Goal: Task Accomplishment & Management: Use online tool/utility

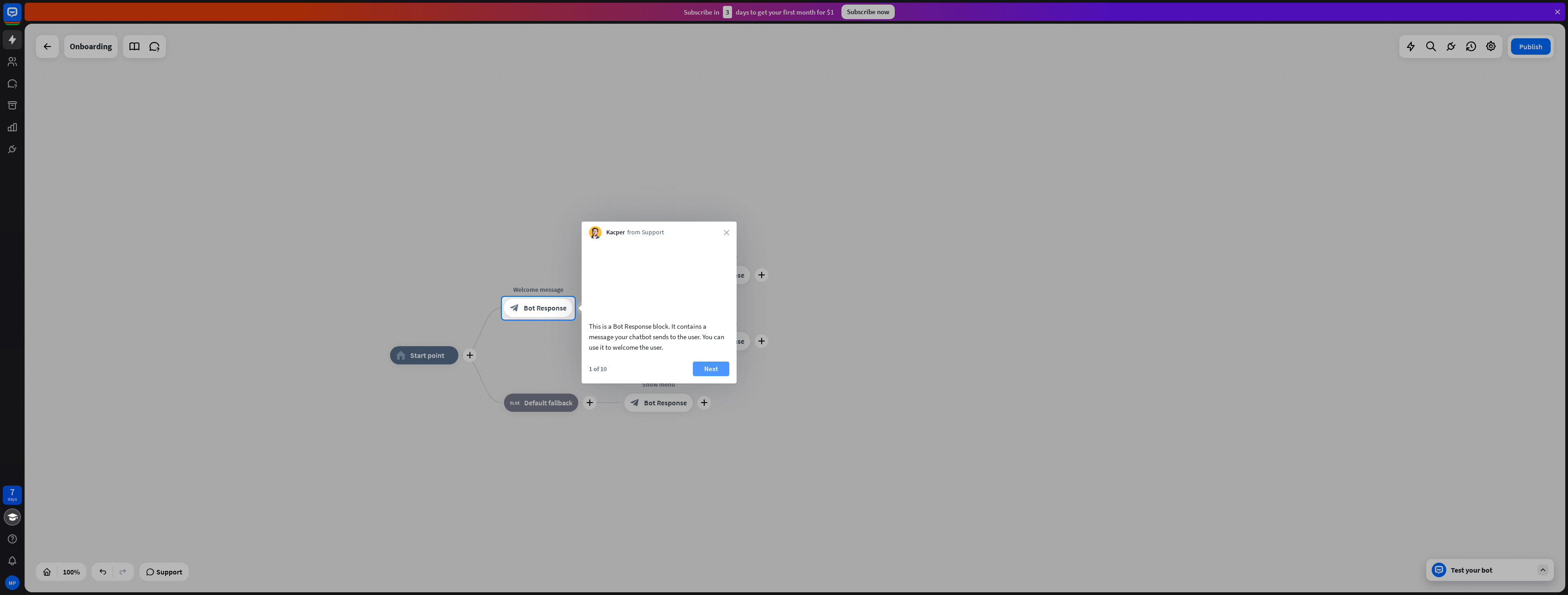
click at [707, 376] on button "Next" at bounding box center [711, 369] width 37 height 15
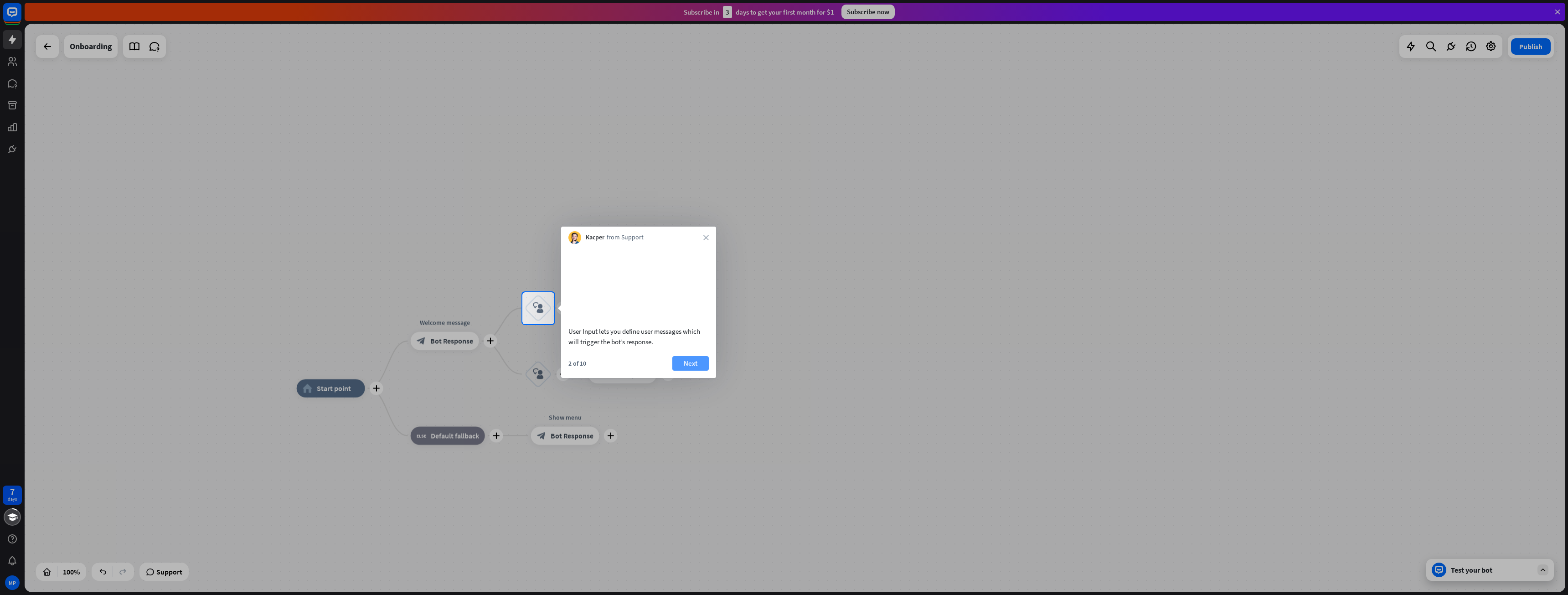
click at [705, 371] on button "Next" at bounding box center [691, 364] width 37 height 15
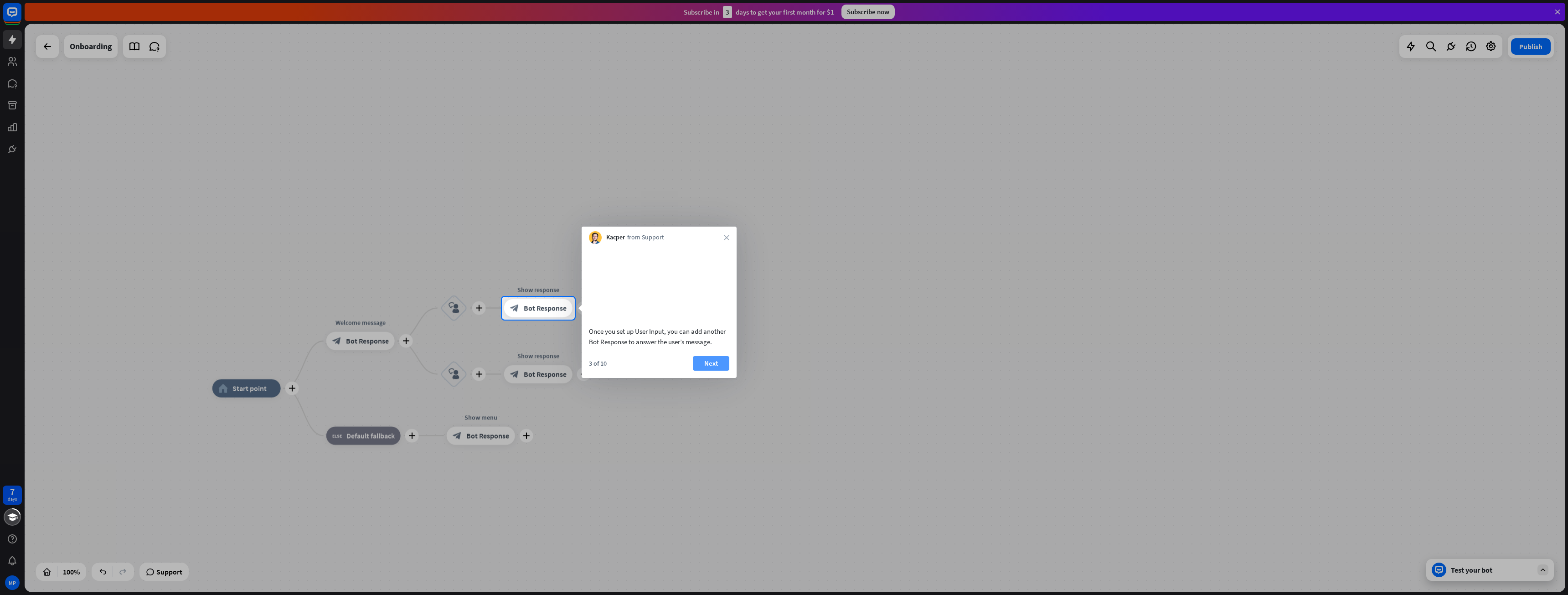
click at [701, 371] on button "Next" at bounding box center [711, 364] width 37 height 15
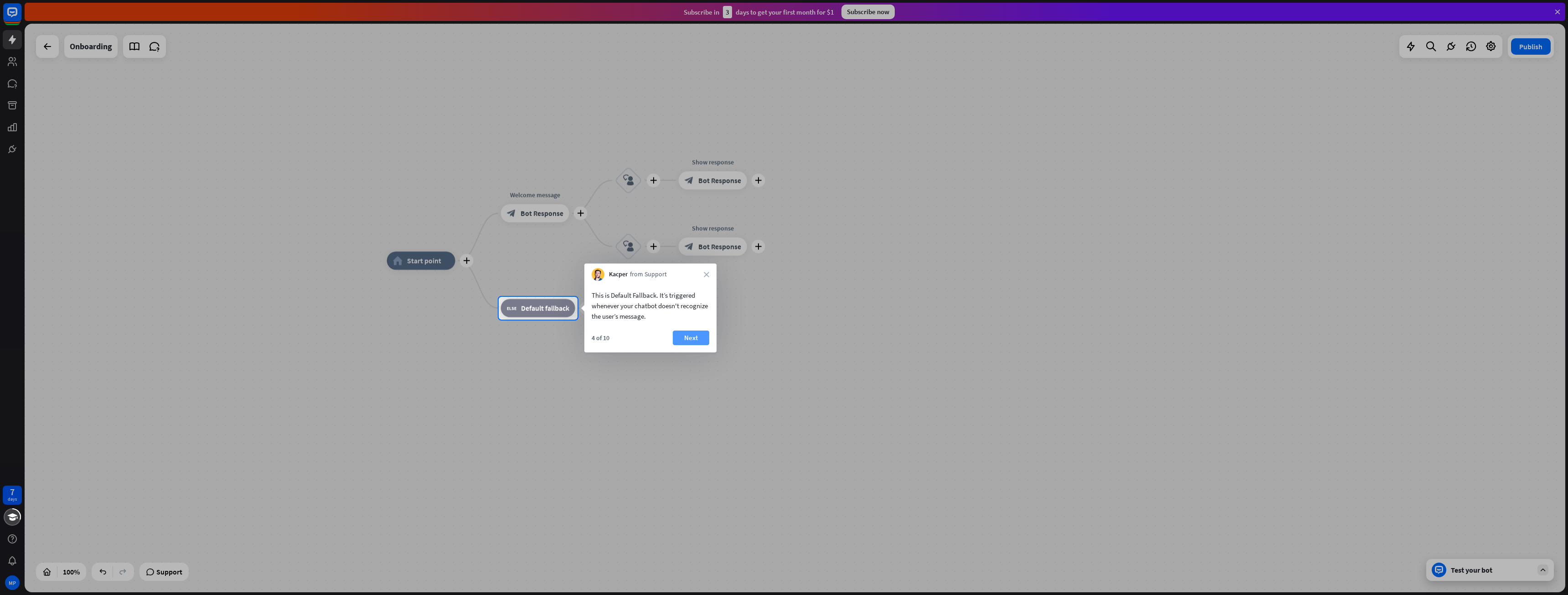
click at [697, 341] on button "Next" at bounding box center [691, 338] width 37 height 15
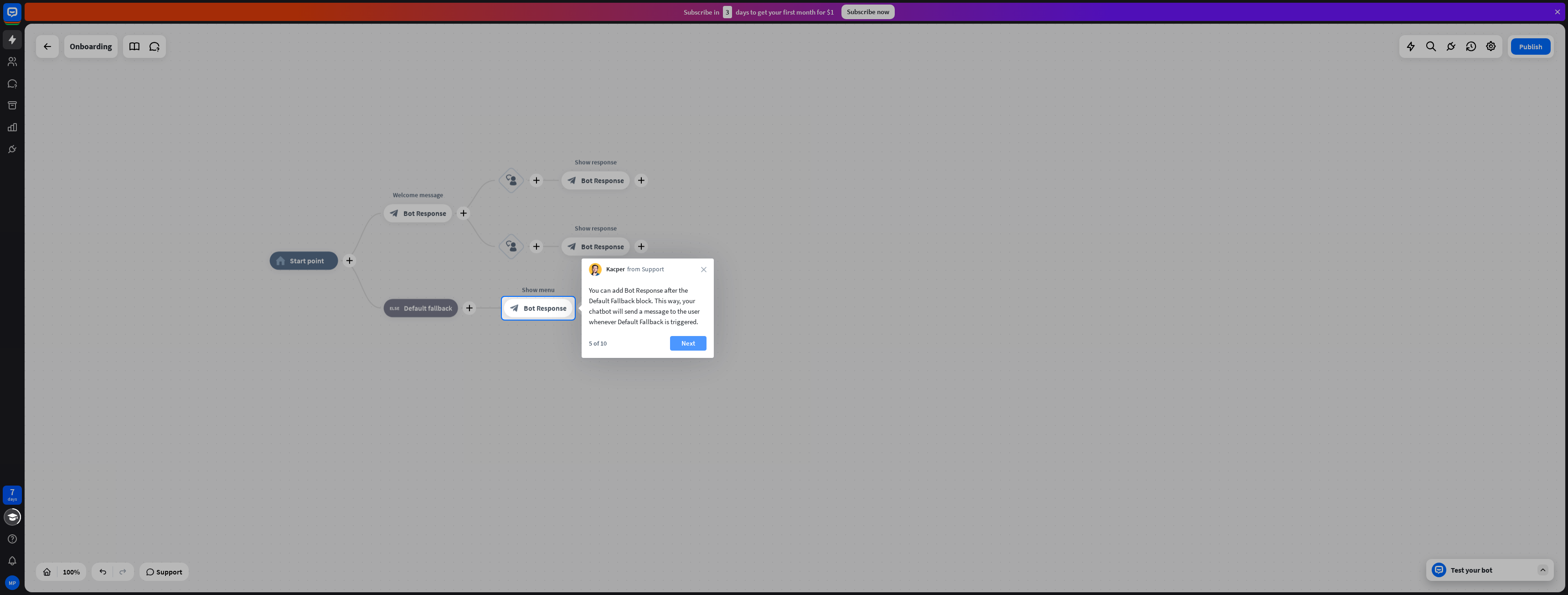
click at [702, 341] on button "Next" at bounding box center [688, 343] width 37 height 15
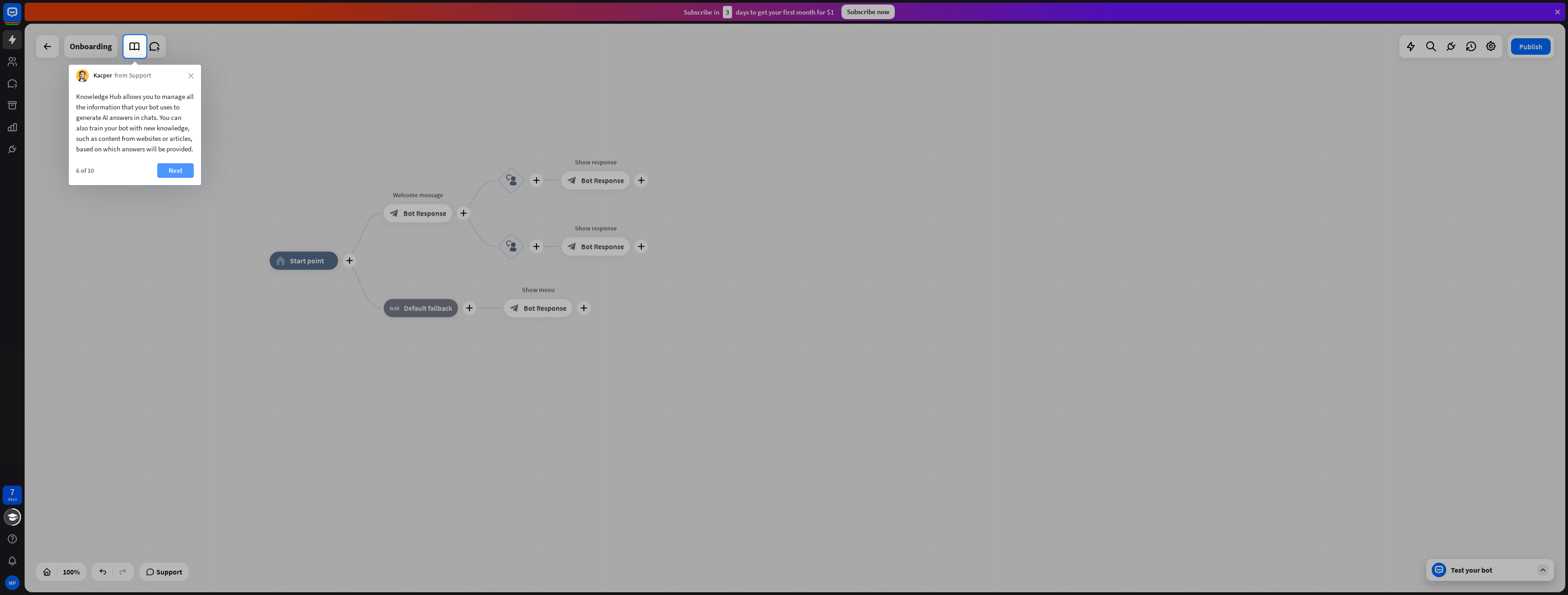
click at [164, 178] on button "Next" at bounding box center [175, 171] width 37 height 15
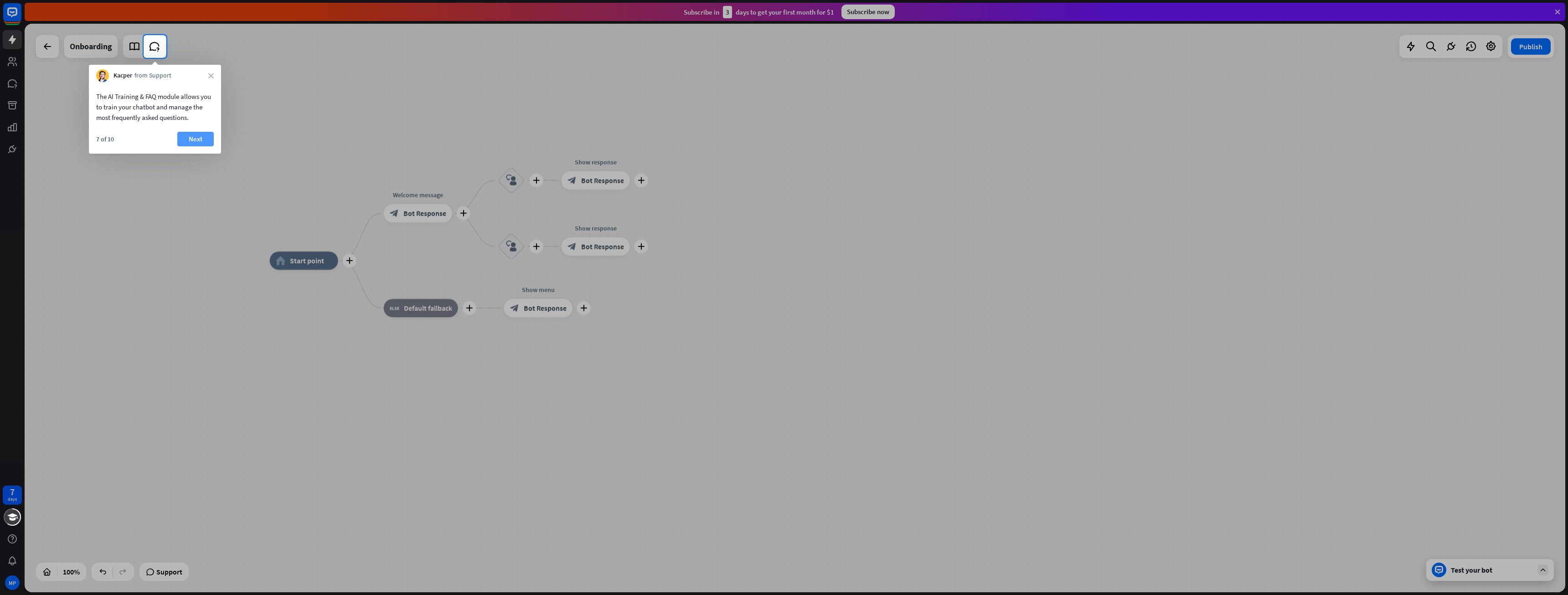
click at [189, 141] on button "Next" at bounding box center [195, 139] width 37 height 15
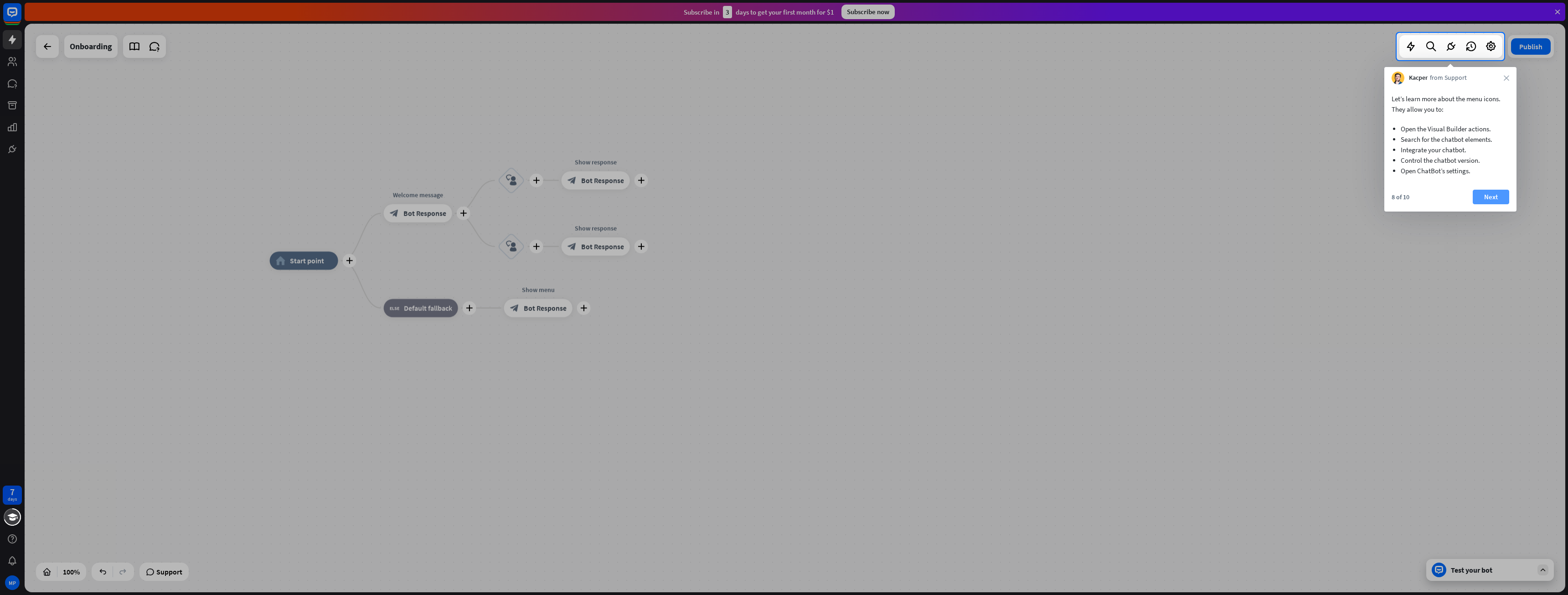
click at [1484, 201] on button "Next" at bounding box center [1491, 197] width 37 height 15
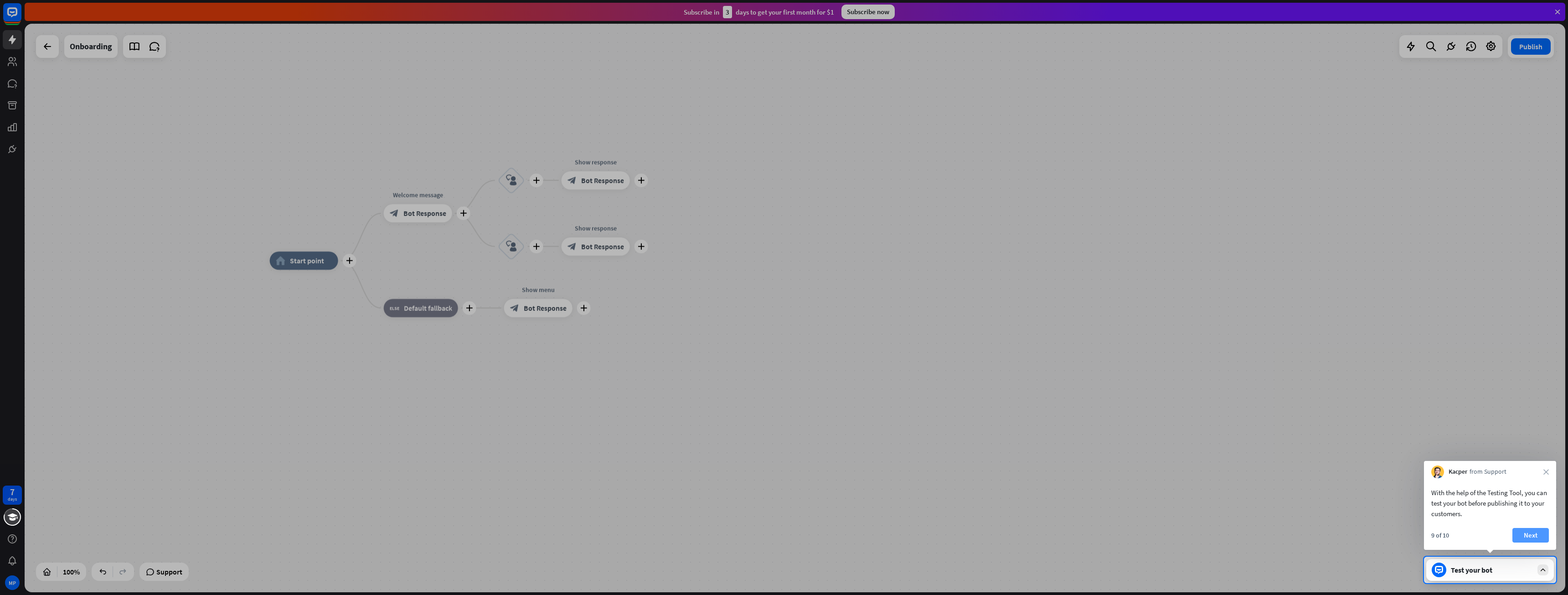
click at [1520, 534] on button "Next" at bounding box center [1531, 535] width 37 height 15
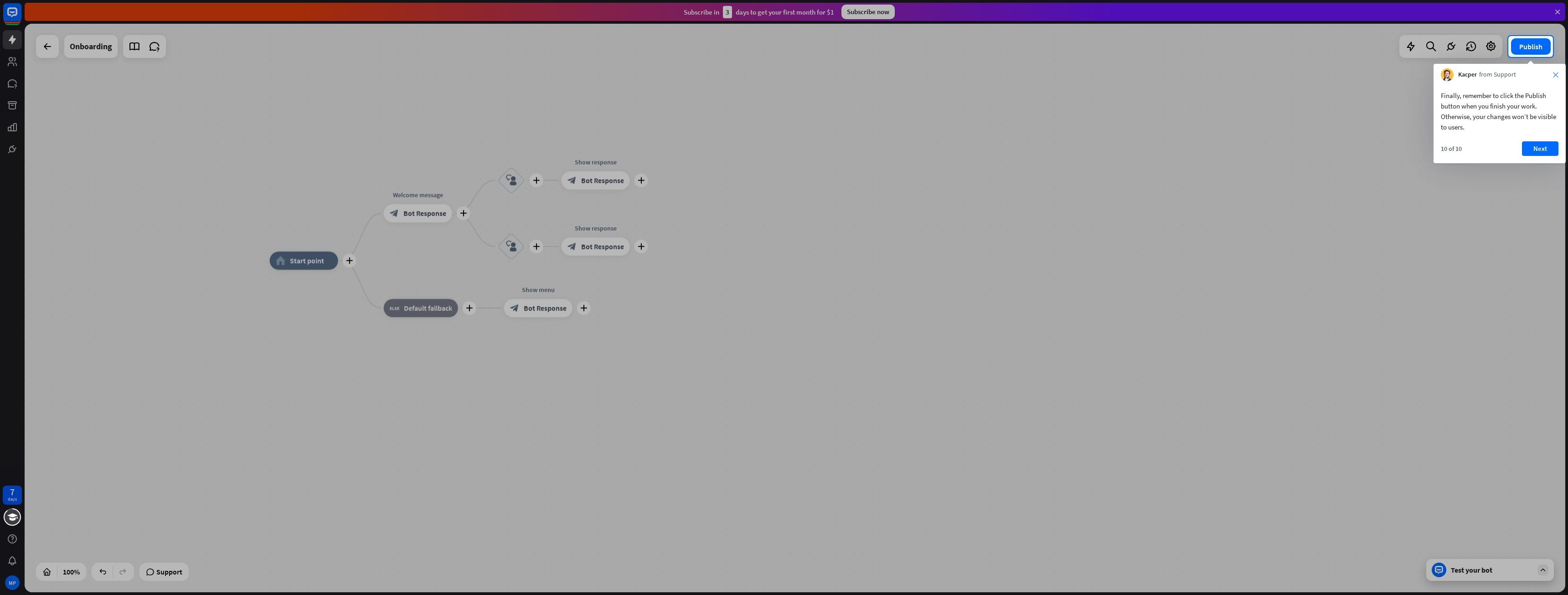
click at [1556, 73] on icon "close" at bounding box center [1555, 74] width 5 height 5
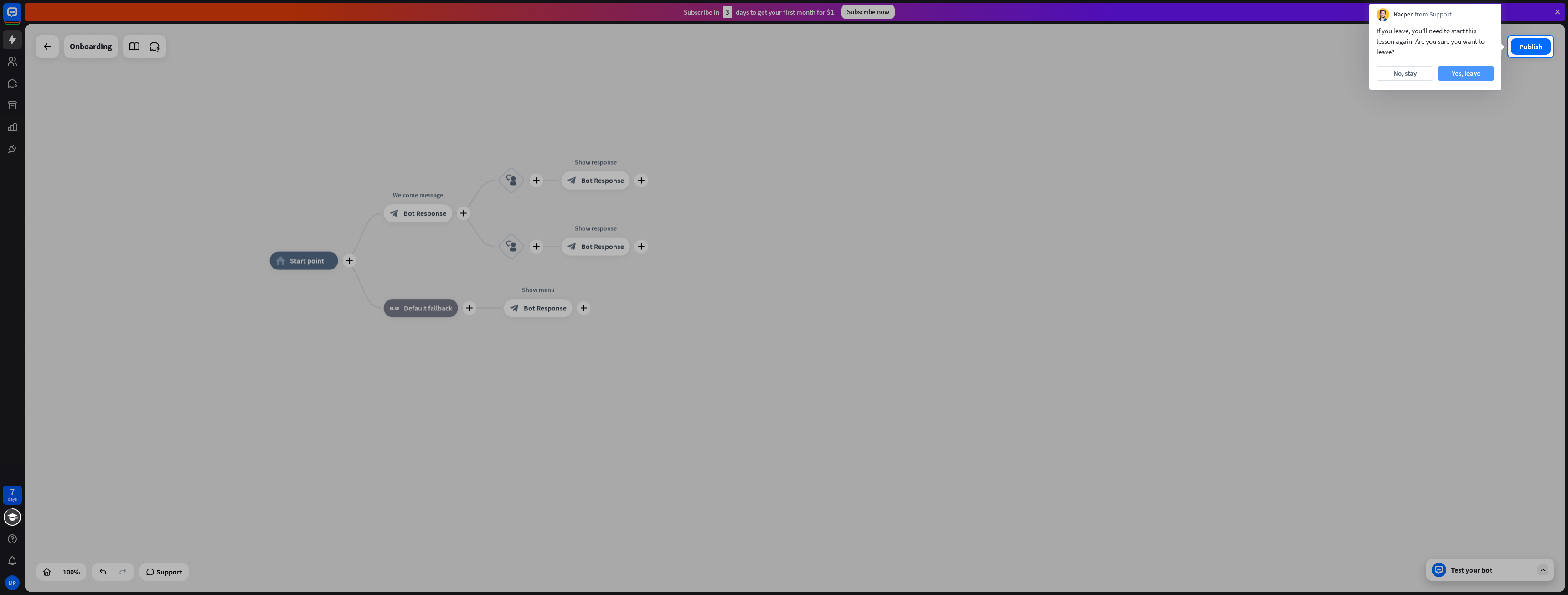
click at [1455, 72] on button "Yes, leave" at bounding box center [1466, 74] width 57 height 15
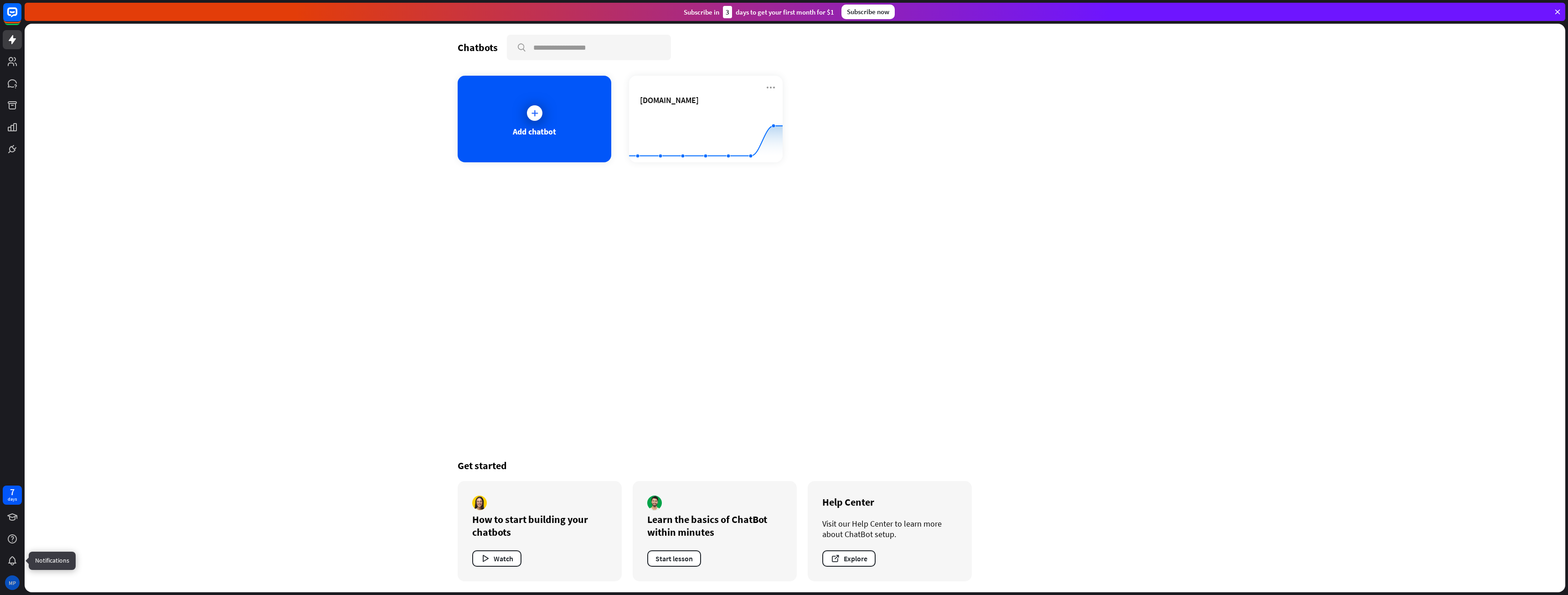
drag, startPoint x: 13, startPoint y: 582, endPoint x: 10, endPoint y: 577, distance: 5.8
click at [10, 576] on div "MP" at bounding box center [12, 583] width 15 height 15
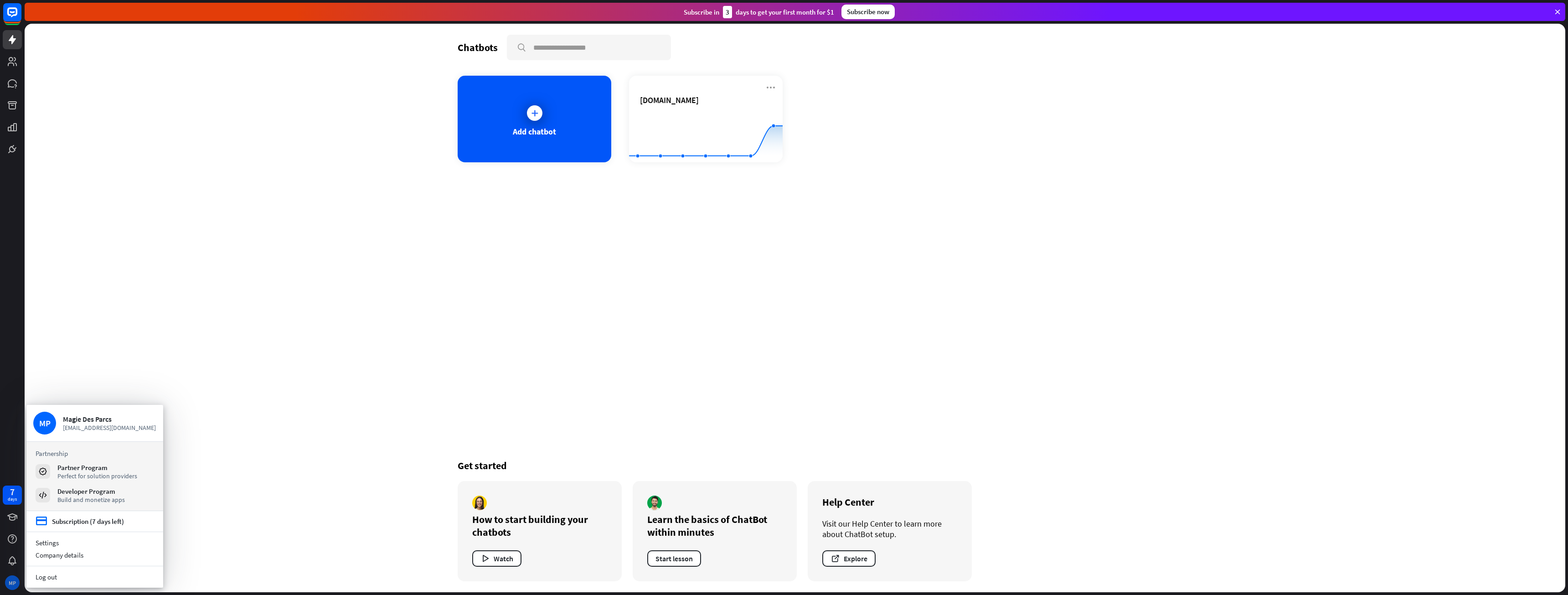
click at [12, 580] on div "MP" at bounding box center [12, 583] width 15 height 15
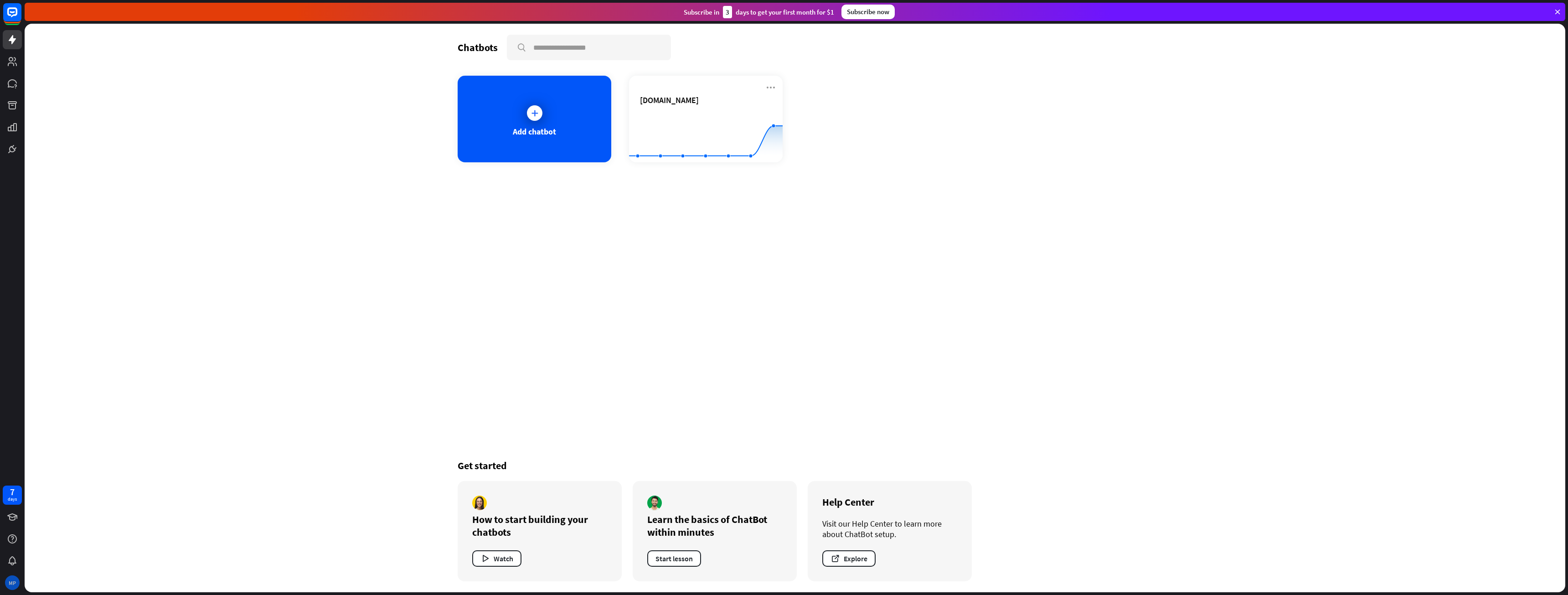
click at [12, 580] on div "MP" at bounding box center [12, 583] width 15 height 15
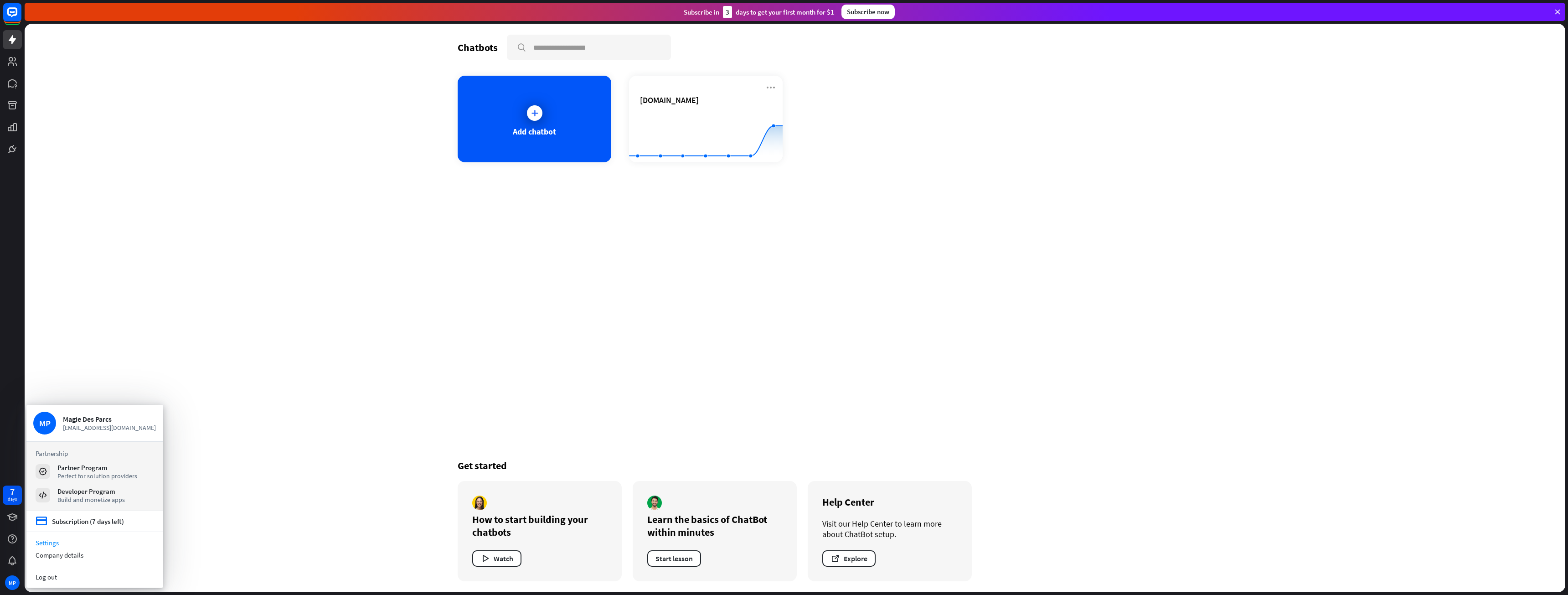
click at [48, 546] on link "Settings" at bounding box center [94, 543] width 137 height 12
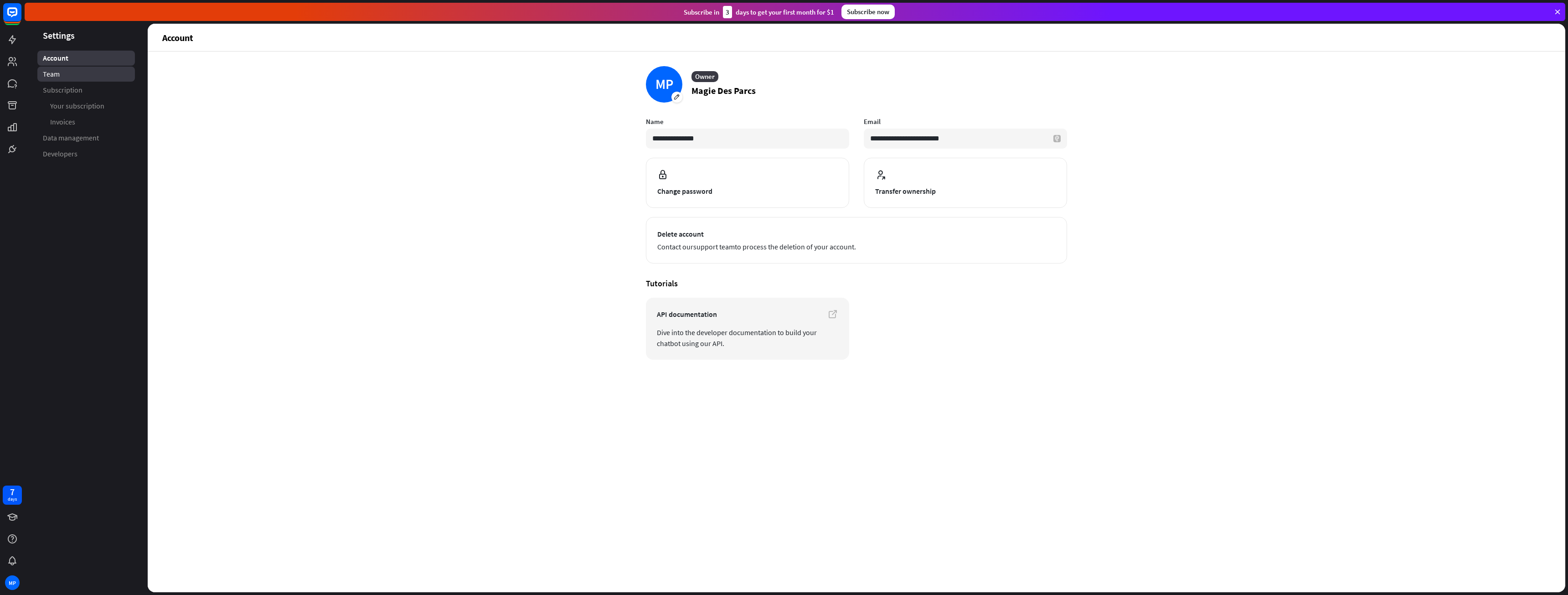
click at [50, 79] on link "Team" at bounding box center [86, 74] width 97 height 15
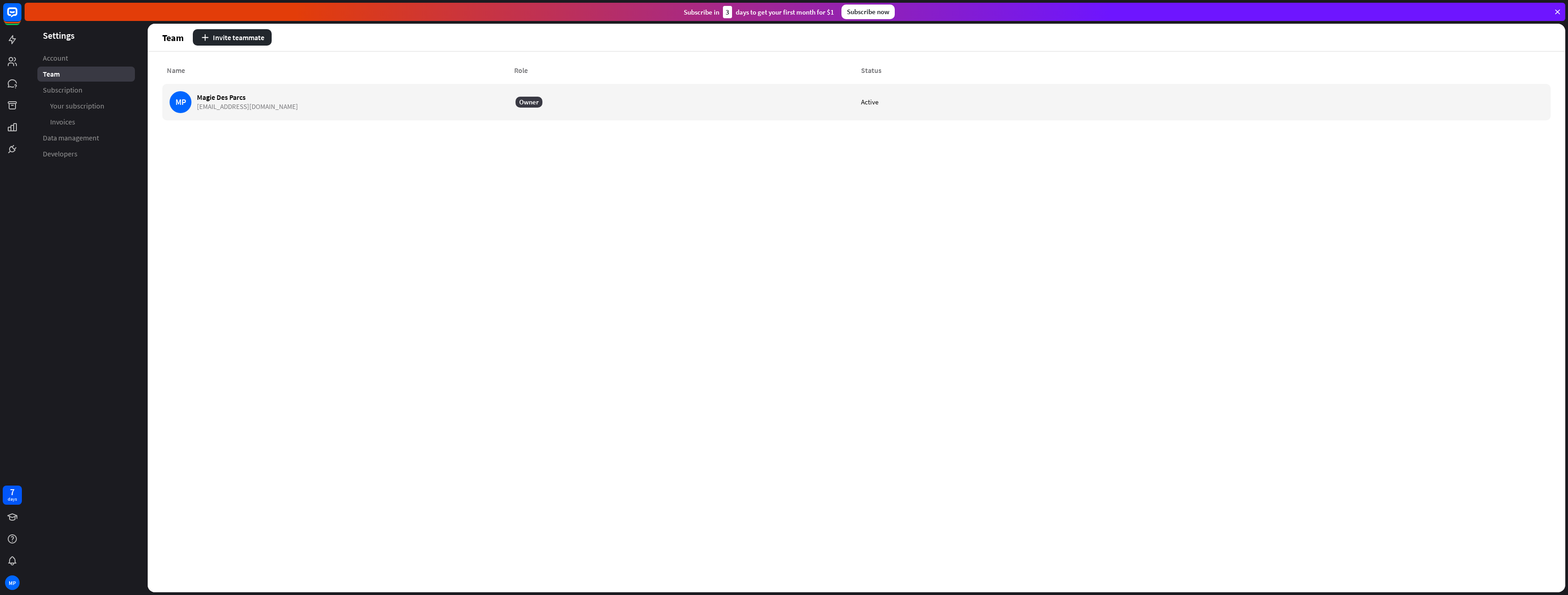
click at [60, 89] on span "Subscription" at bounding box center [62, 90] width 40 height 10
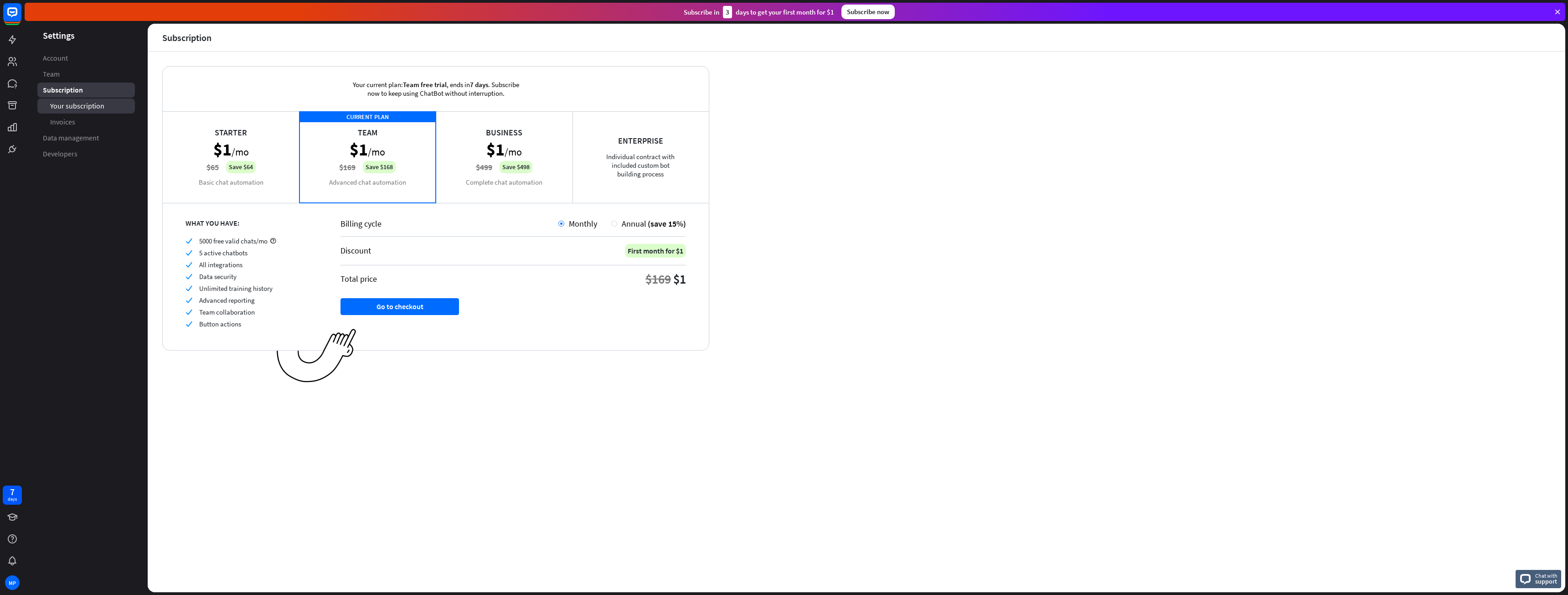
click at [61, 109] on span "Your subscription" at bounding box center [77, 106] width 54 height 10
click at [60, 138] on span "Data management" at bounding box center [71, 138] width 56 height 10
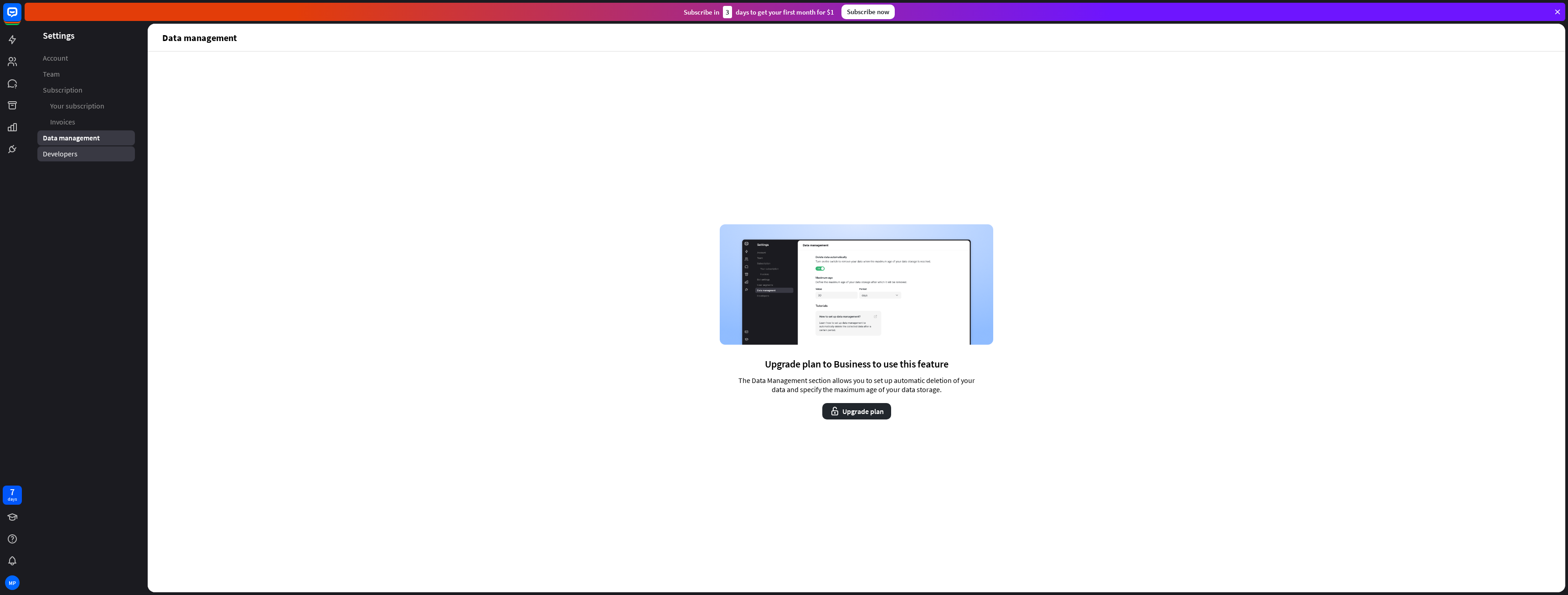
click at [51, 151] on span "Developers" at bounding box center [60, 154] width 35 height 10
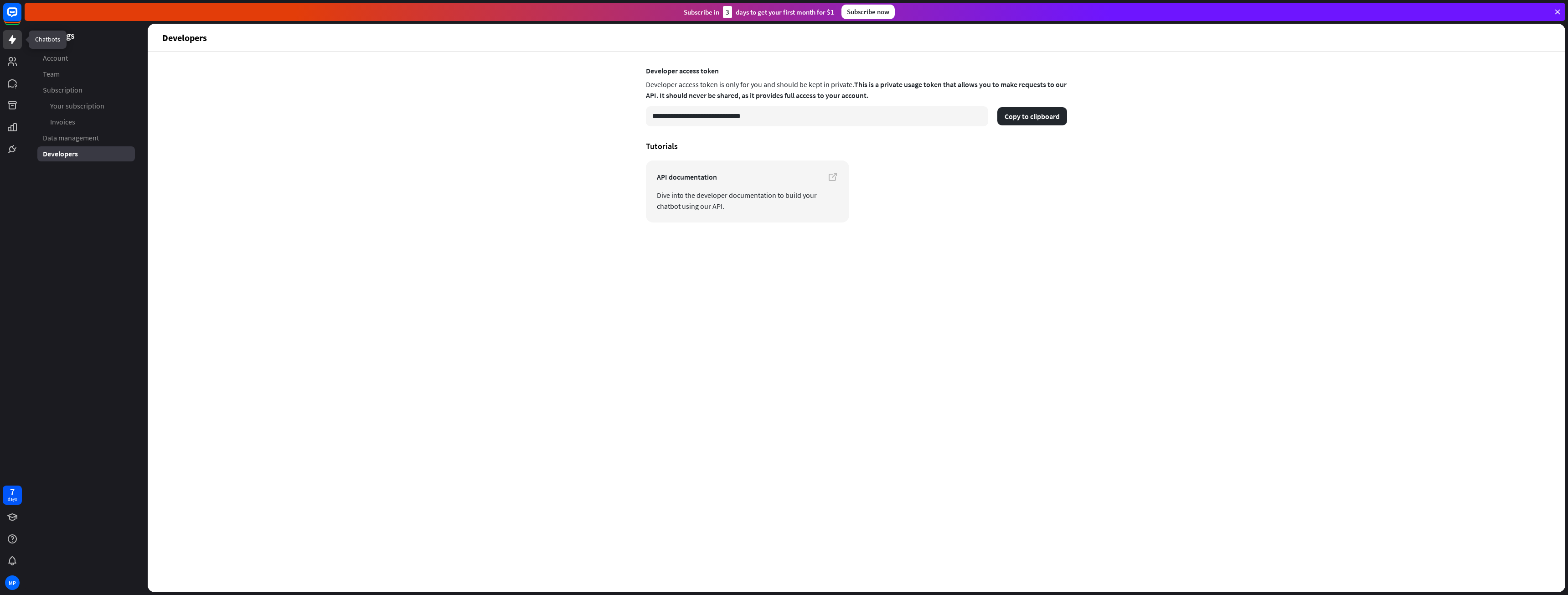
click at [13, 30] on link at bounding box center [12, 39] width 19 height 19
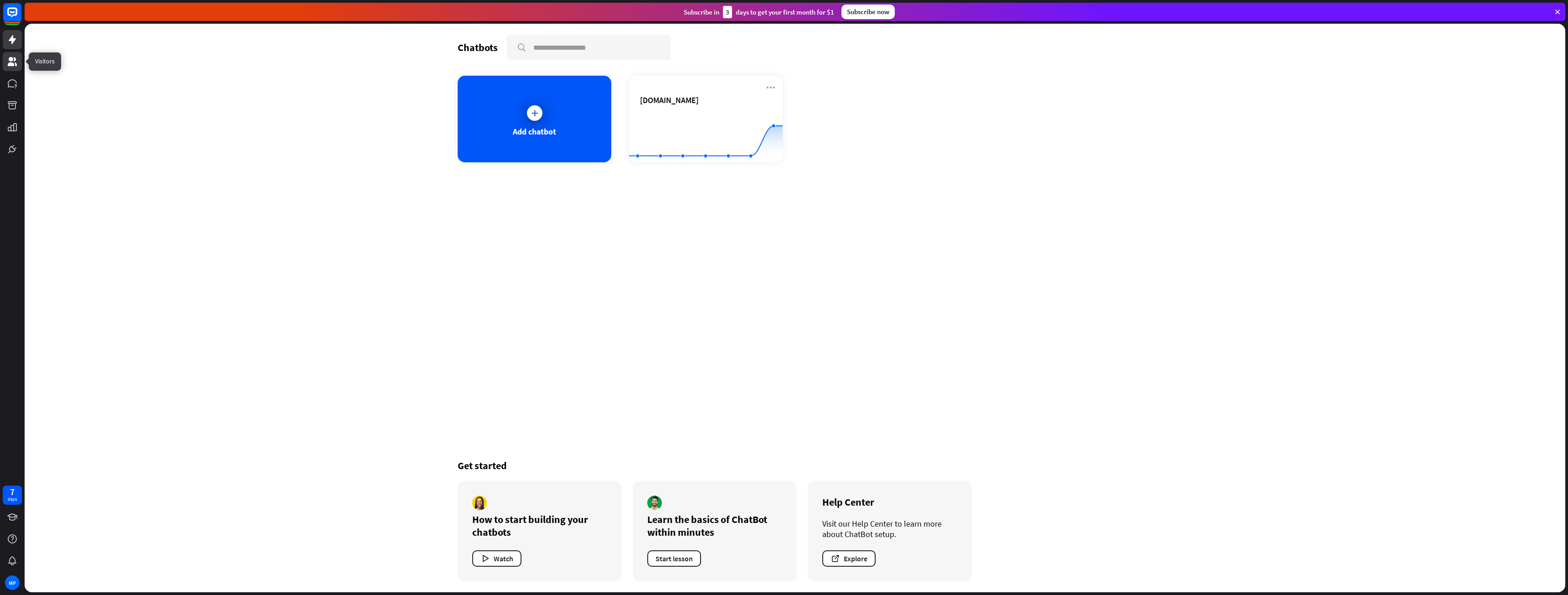
click at [9, 60] on icon at bounding box center [12, 62] width 9 height 9
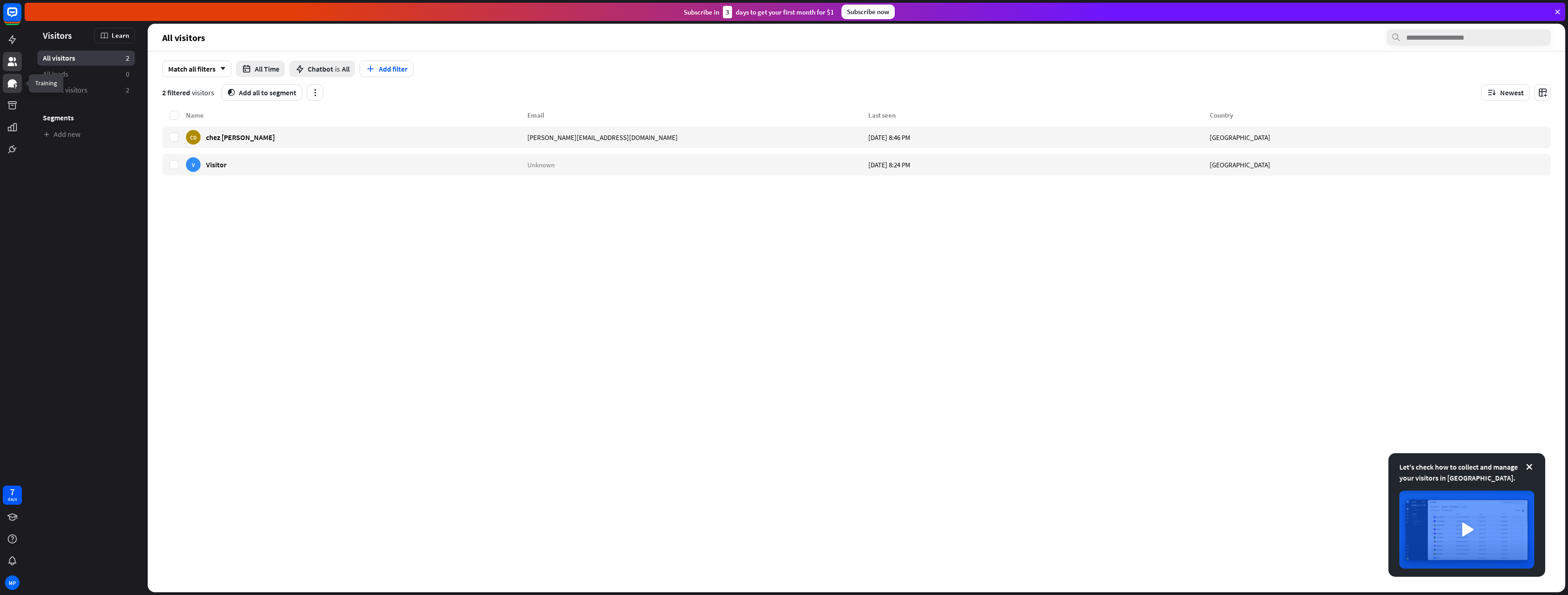
click at [8, 81] on icon at bounding box center [12, 83] width 11 height 11
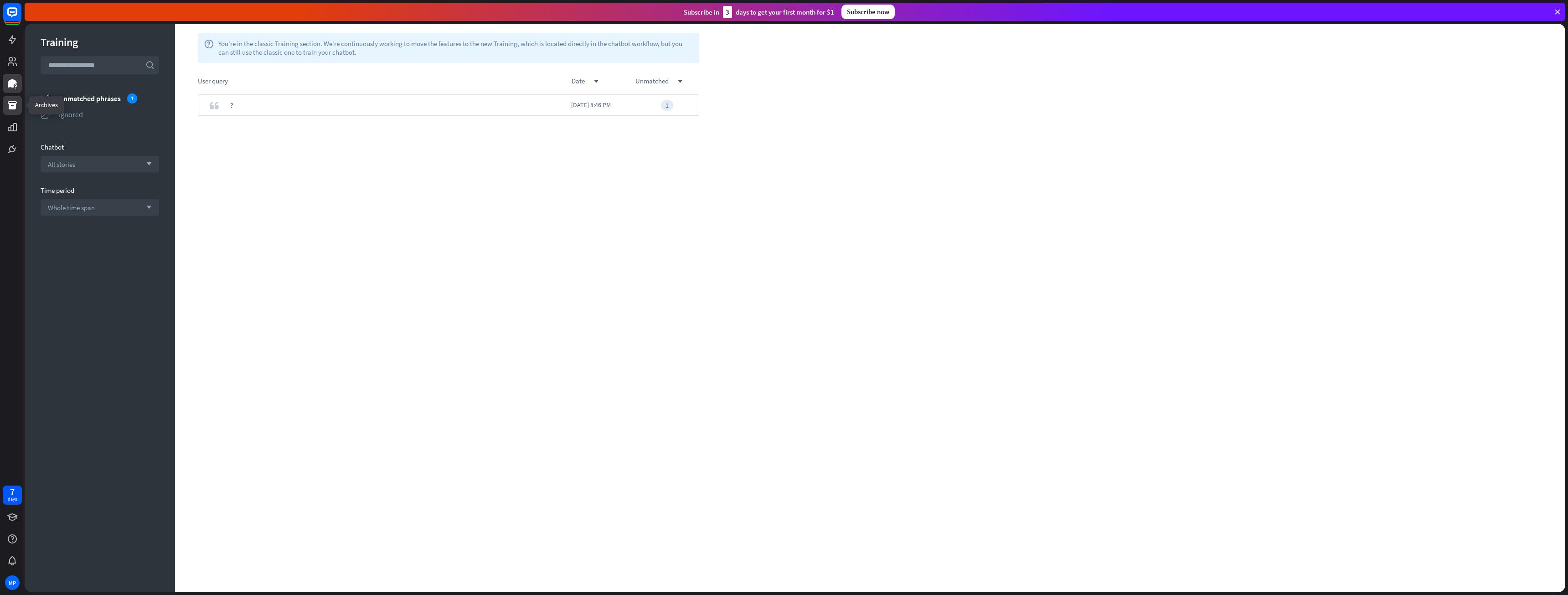
click at [10, 97] on link at bounding box center [12, 105] width 19 height 19
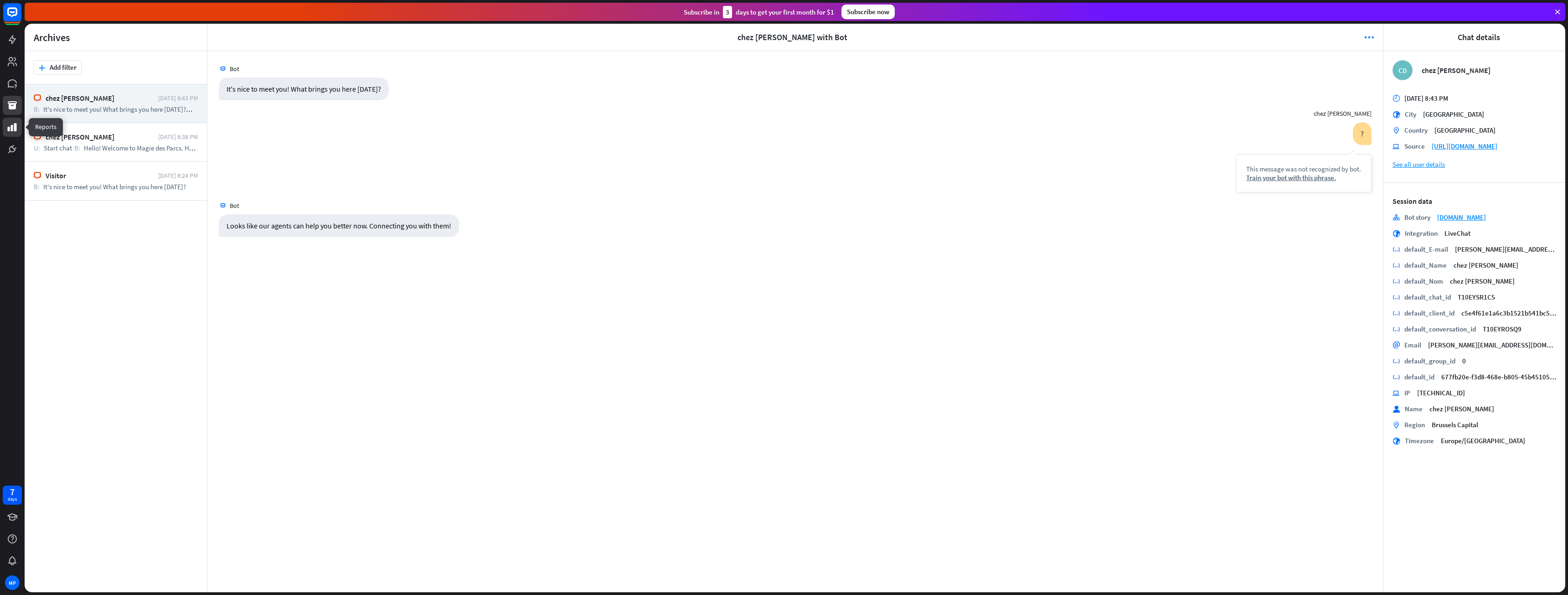
click at [15, 124] on icon at bounding box center [12, 127] width 9 height 8
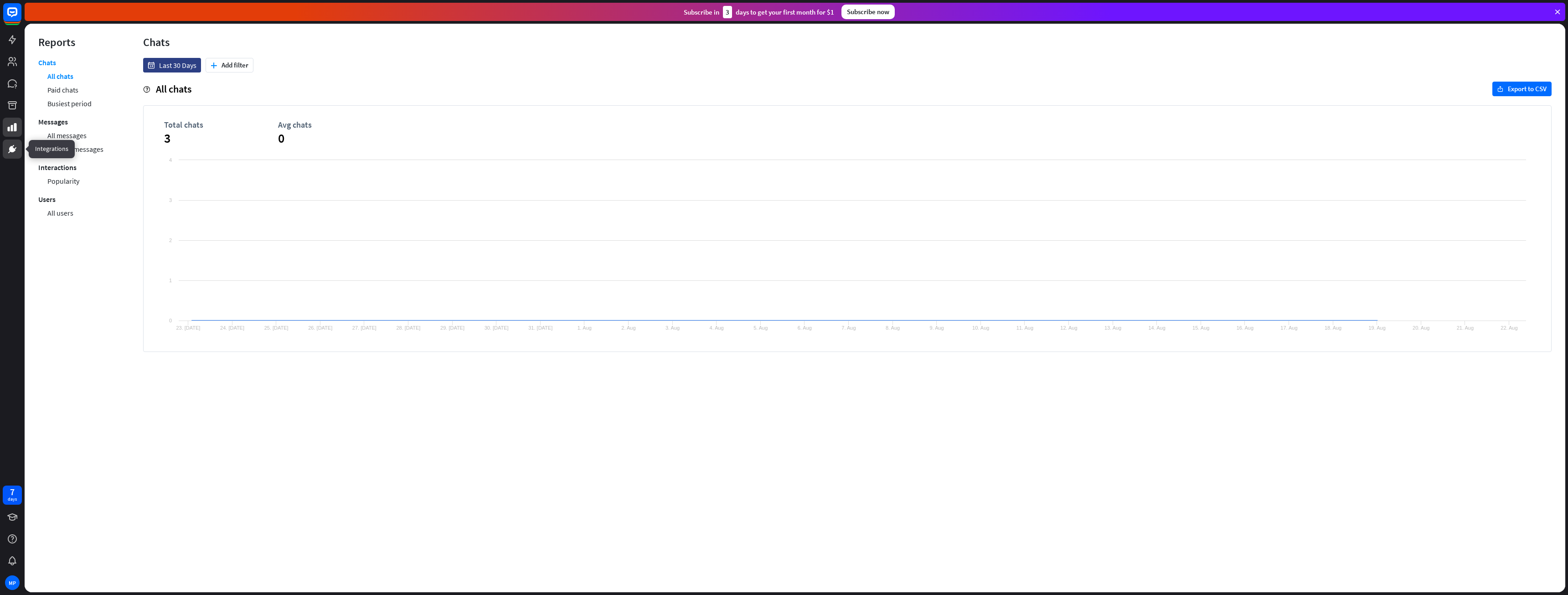
click at [17, 146] on icon at bounding box center [12, 149] width 11 height 11
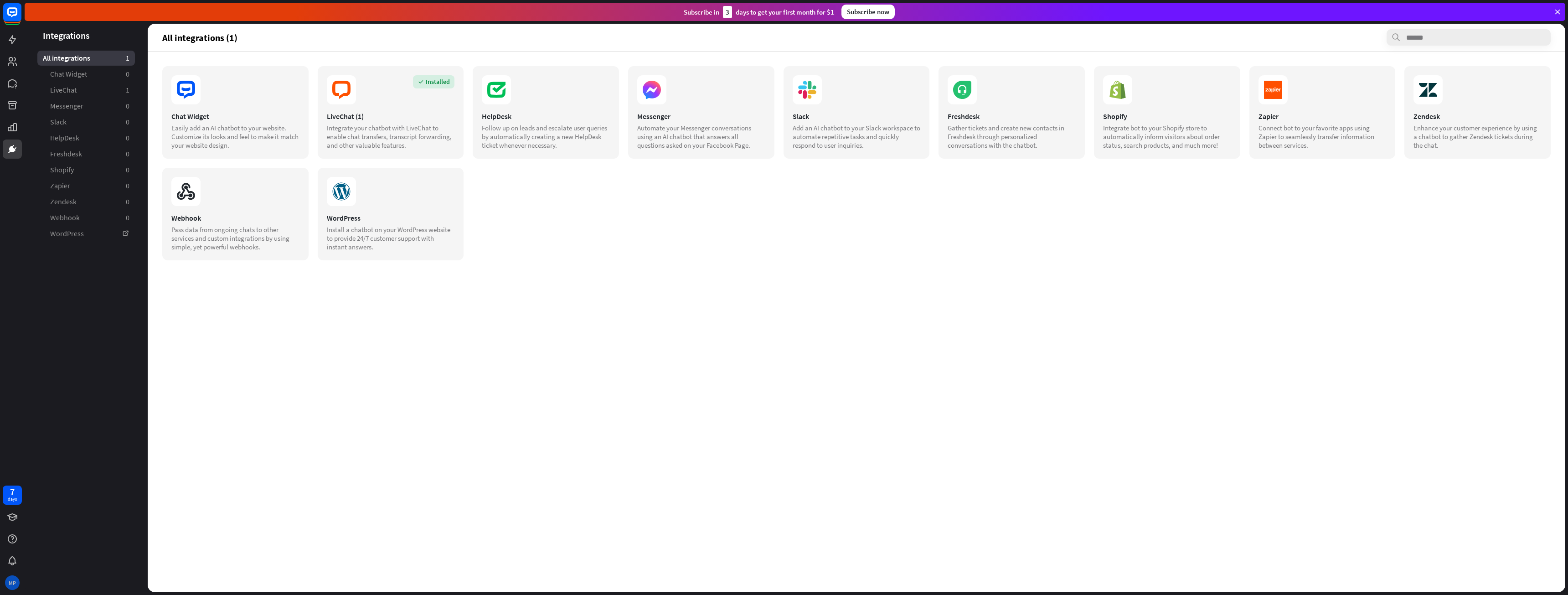
click at [11, 578] on div "MP" at bounding box center [12, 583] width 15 height 15
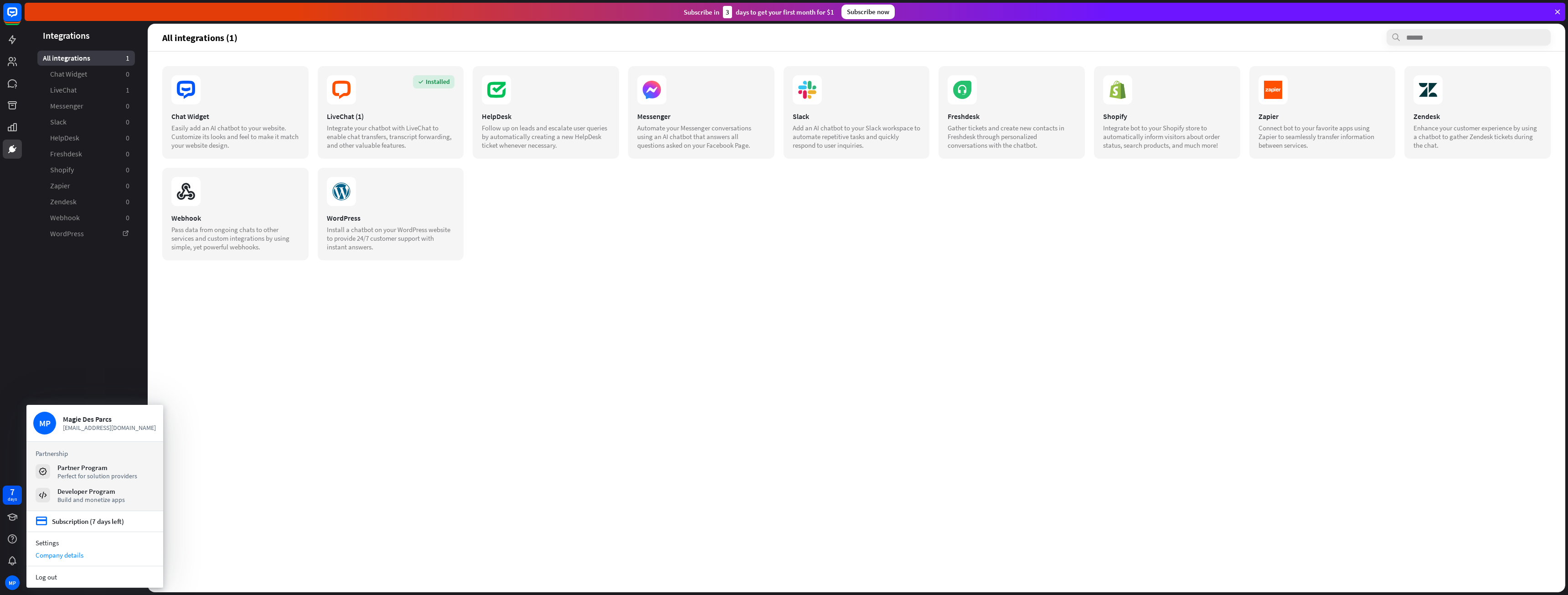
click at [48, 555] on div "Company details" at bounding box center [94, 555] width 137 height 12
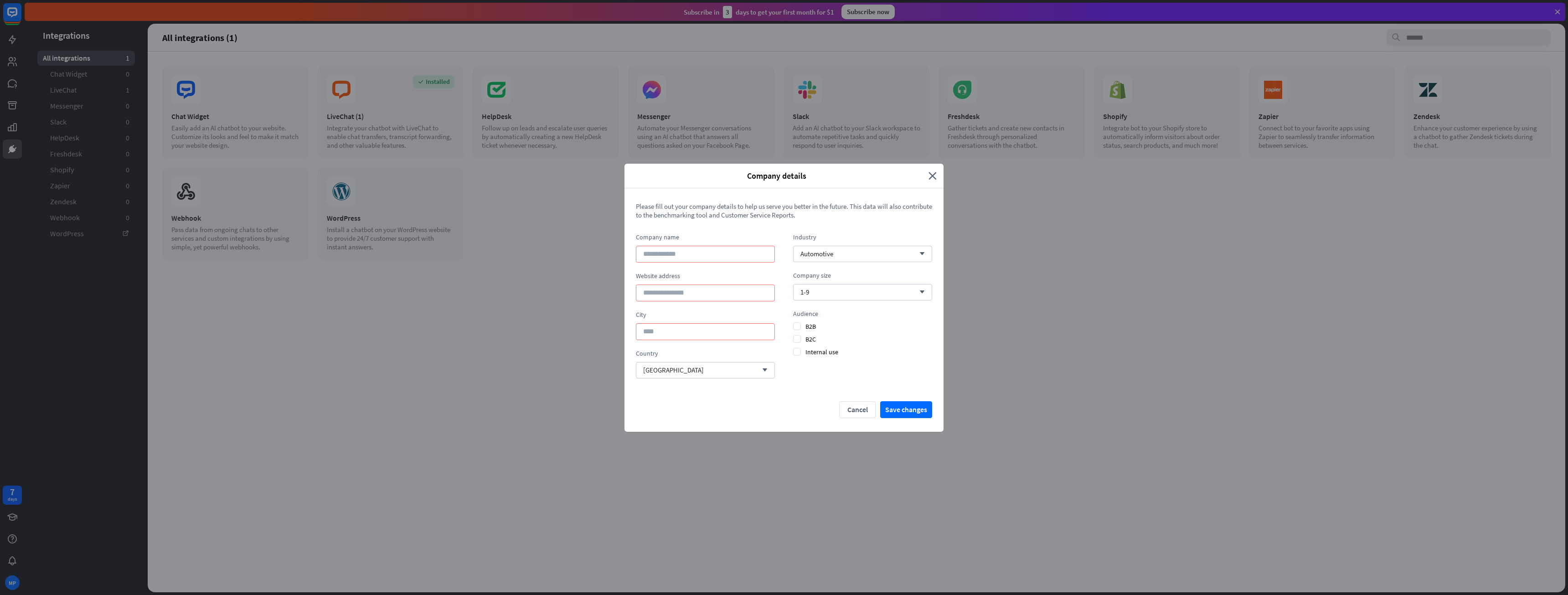
click at [929, 185] on div "Company details close" at bounding box center [784, 176] width 319 height 24
click at [925, 184] on div "Company details close" at bounding box center [784, 176] width 319 height 24
click at [925, 183] on div "Company details close" at bounding box center [784, 176] width 319 height 24
click at [929, 175] on icon "close" at bounding box center [932, 175] width 8 height 10
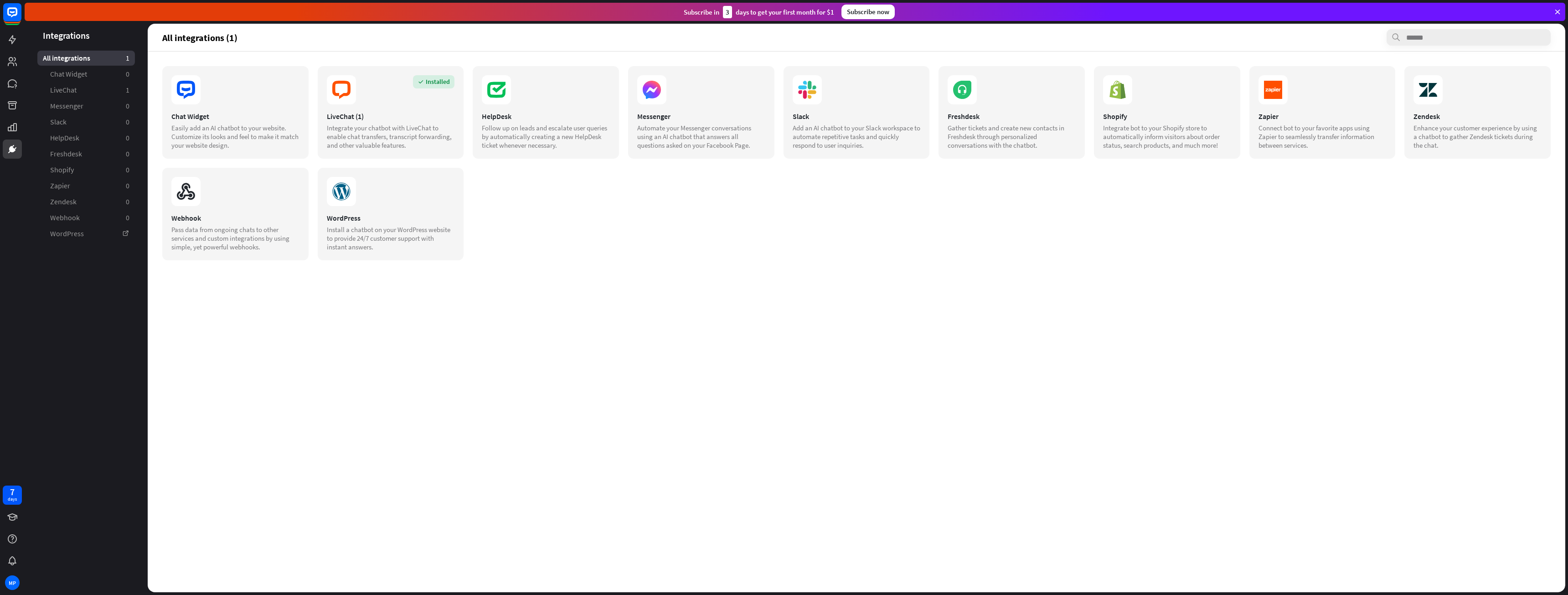
click at [877, 10] on div "Subscribe now" at bounding box center [868, 12] width 54 height 15
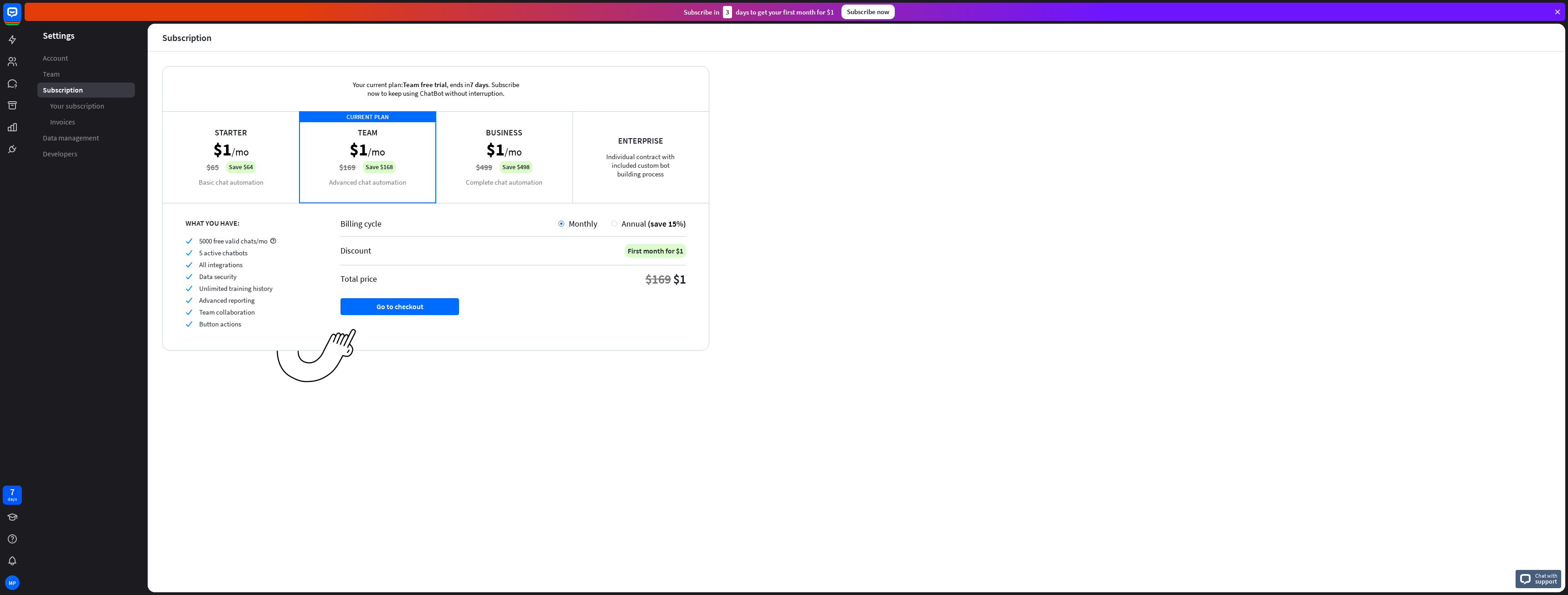
click at [231, 158] on div "Starter $1 /mo $65 Save $64 Basic chat automation" at bounding box center [231, 157] width 137 height 91
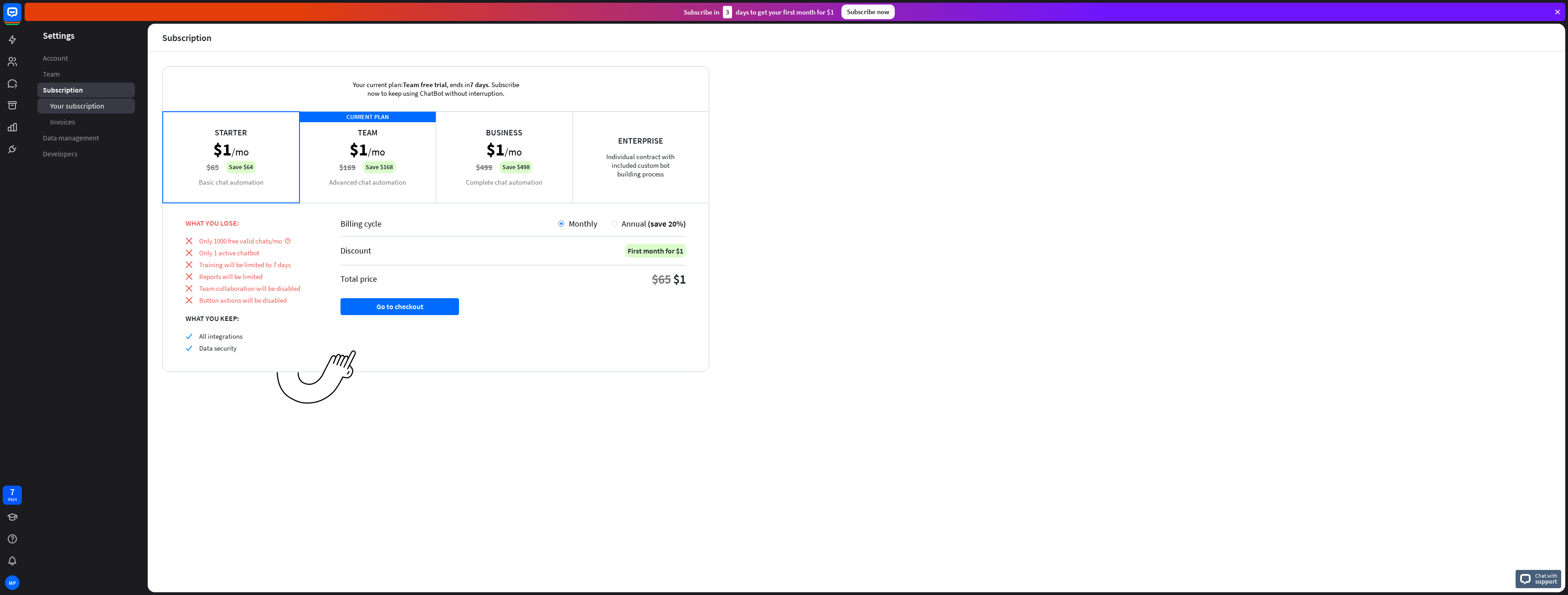
click at [72, 102] on span "Your subscription" at bounding box center [77, 106] width 54 height 10
click at [52, 155] on span "Developers" at bounding box center [60, 154] width 35 height 10
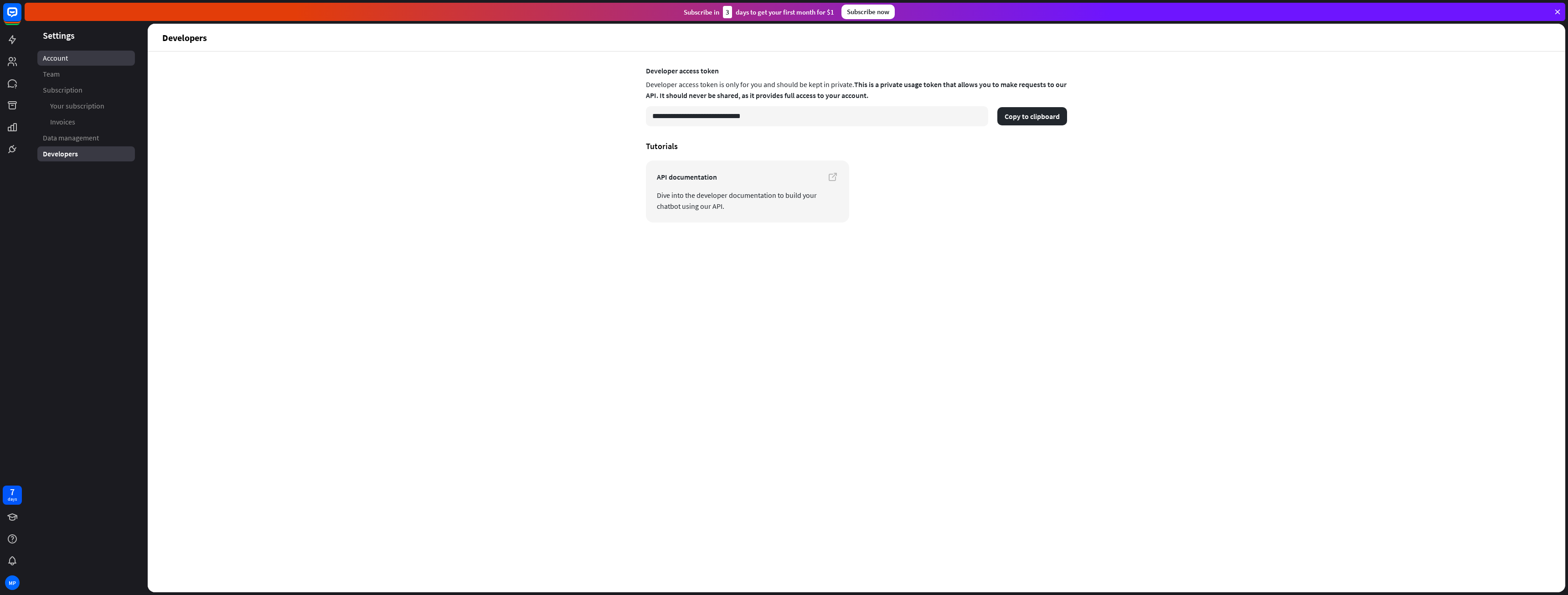
click at [54, 57] on span "Account" at bounding box center [55, 58] width 25 height 10
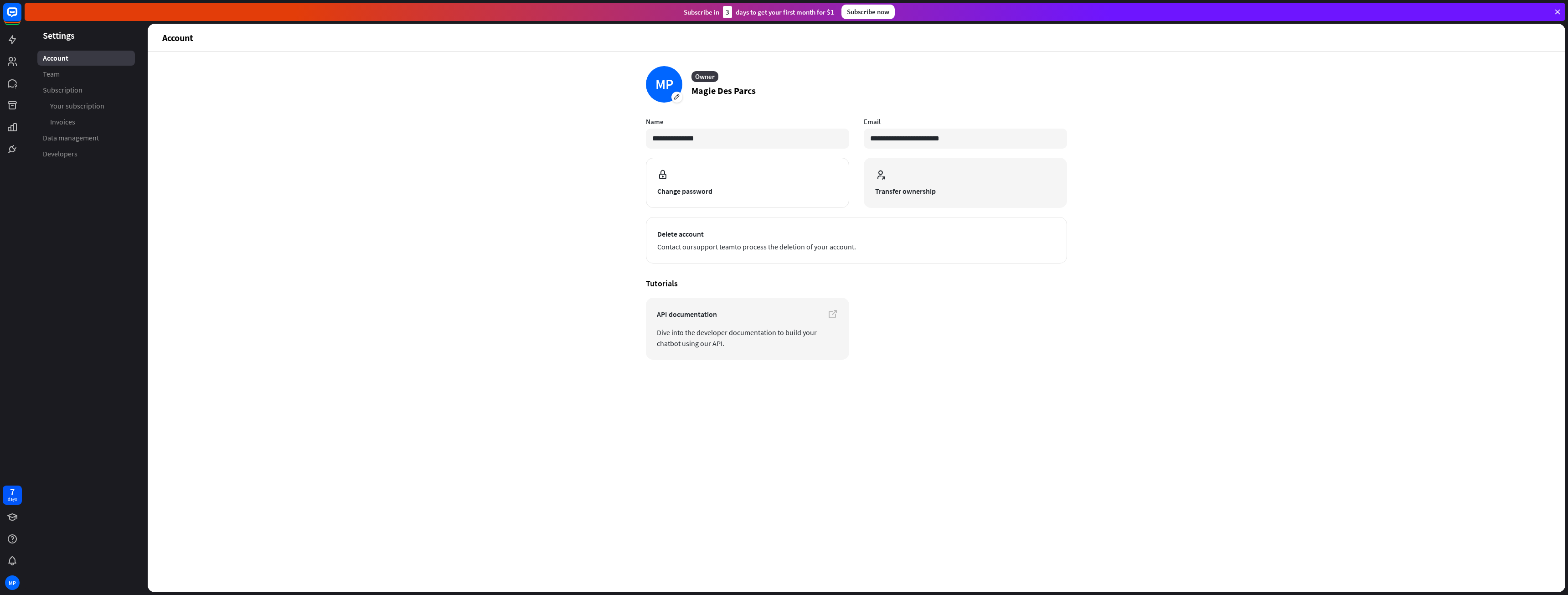
click at [890, 202] on button "Transfer ownership" at bounding box center [965, 183] width 203 height 50
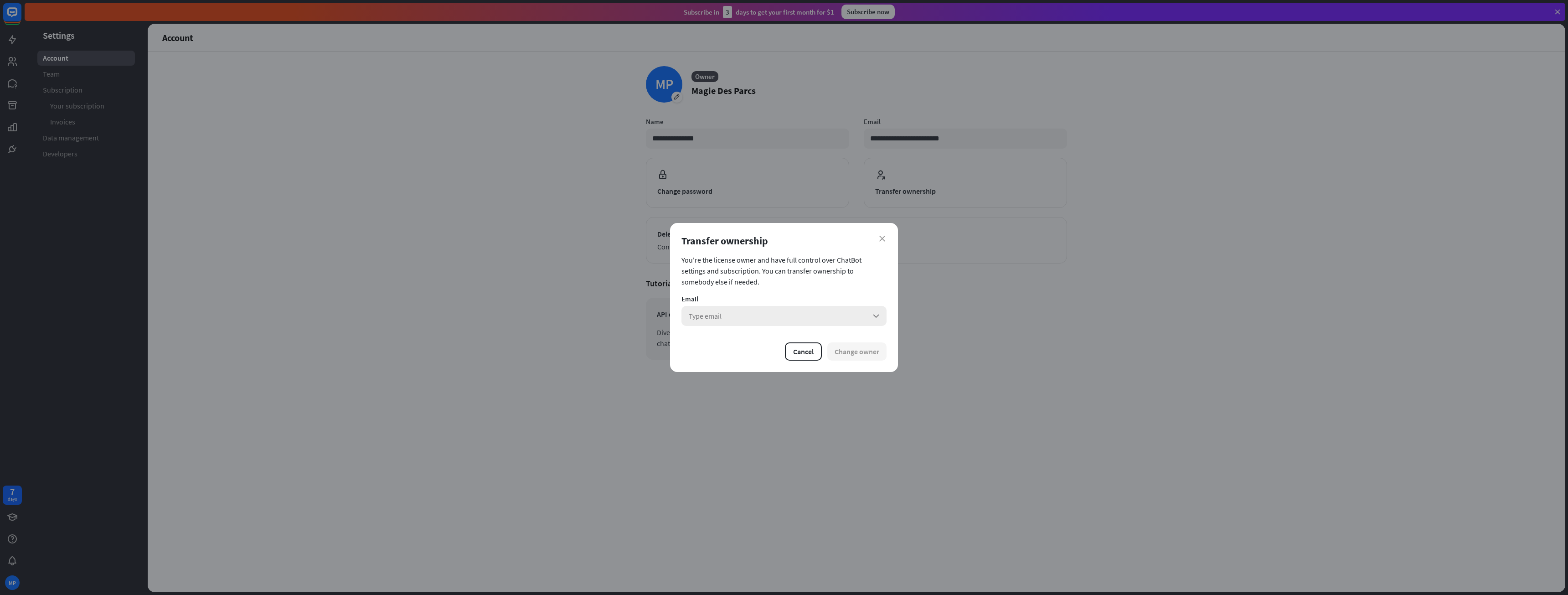
click at [786, 313] on div "Type email arrow_down" at bounding box center [784, 315] width 205 height 20
click at [786, 313] on input "search" at bounding box center [777, 315] width 178 height 20
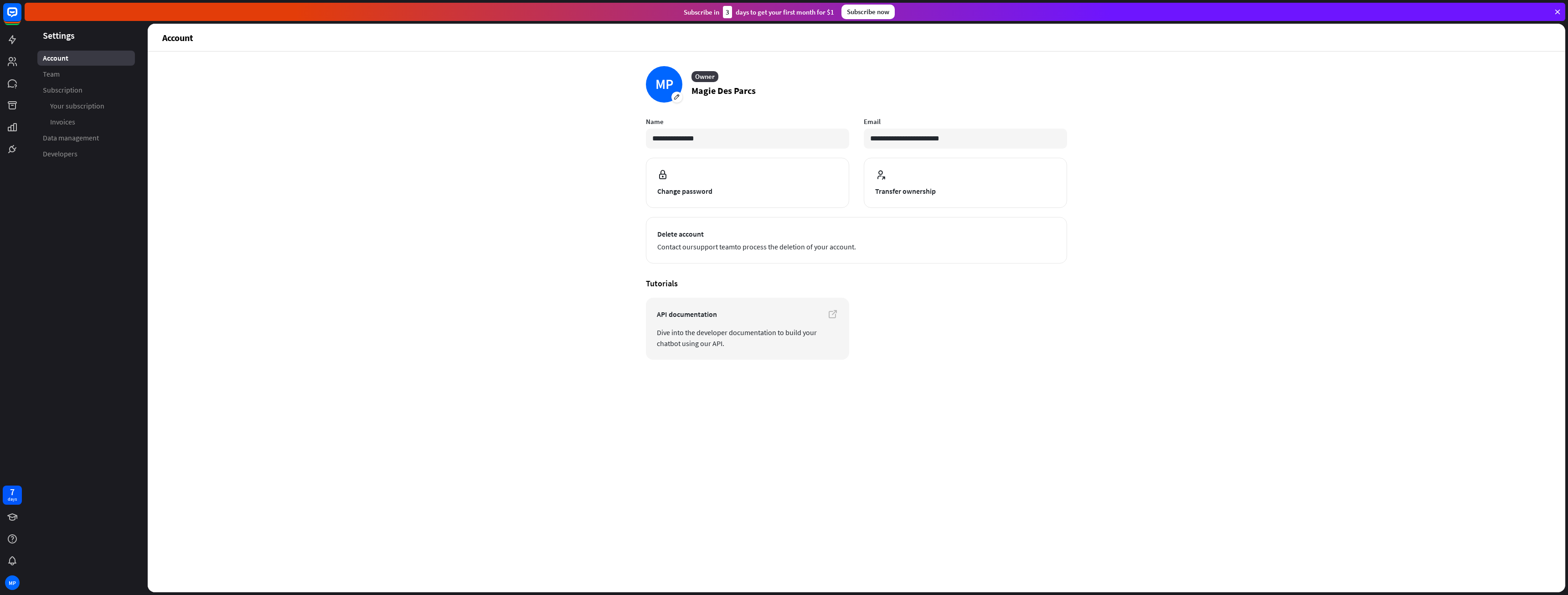
click at [1030, 309] on div "close Transfer ownership You're the license owner and have full control over Ch…" at bounding box center [784, 297] width 1568 height 595
click at [12, 16] on icon at bounding box center [12, 12] width 11 height 11
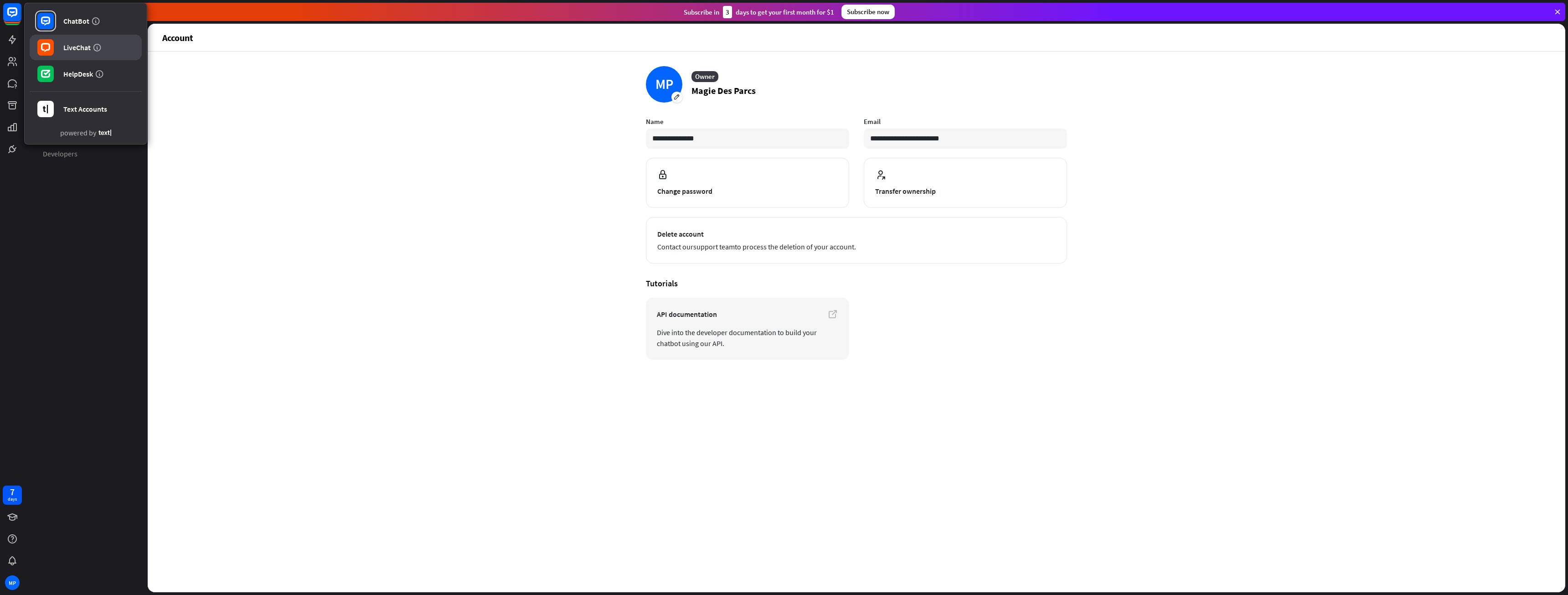
click at [57, 46] on link "LiveChat" at bounding box center [86, 48] width 112 height 26
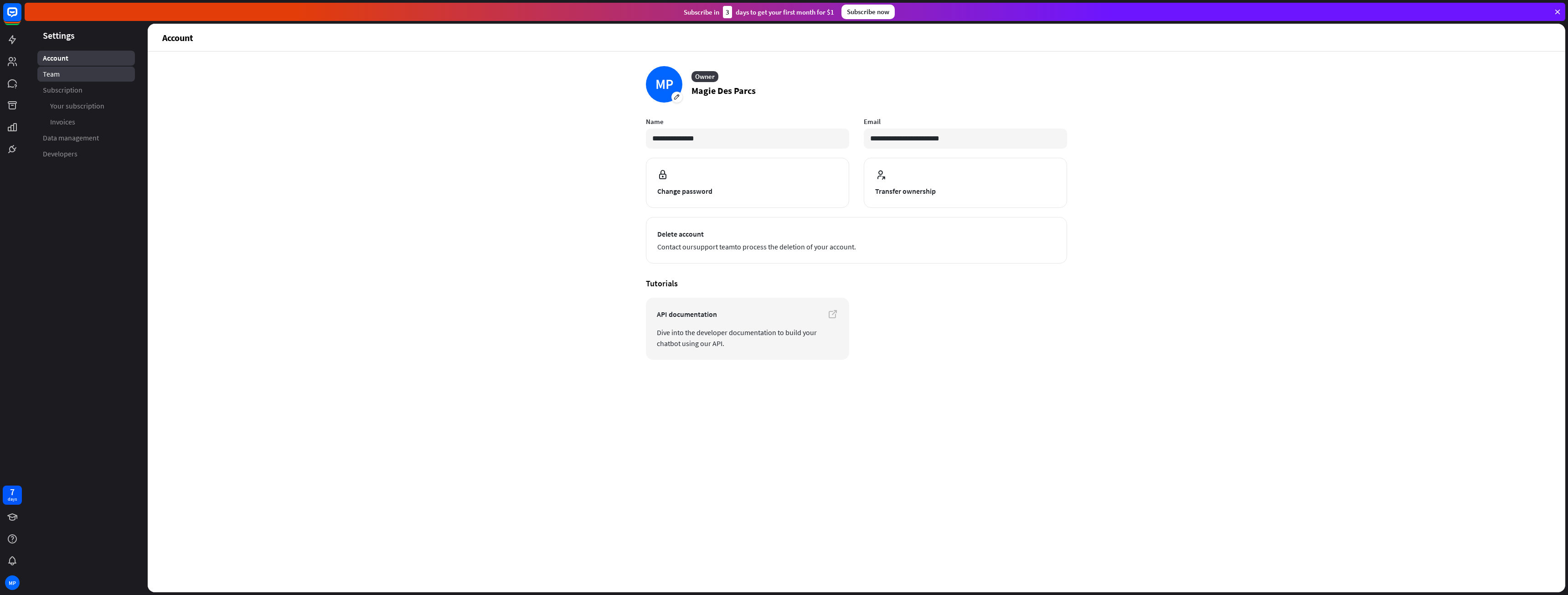
click at [62, 80] on link "Team" at bounding box center [86, 74] width 97 height 15
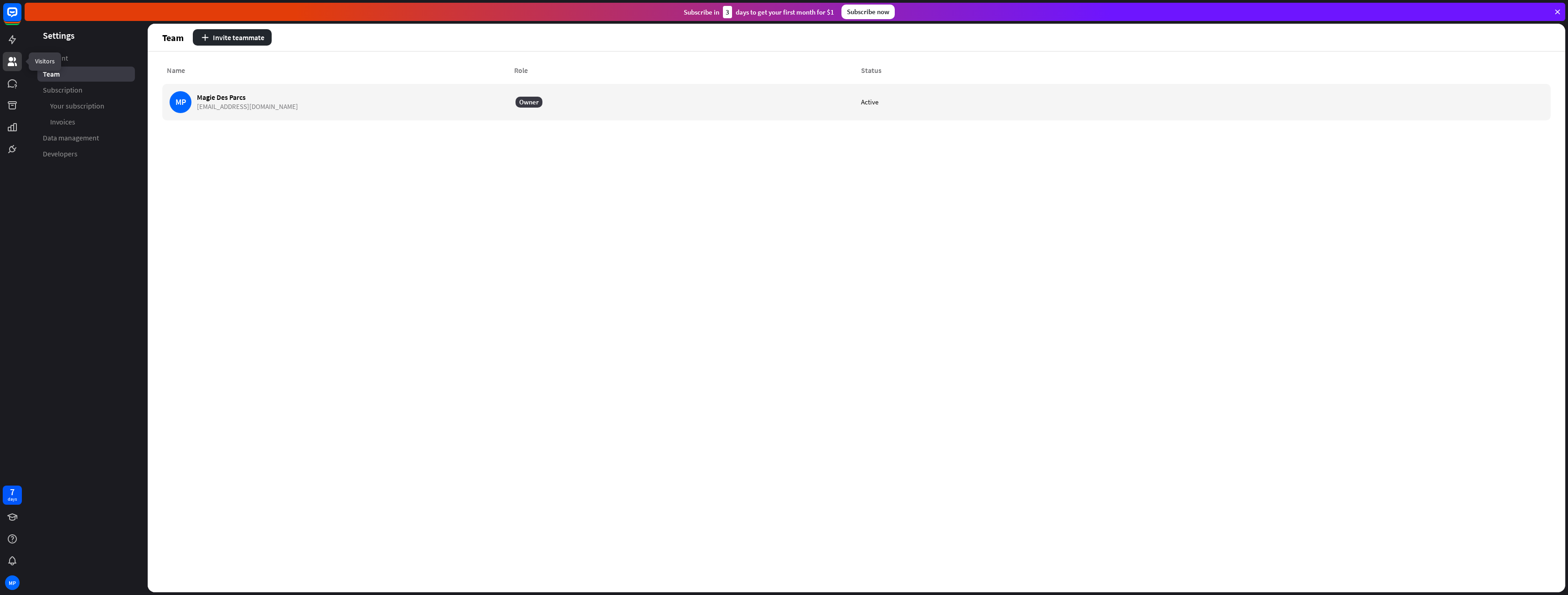
click at [16, 65] on icon at bounding box center [12, 62] width 9 height 9
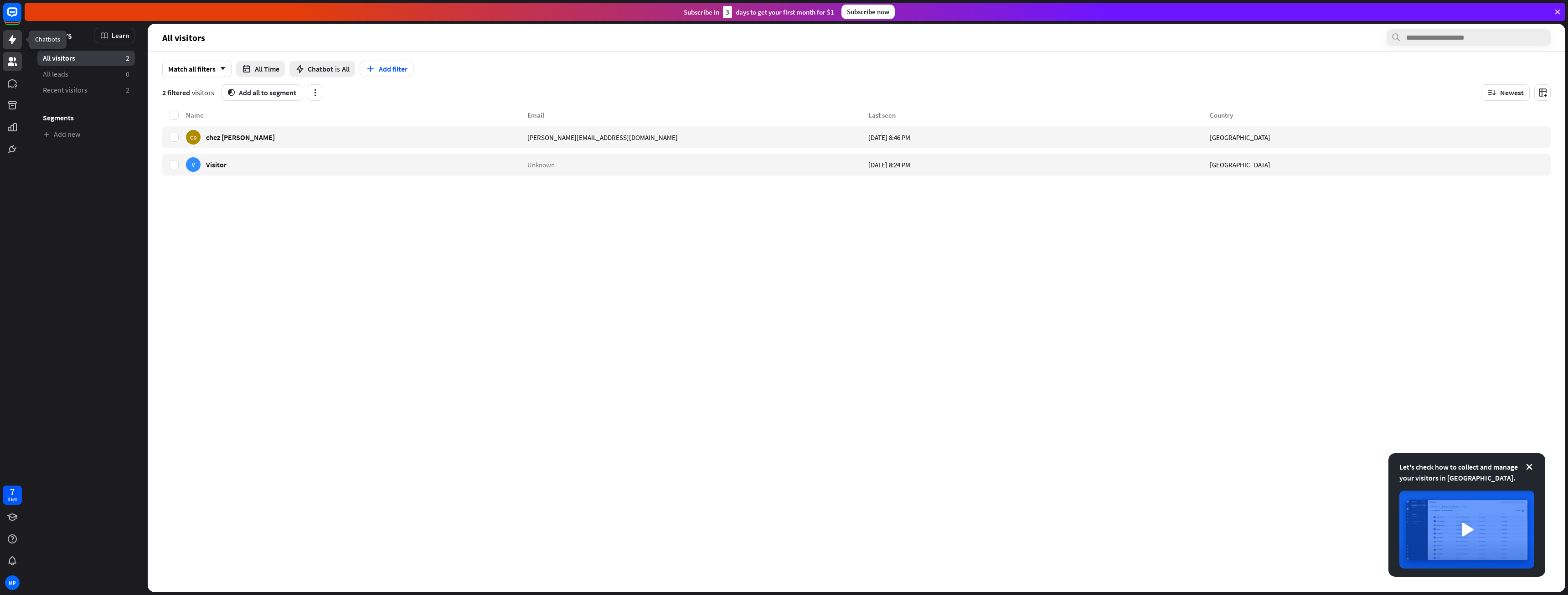
click at [19, 38] on link at bounding box center [12, 39] width 19 height 19
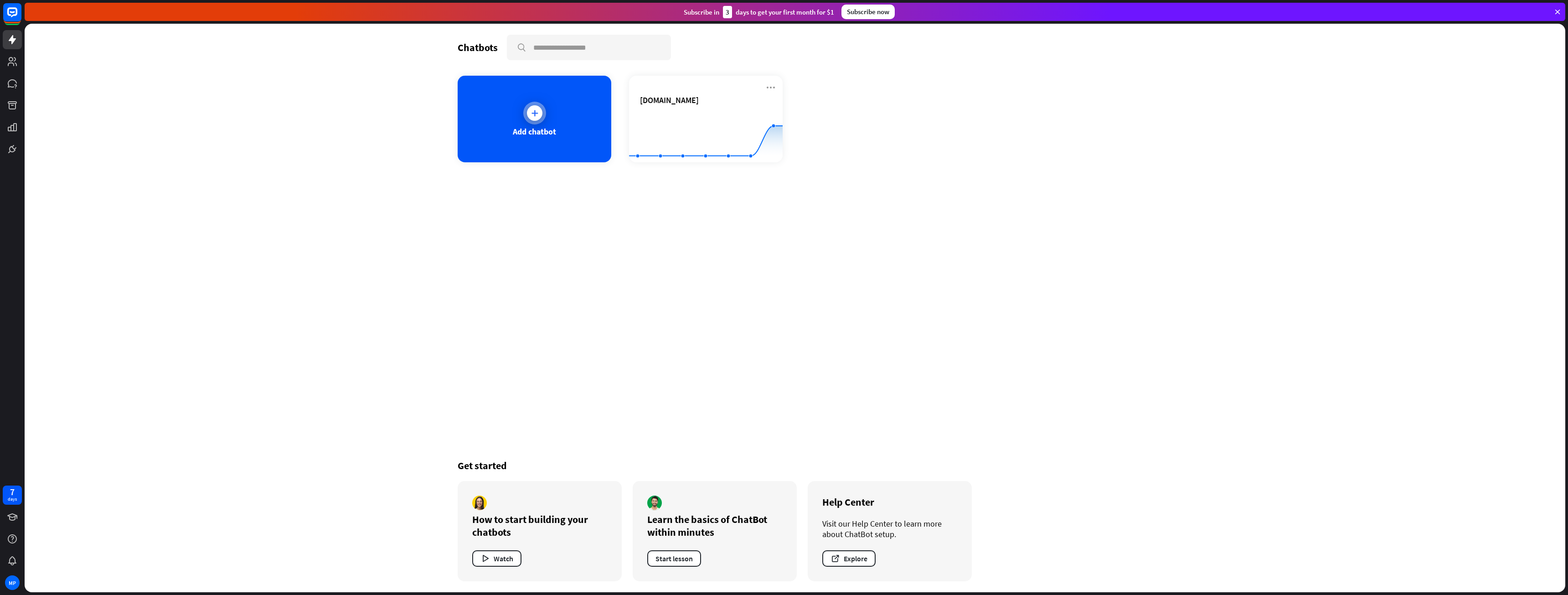
click at [503, 117] on div "Add chatbot" at bounding box center [534, 119] width 153 height 86
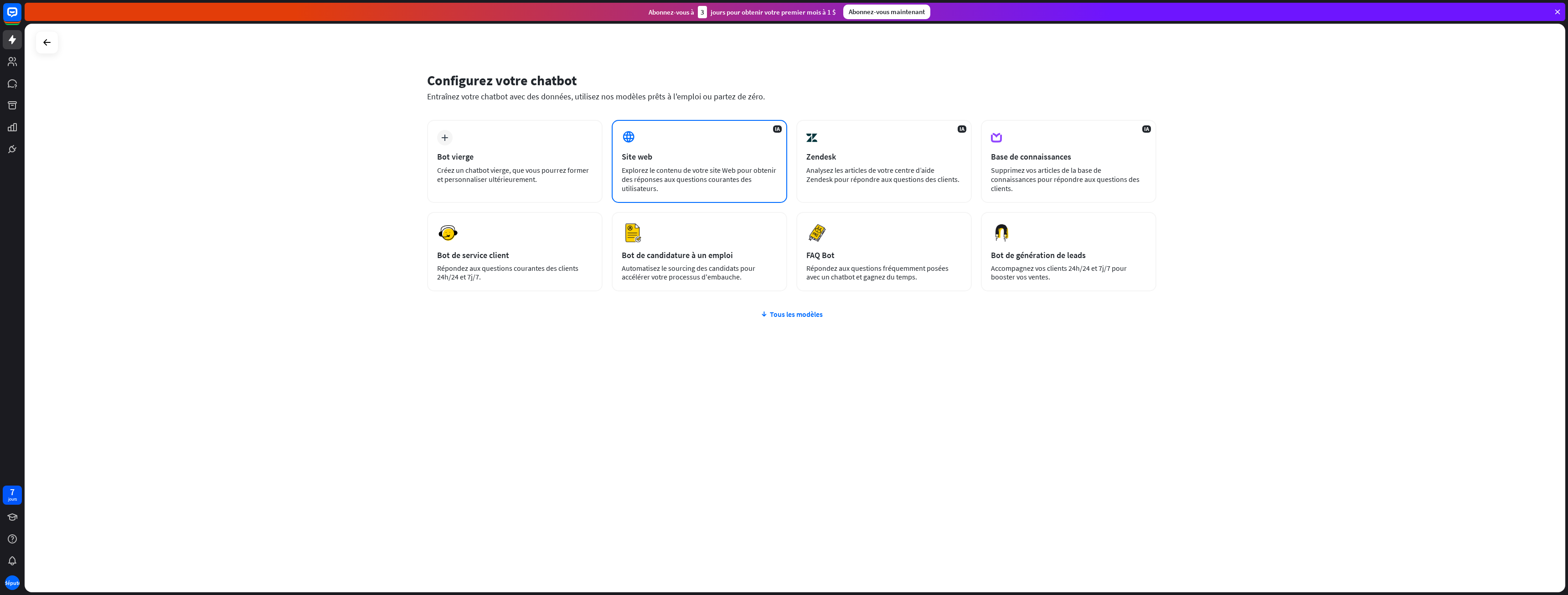
click at [680, 183] on font "Explorez le contenu de votre site Web pour obtenir des réponses aux questions c…" at bounding box center [699, 179] width 155 height 27
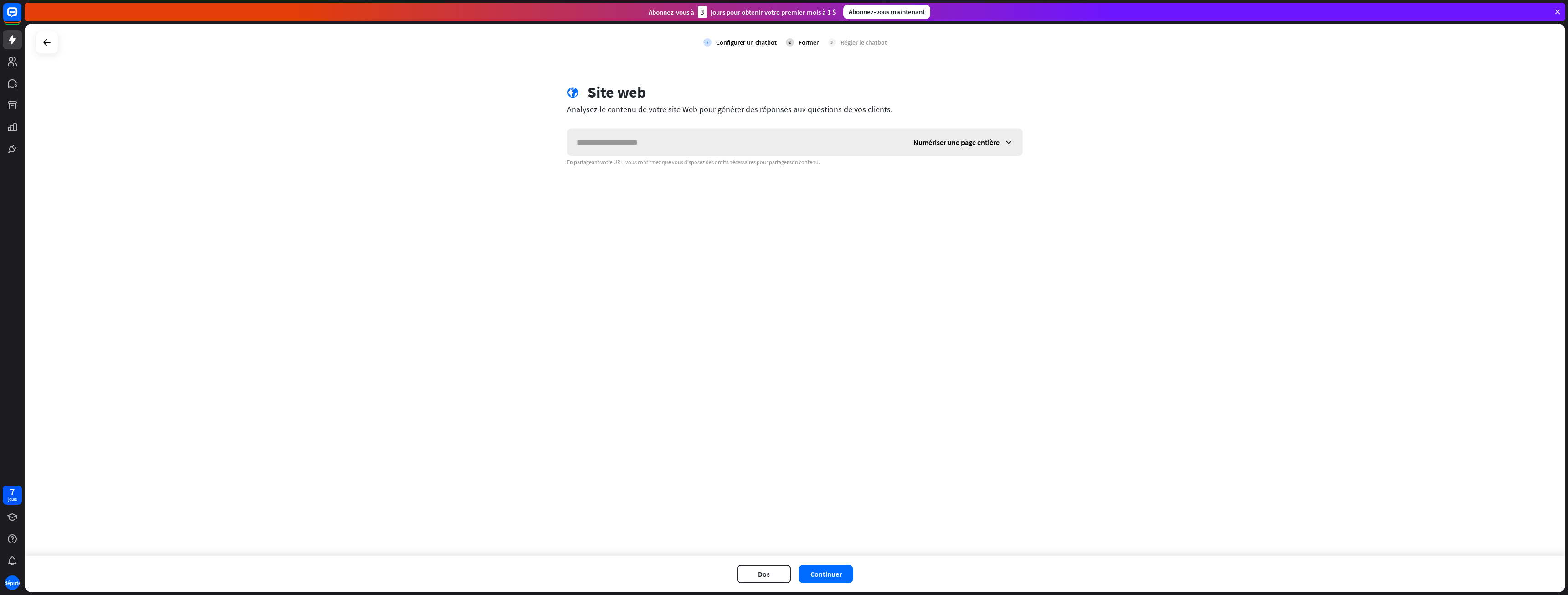
click at [651, 140] on input "text" at bounding box center [735, 142] width 337 height 27
type input "**********"
click at [930, 194] on div "**********" at bounding box center [794, 290] width 1541 height 532
click at [952, 147] on div "Numériser une page entière" at bounding box center [964, 142] width 118 height 27
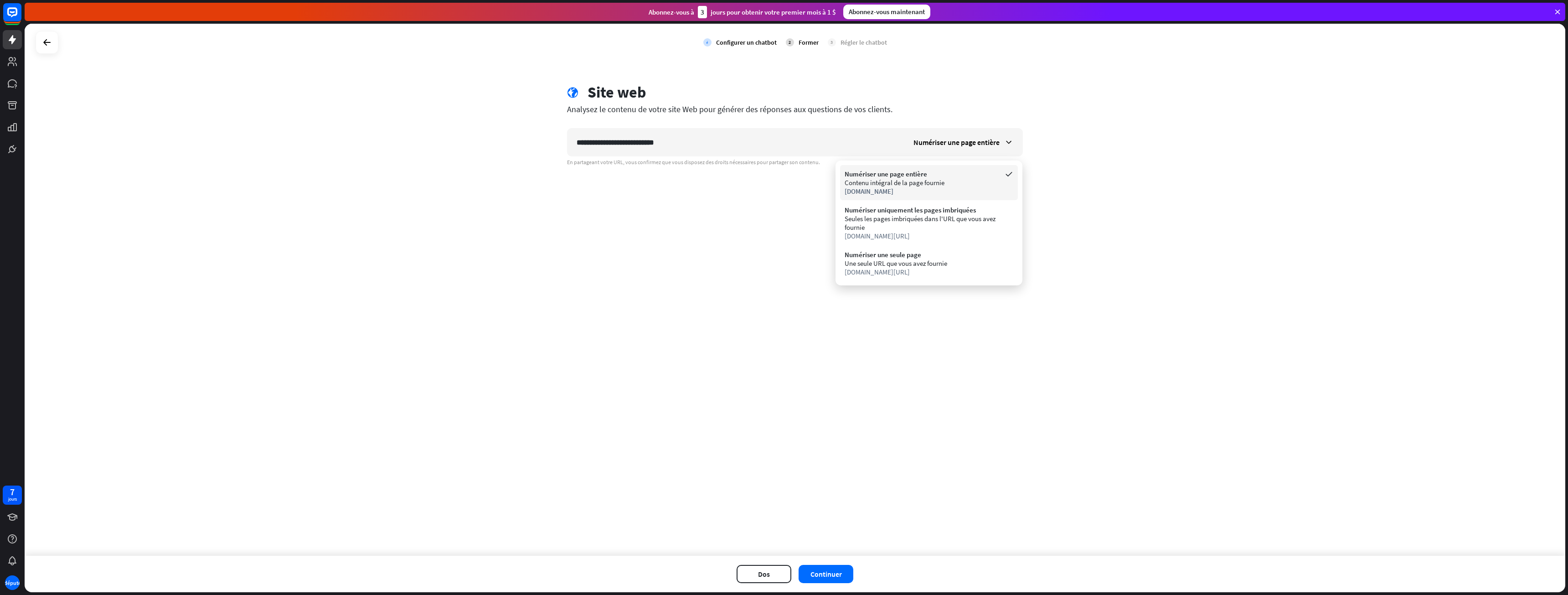
click at [943, 170] on div "Numériser une page entière" at bounding box center [929, 174] width 169 height 9
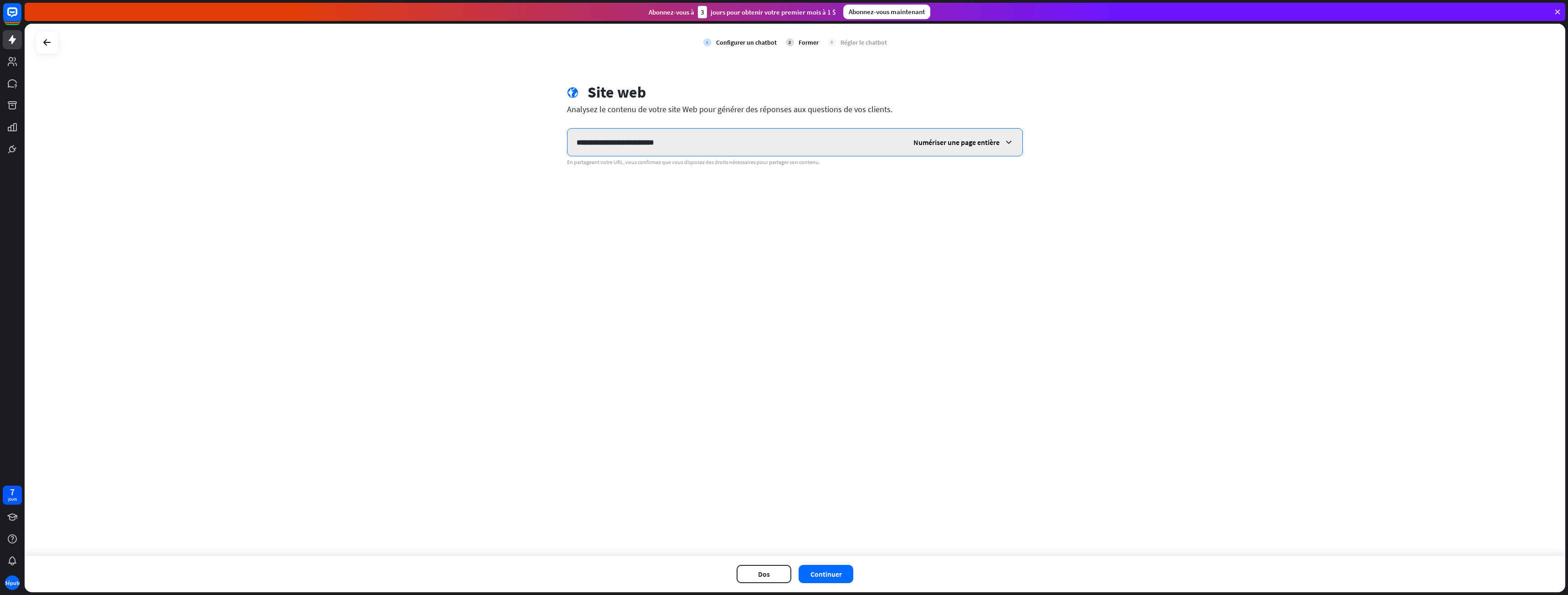
click at [838, 138] on input "**********" at bounding box center [735, 142] width 337 height 27
click at [819, 569] on font "Continuer" at bounding box center [826, 574] width 32 height 9
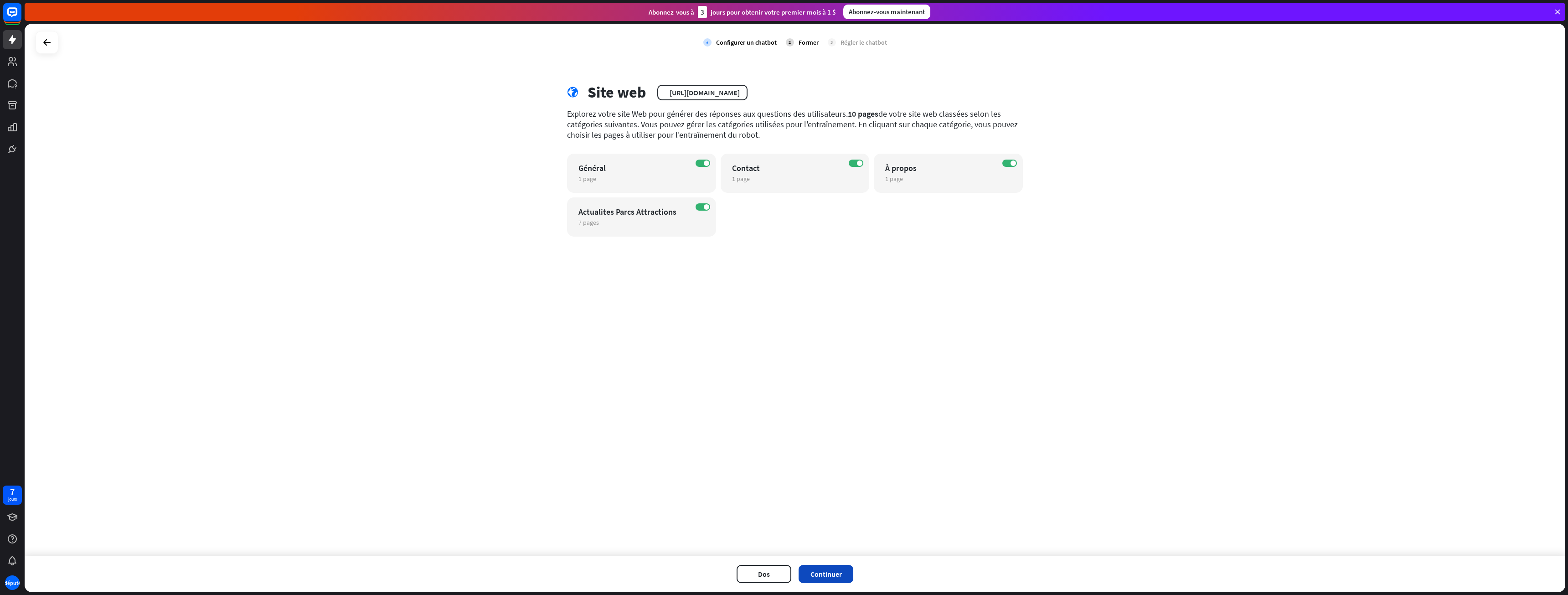
click at [834, 581] on button "Continuer" at bounding box center [826, 574] width 55 height 18
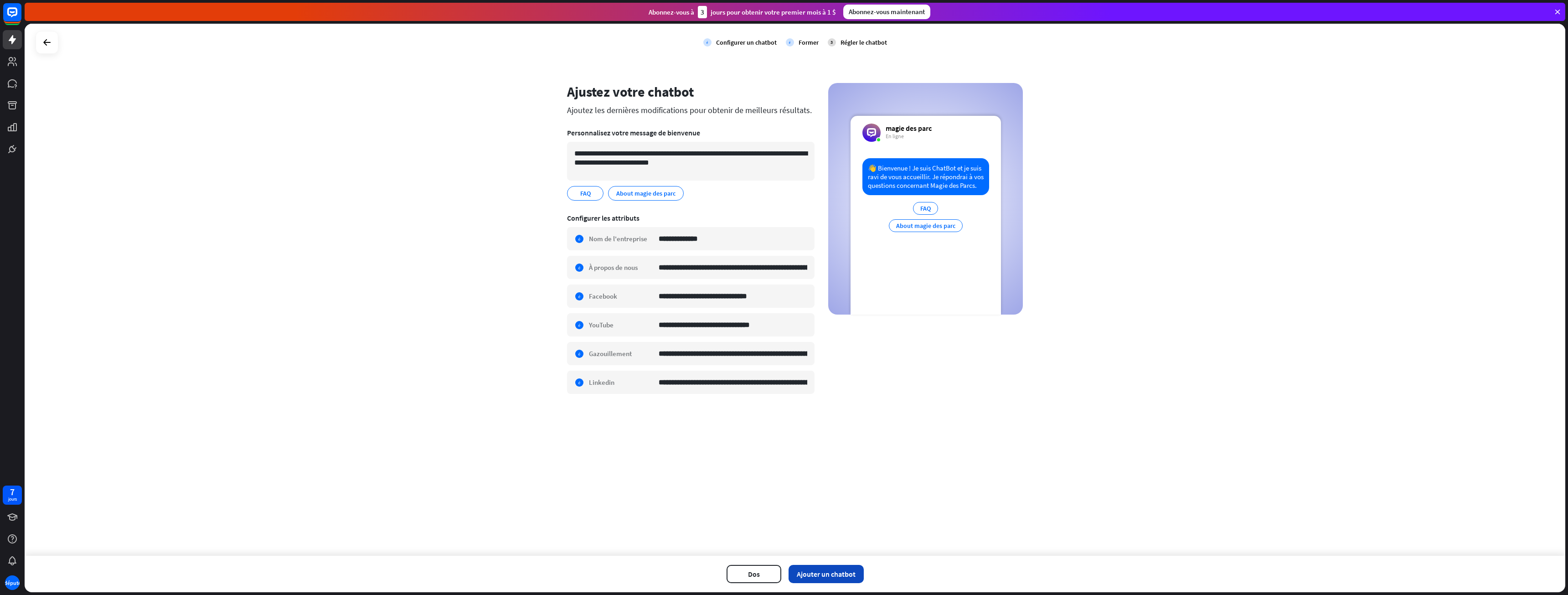
click at [842, 577] on font "Ajouter un chatbot" at bounding box center [826, 574] width 59 height 9
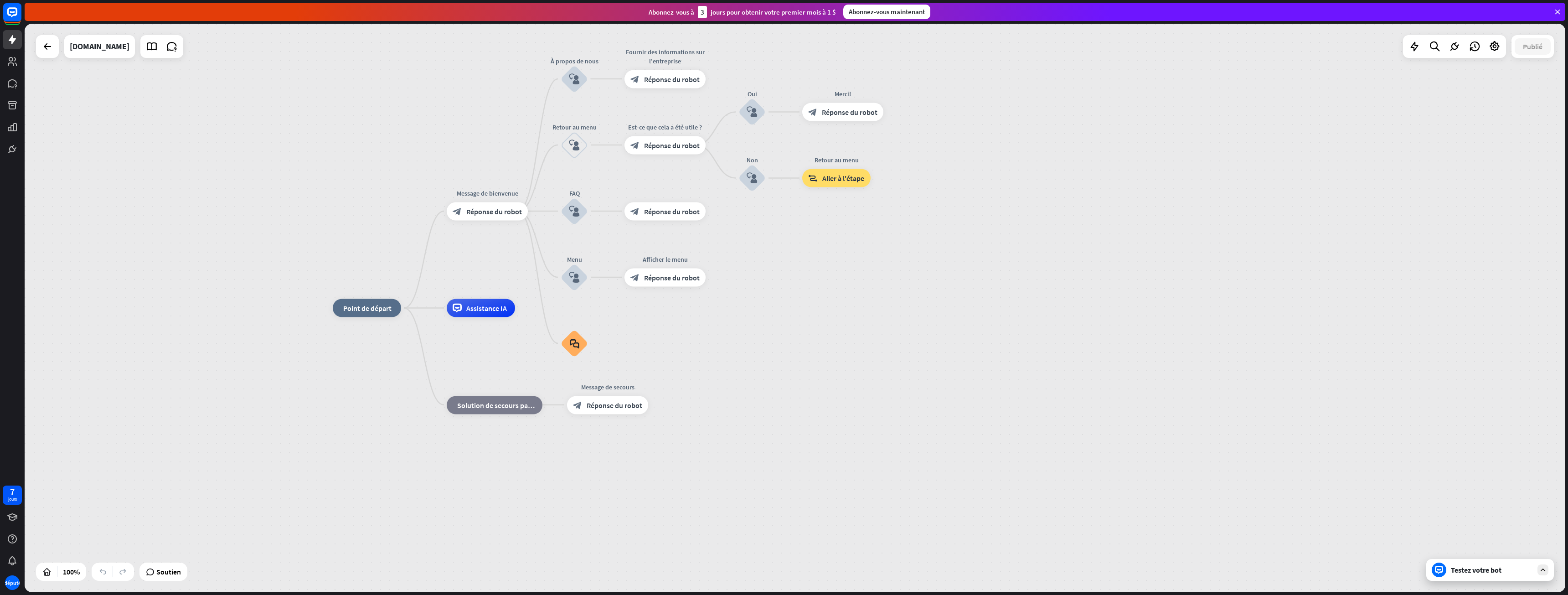
click at [1491, 569] on font "Testez votre bot" at bounding box center [1476, 570] width 51 height 9
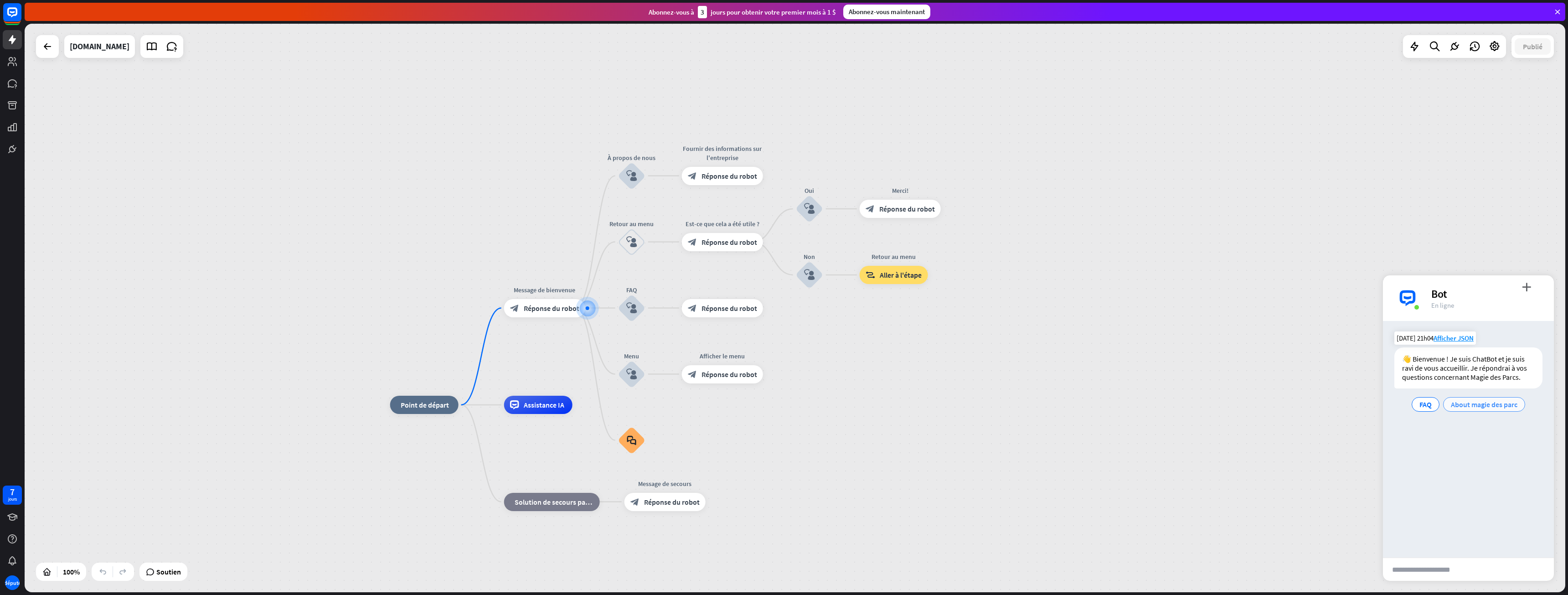
click at [1469, 407] on font "About magie des parc" at bounding box center [1484, 404] width 66 height 9
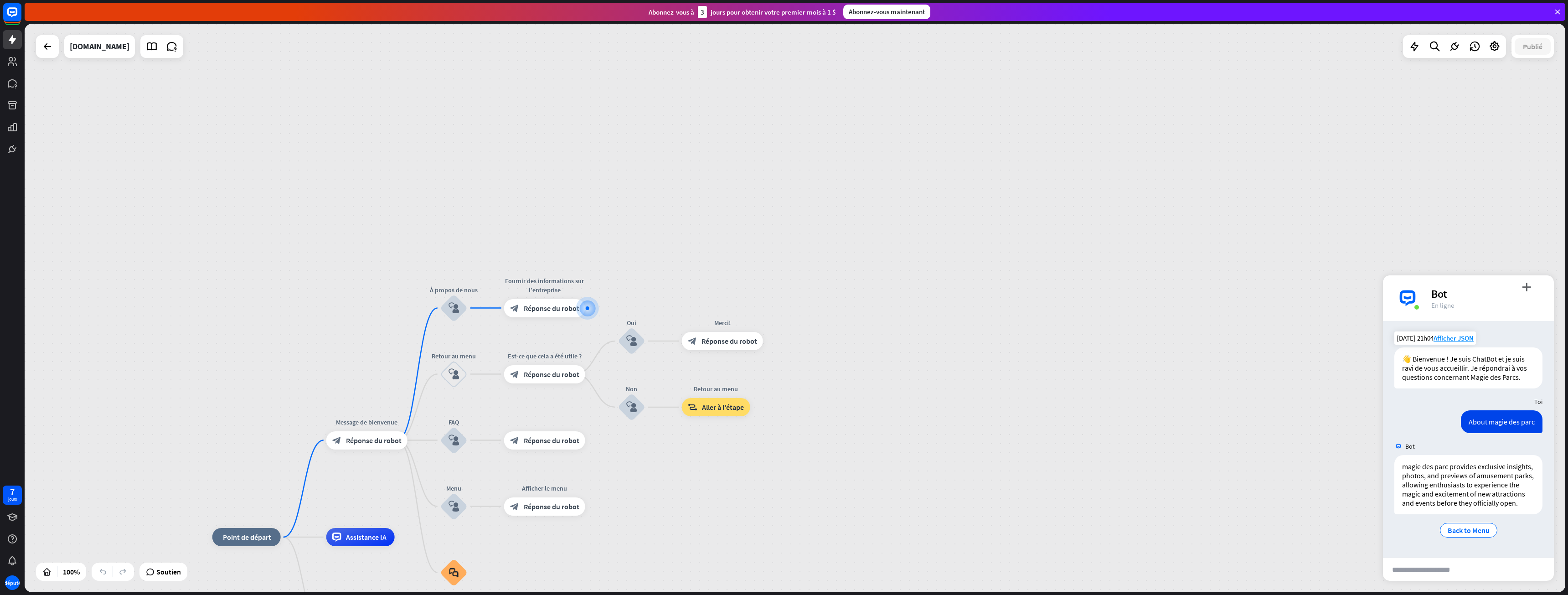
scroll to position [4, 0]
click at [1461, 540] on font "Retour au menu" at bounding box center [1469, 535] width 50 height 9
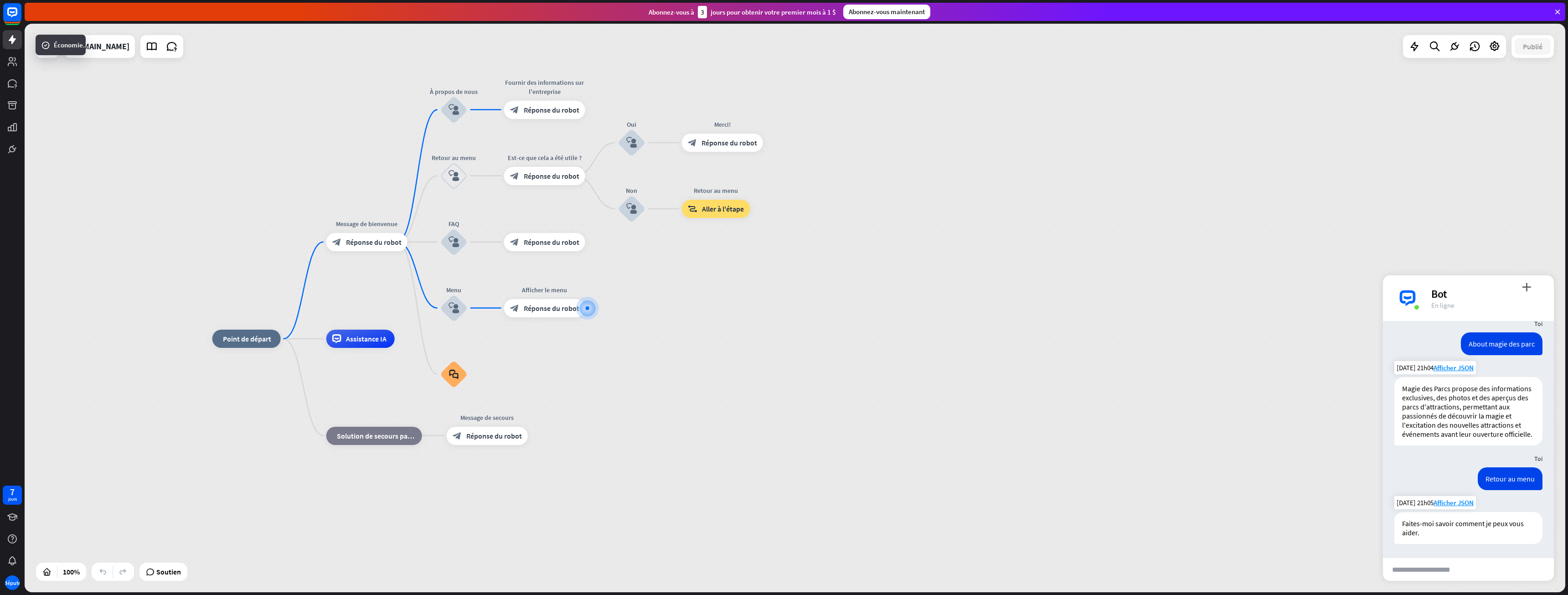
scroll to position [87, 0]
click at [1427, 565] on input "text" at bounding box center [1424, 569] width 82 height 23
type input "*******"
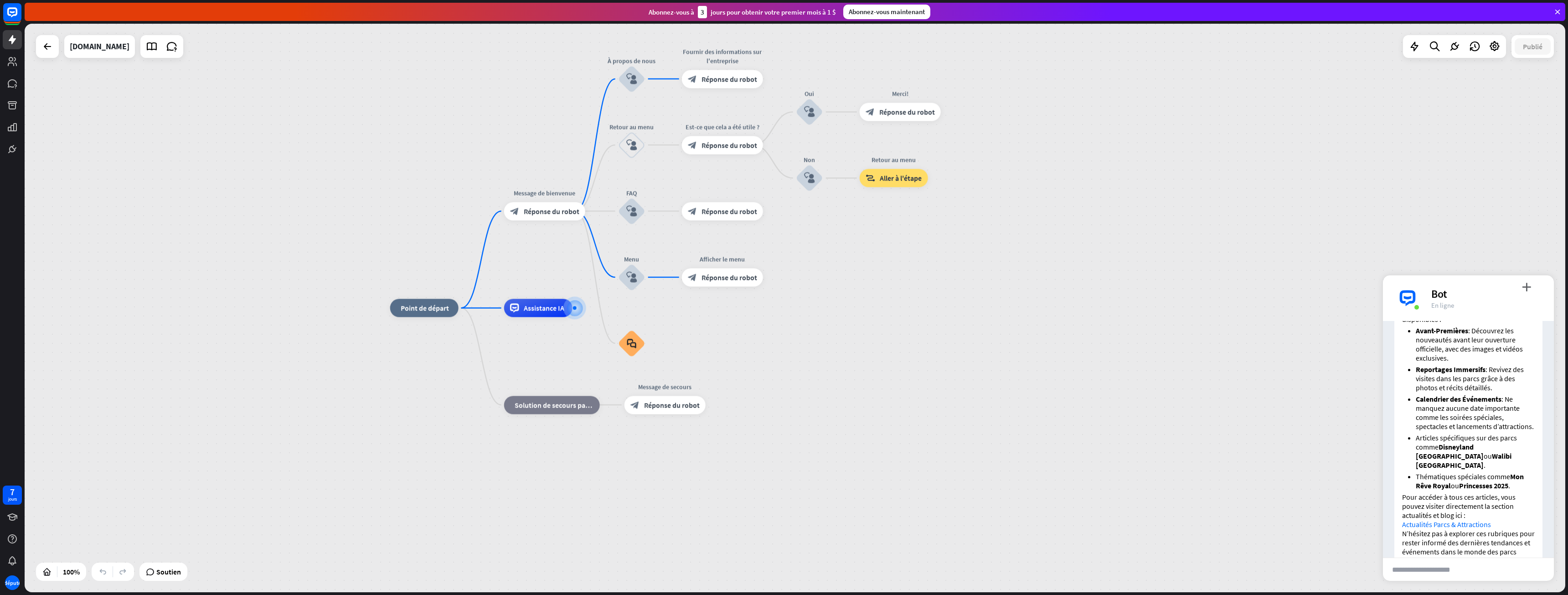
scroll to position [500, 0]
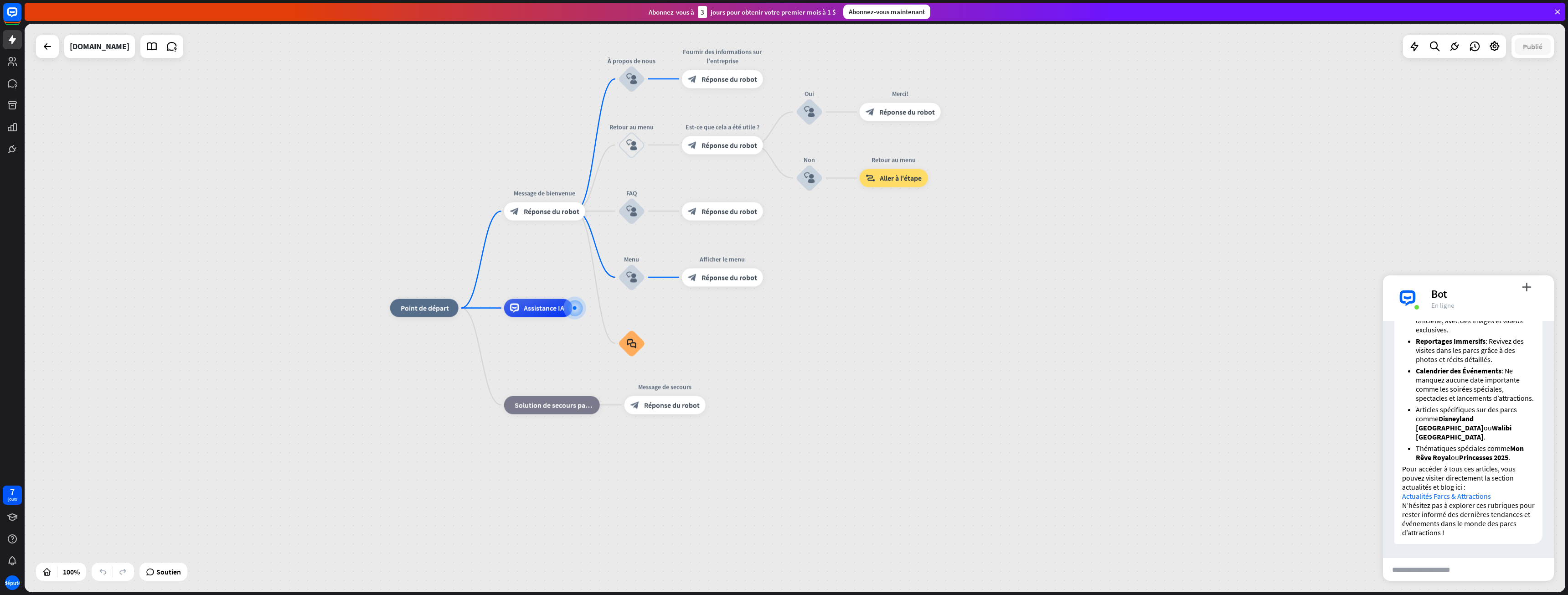
click at [1468, 496] on link "Actualités Parcs & Attractions" at bounding box center [1446, 496] width 89 height 9
click at [1435, 569] on input "text" at bounding box center [1424, 569] width 82 height 23
paste input "**********"
type input "**********"
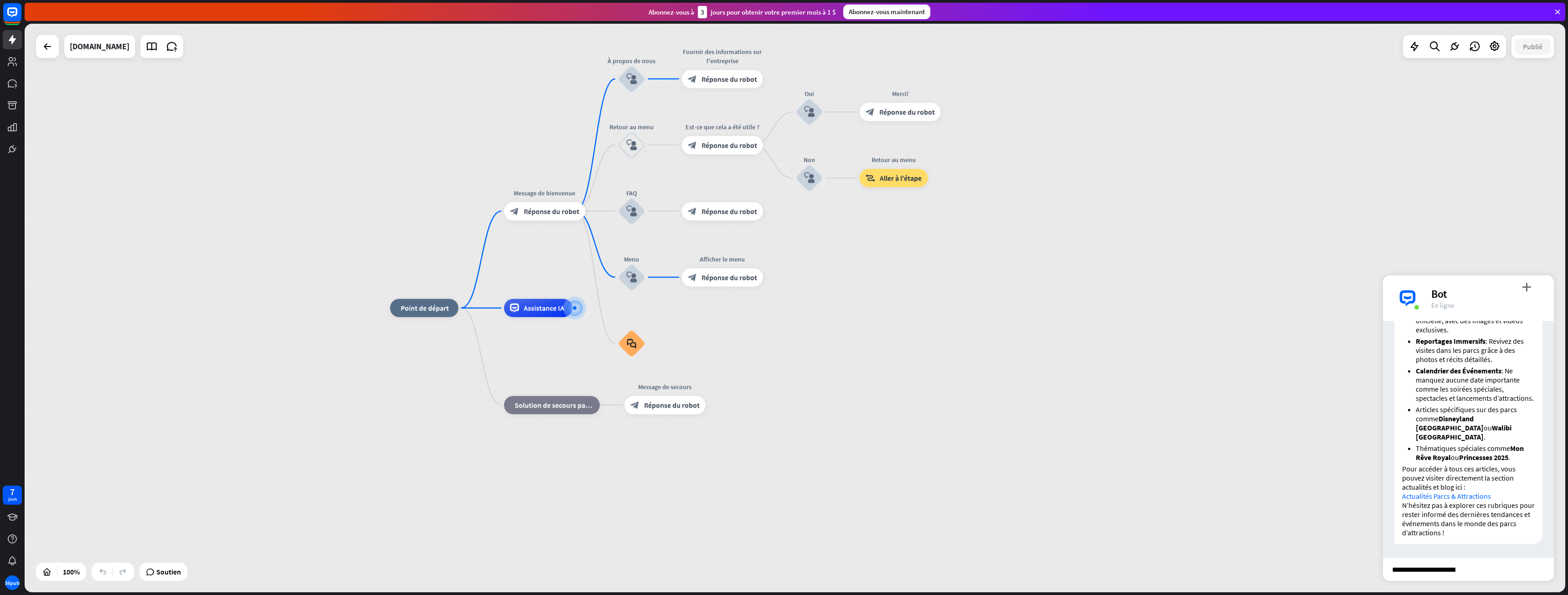
drag, startPoint x: 1451, startPoint y: 566, endPoint x: 1235, endPoint y: 549, distance: 216.7
click at [1235, 549] on div "maison_2 Point de départ Message de bienvenue block_bot_response Réponse du rob…" at bounding box center [794, 308] width 1541 height 569
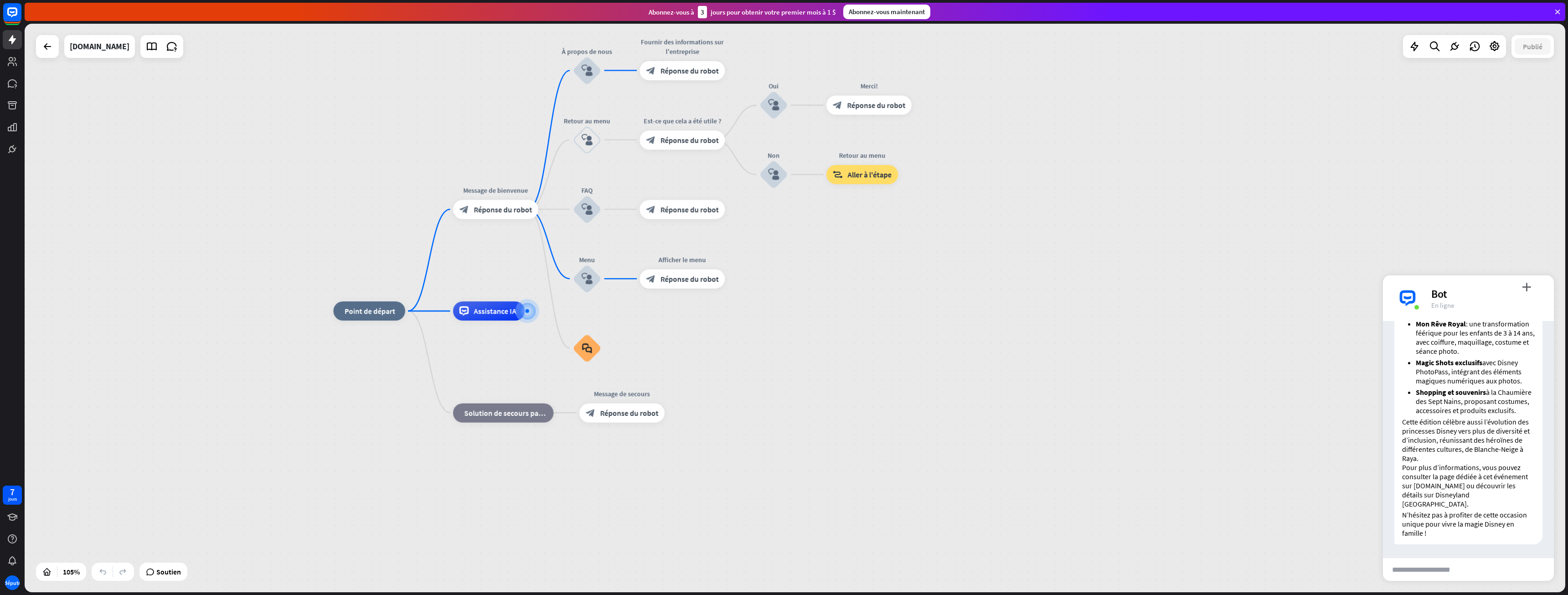
scroll to position [1084, 0]
click at [7, 67] on link at bounding box center [12, 61] width 19 height 19
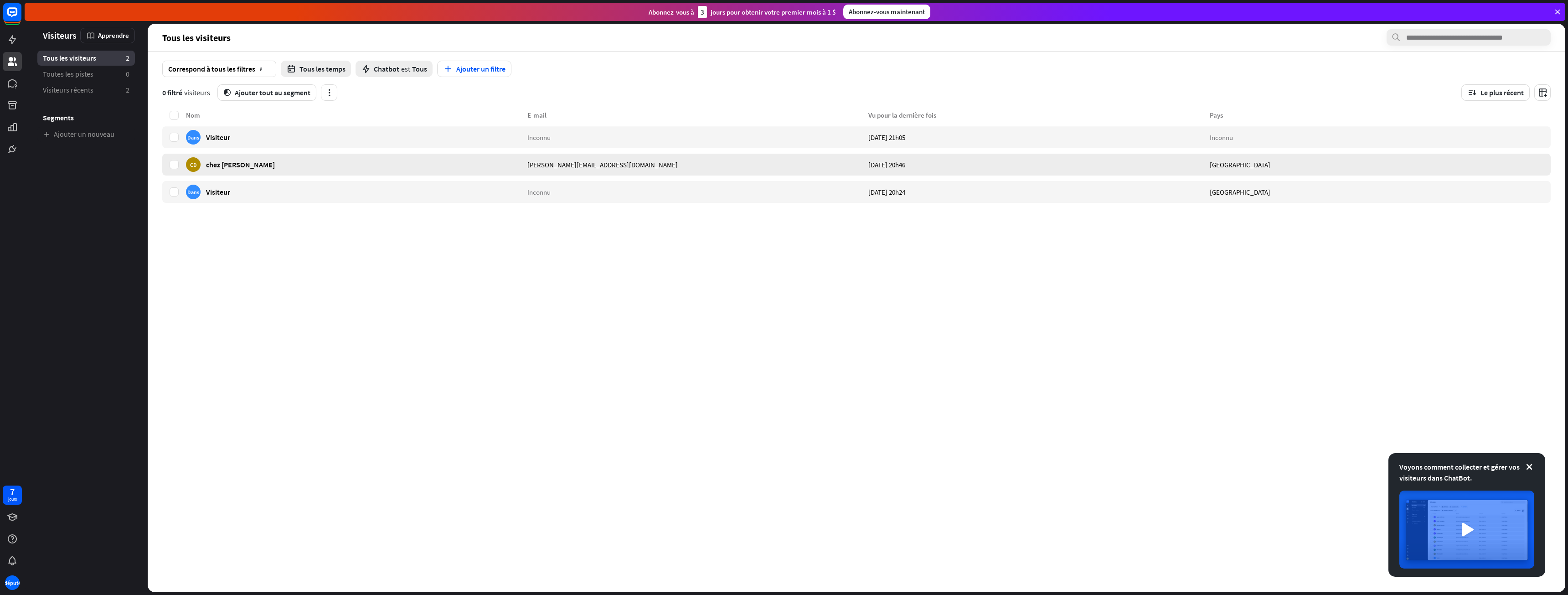
click at [221, 171] on div "CD chez [PERSON_NAME]" at bounding box center [231, 164] width 89 height 15
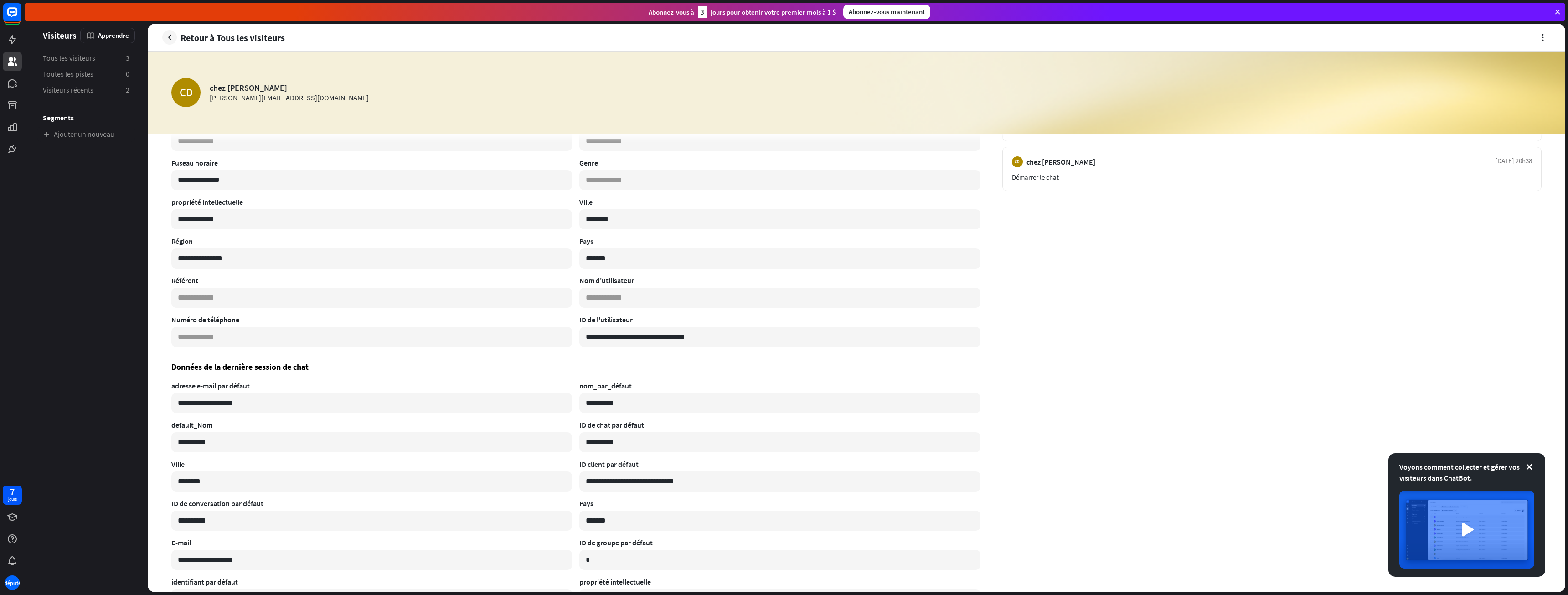
scroll to position [228, 0]
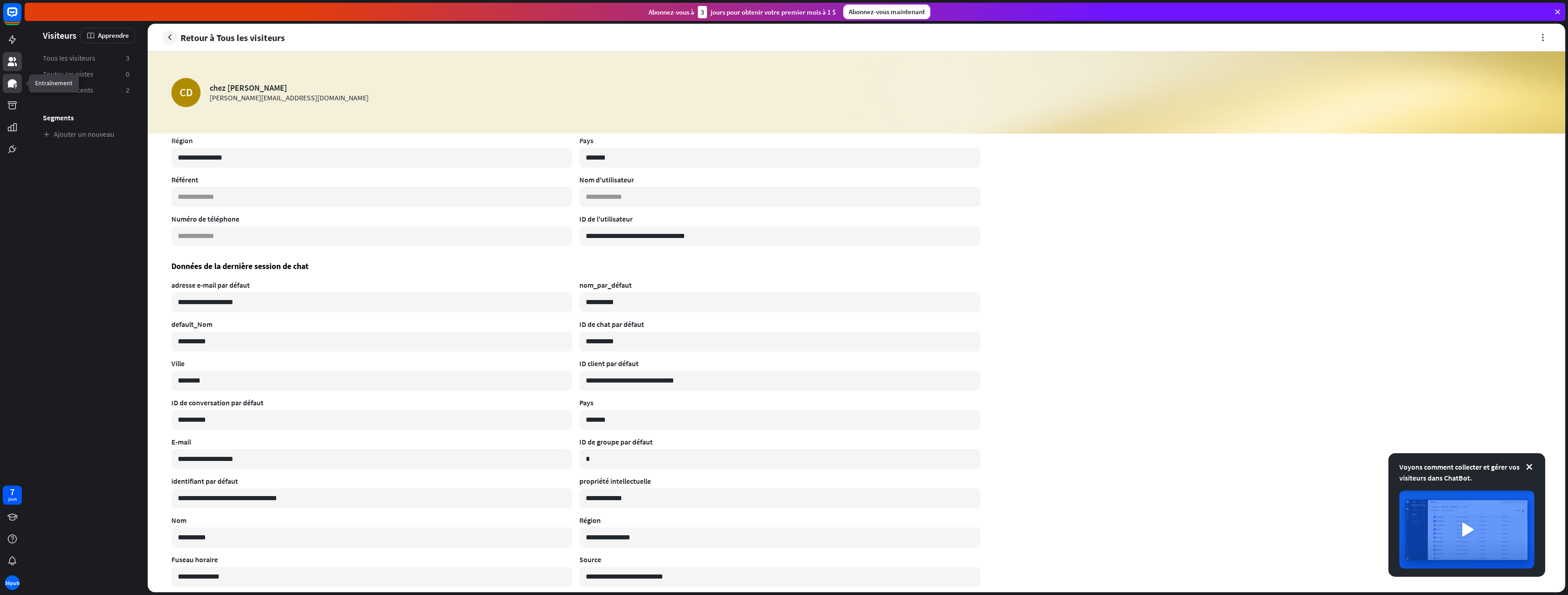
click at [10, 82] on icon at bounding box center [12, 83] width 9 height 8
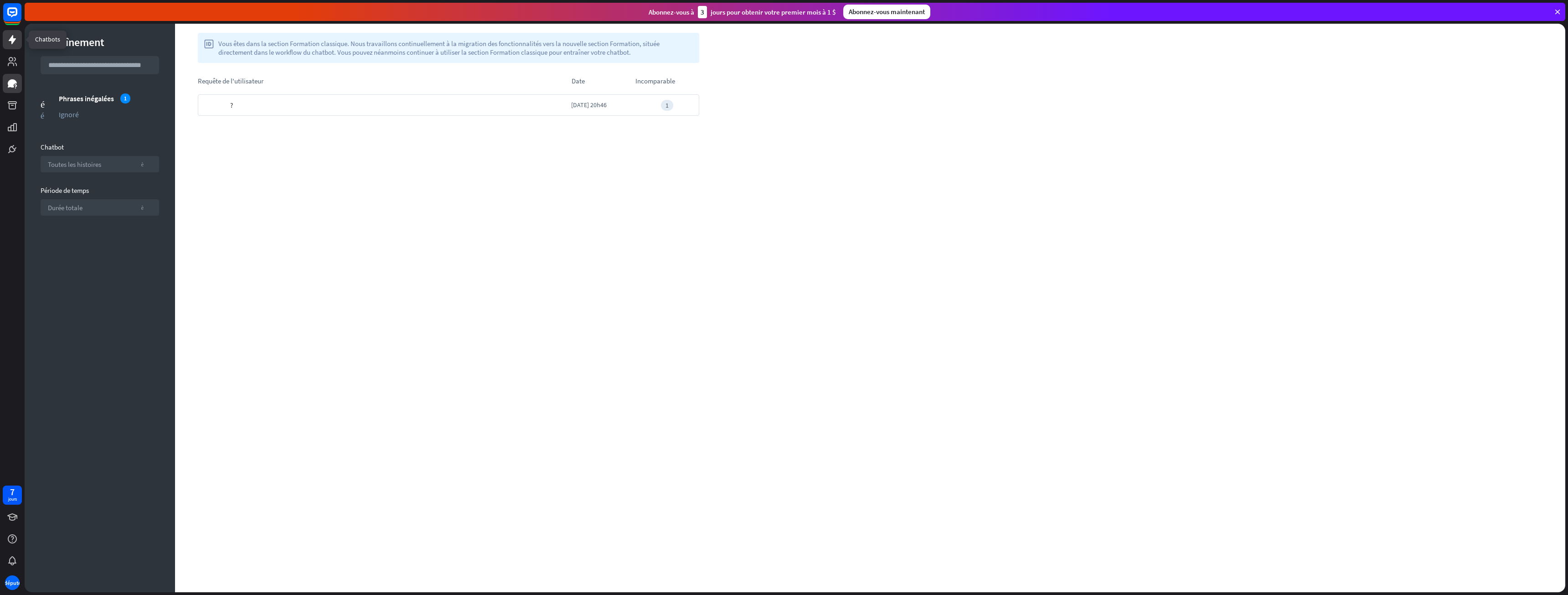
click at [13, 43] on icon at bounding box center [12, 40] width 7 height 9
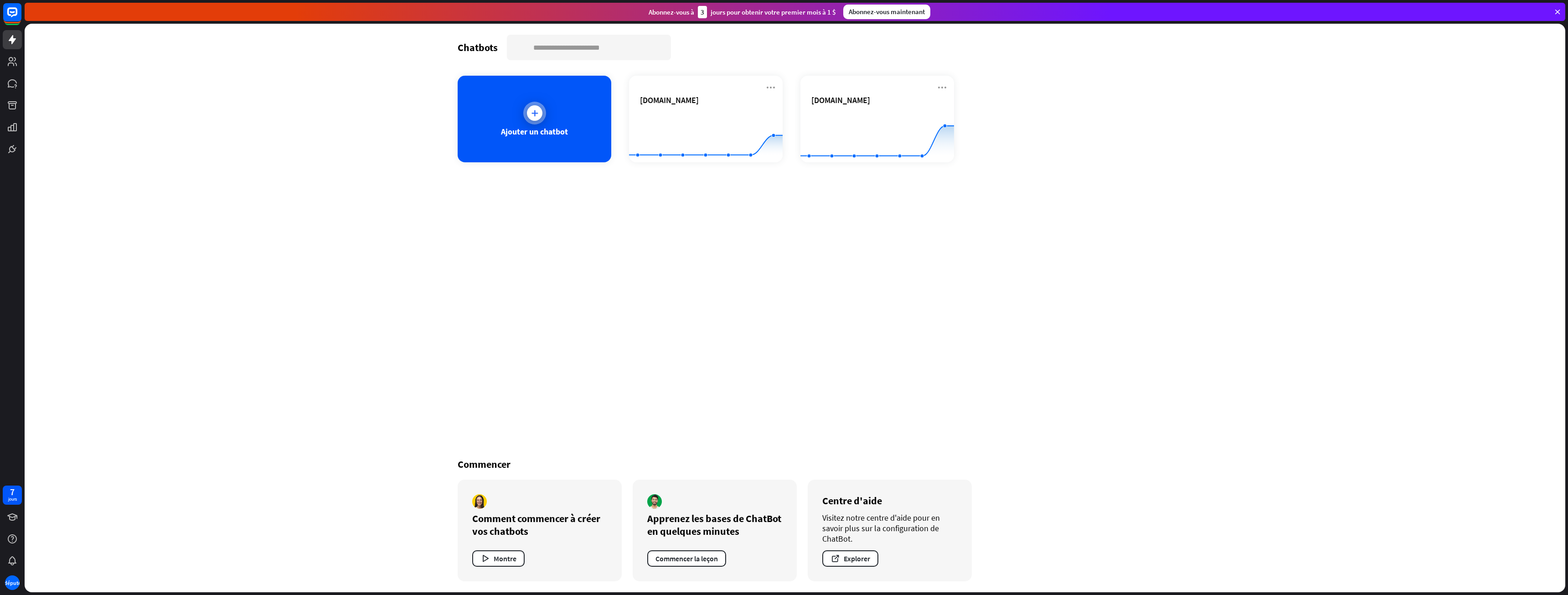
click at [542, 115] on div at bounding box center [534, 113] width 15 height 15
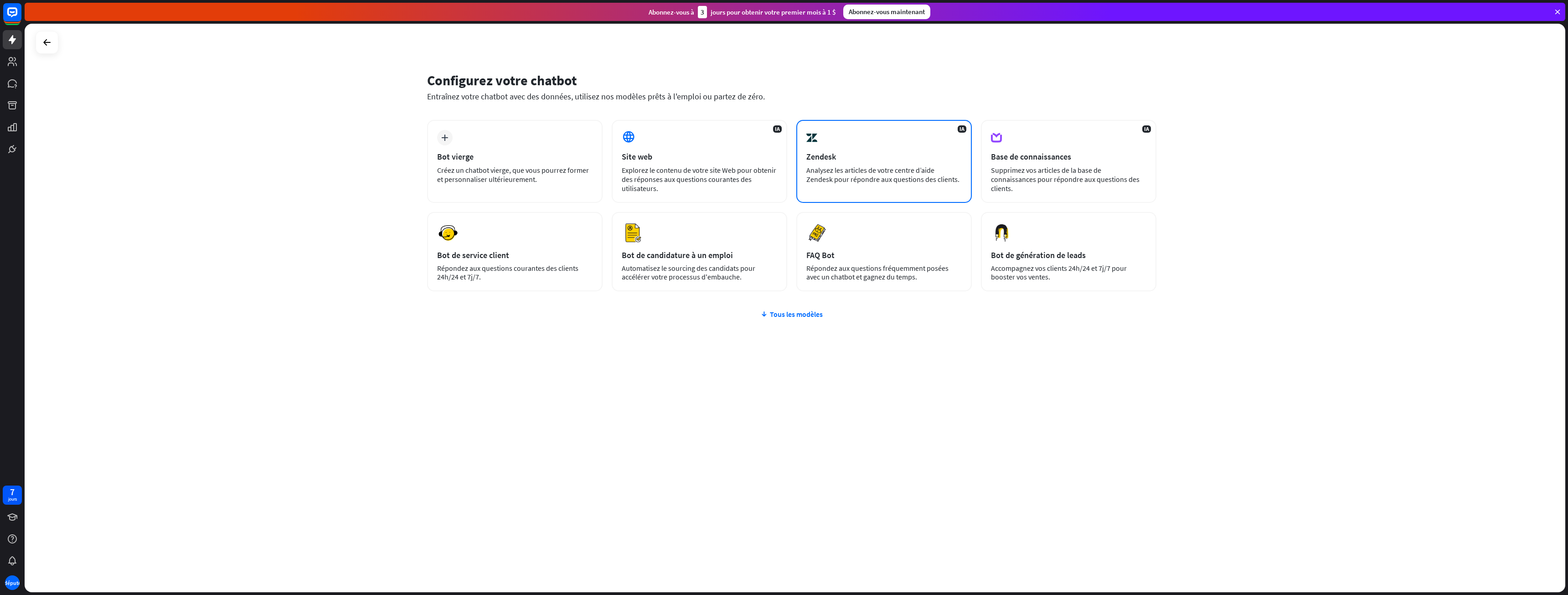
click at [880, 147] on div "IA Zendesk Analysez les articles de votre centre d’aide Zendesk pour répondre a…" at bounding box center [884, 161] width 175 height 83
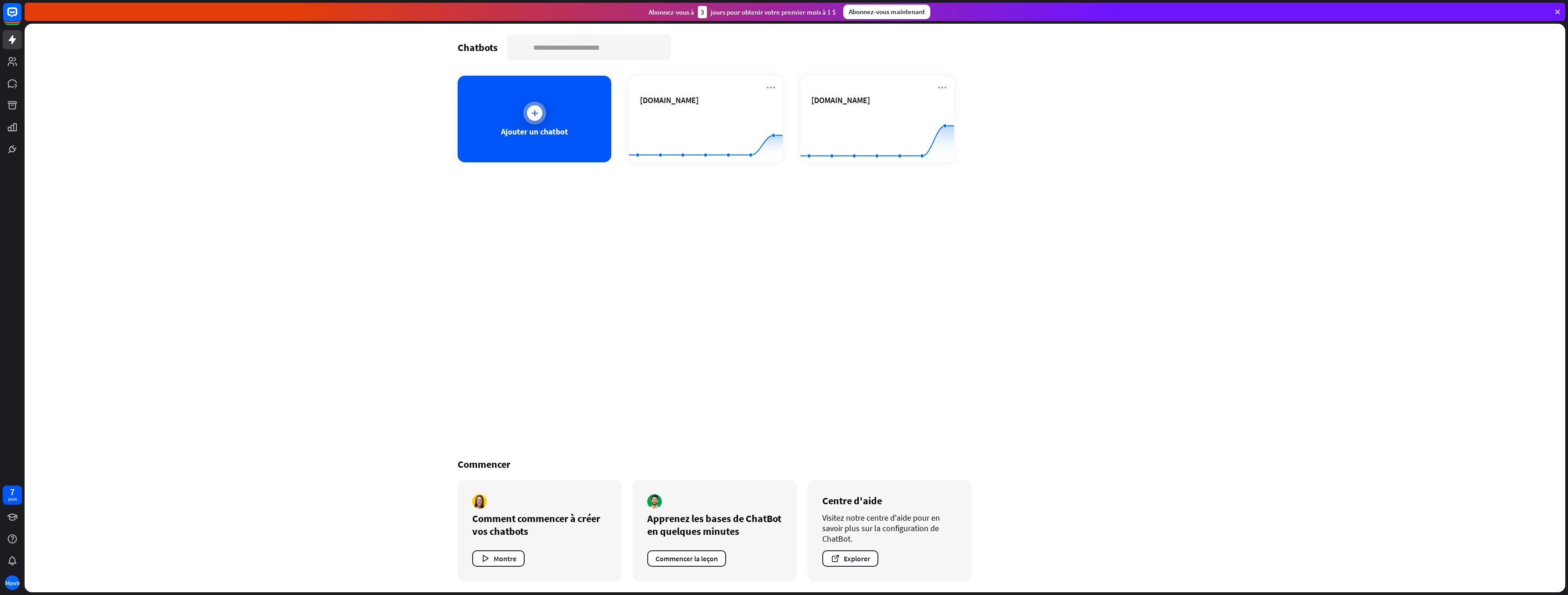
click at [551, 122] on div "Ajouter un chatbot" at bounding box center [534, 119] width 153 height 86
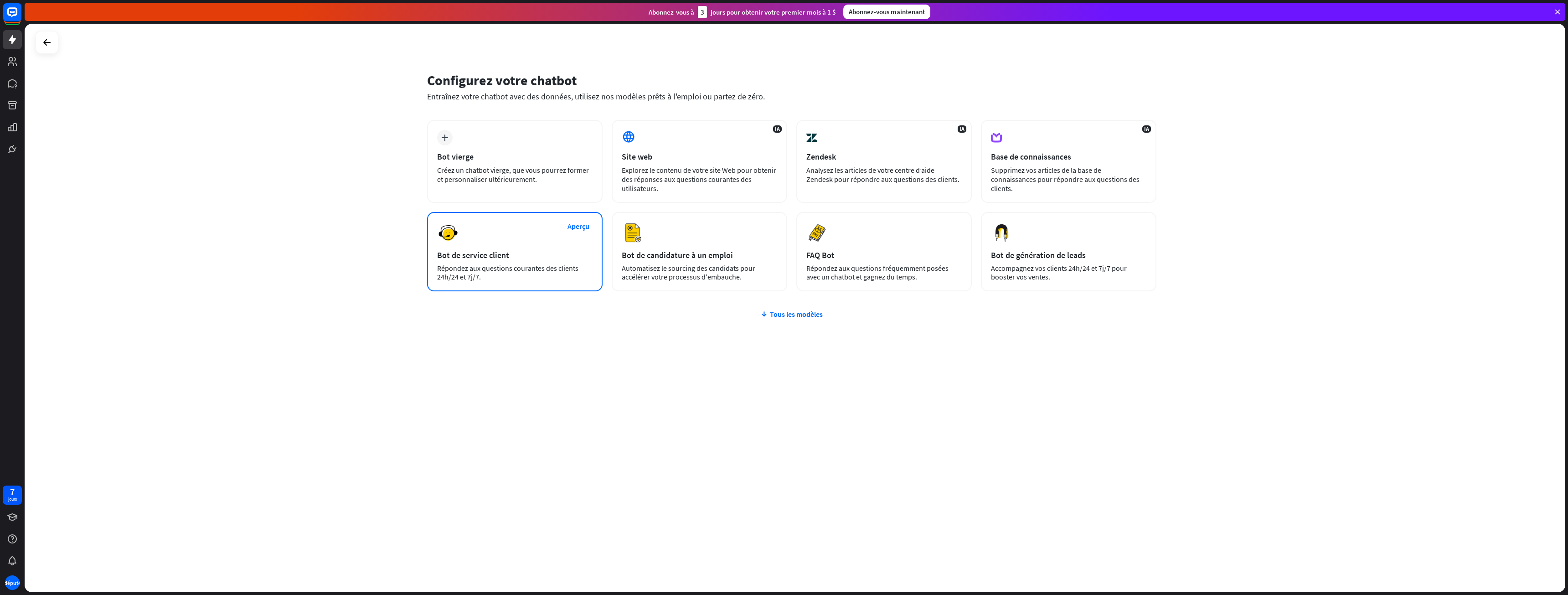
click at [552, 270] on font "Répondez aux questions courantes des clients 24h/24 et 7j/7." at bounding box center [508, 272] width 141 height 18
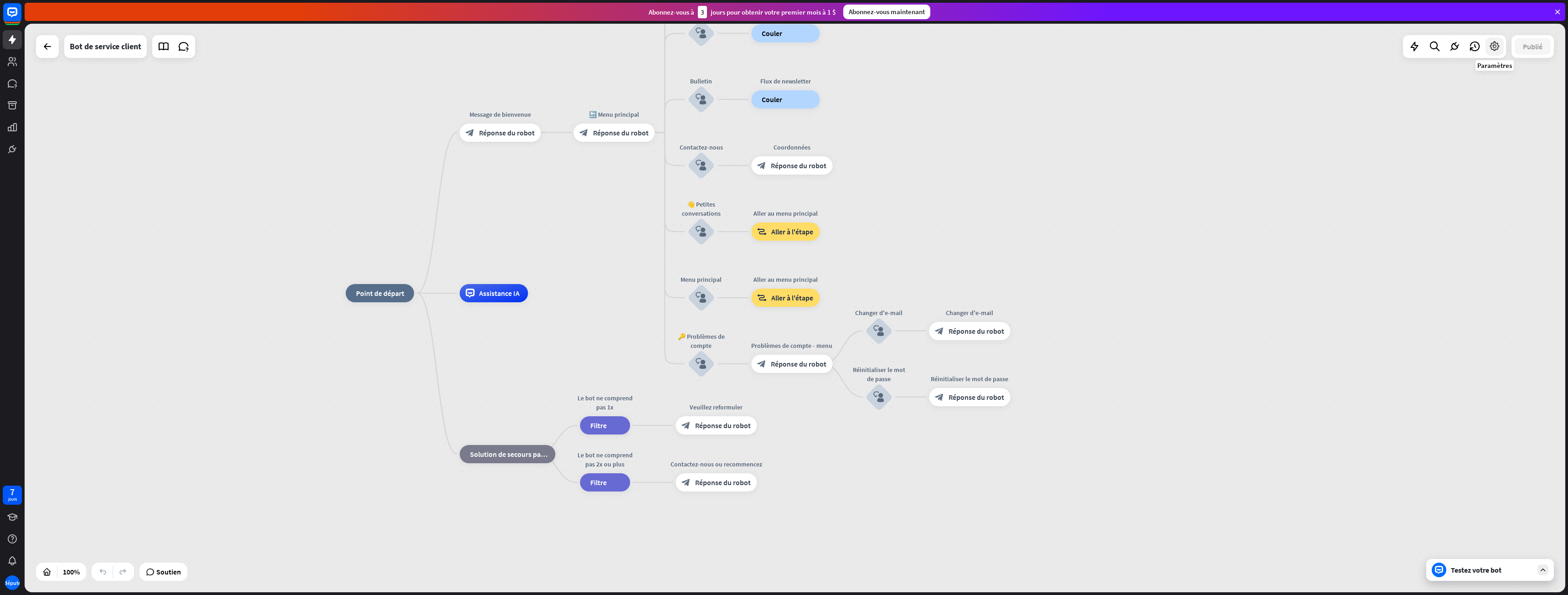
click at [1496, 48] on icon at bounding box center [1494, 46] width 12 height 12
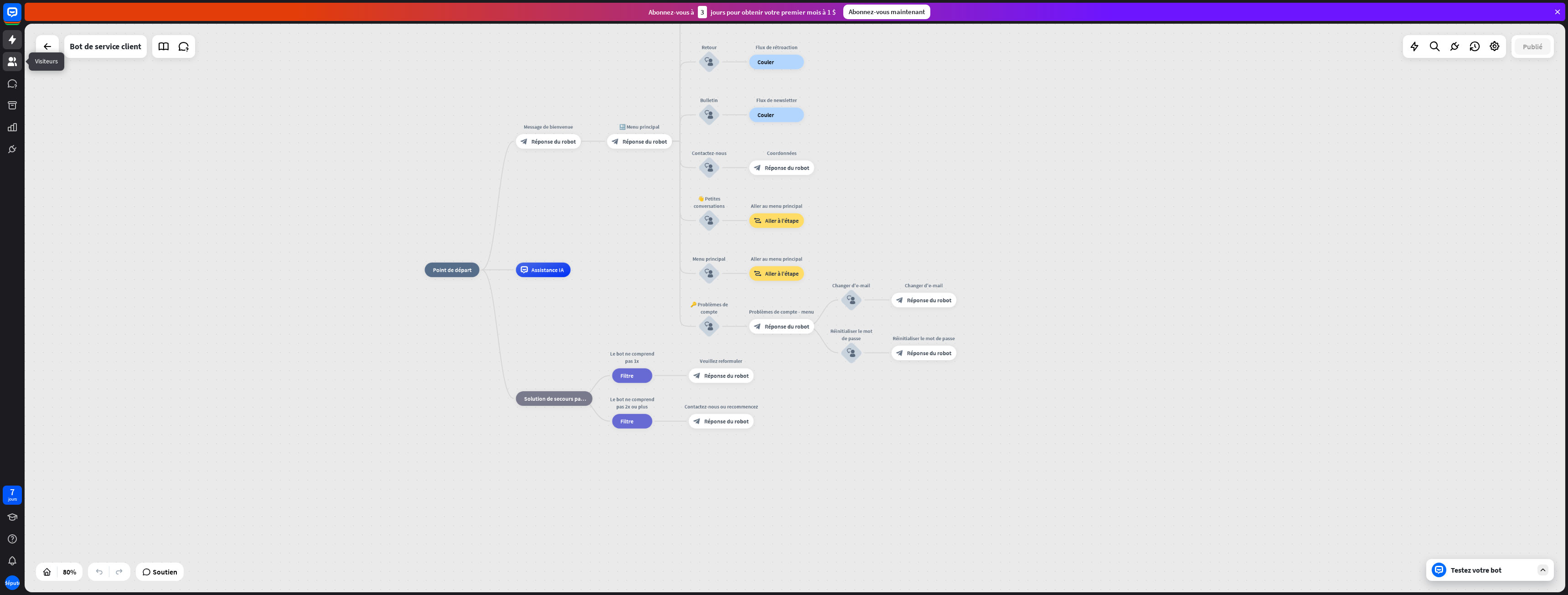
click at [12, 66] on icon at bounding box center [12, 62] width 11 height 11
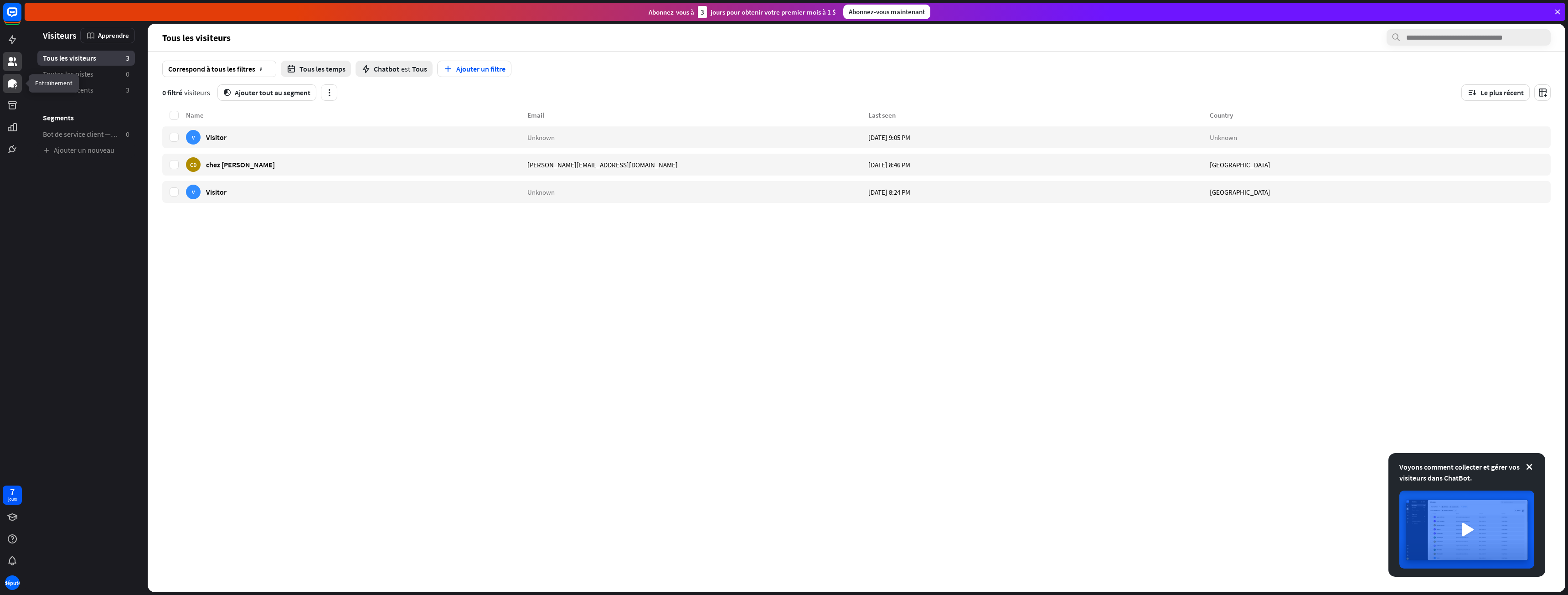
click at [15, 80] on icon at bounding box center [12, 83] width 11 height 11
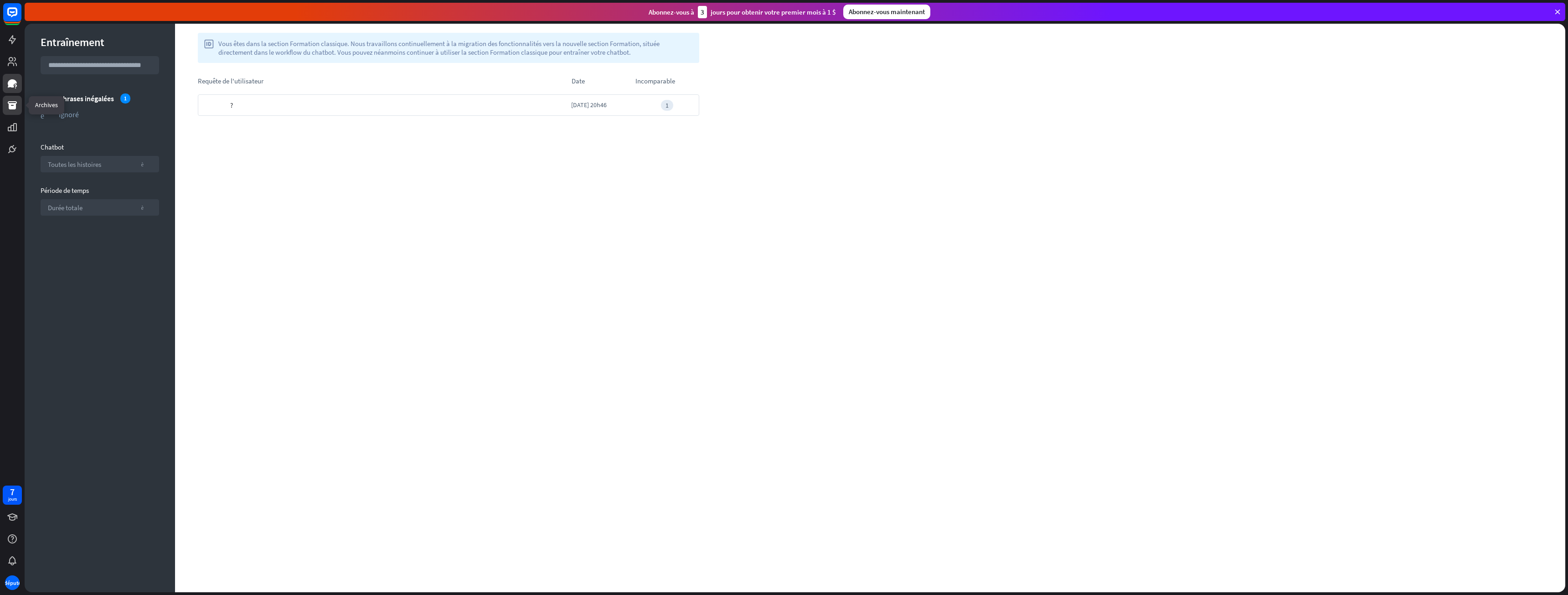
click at [10, 107] on icon at bounding box center [12, 105] width 9 height 8
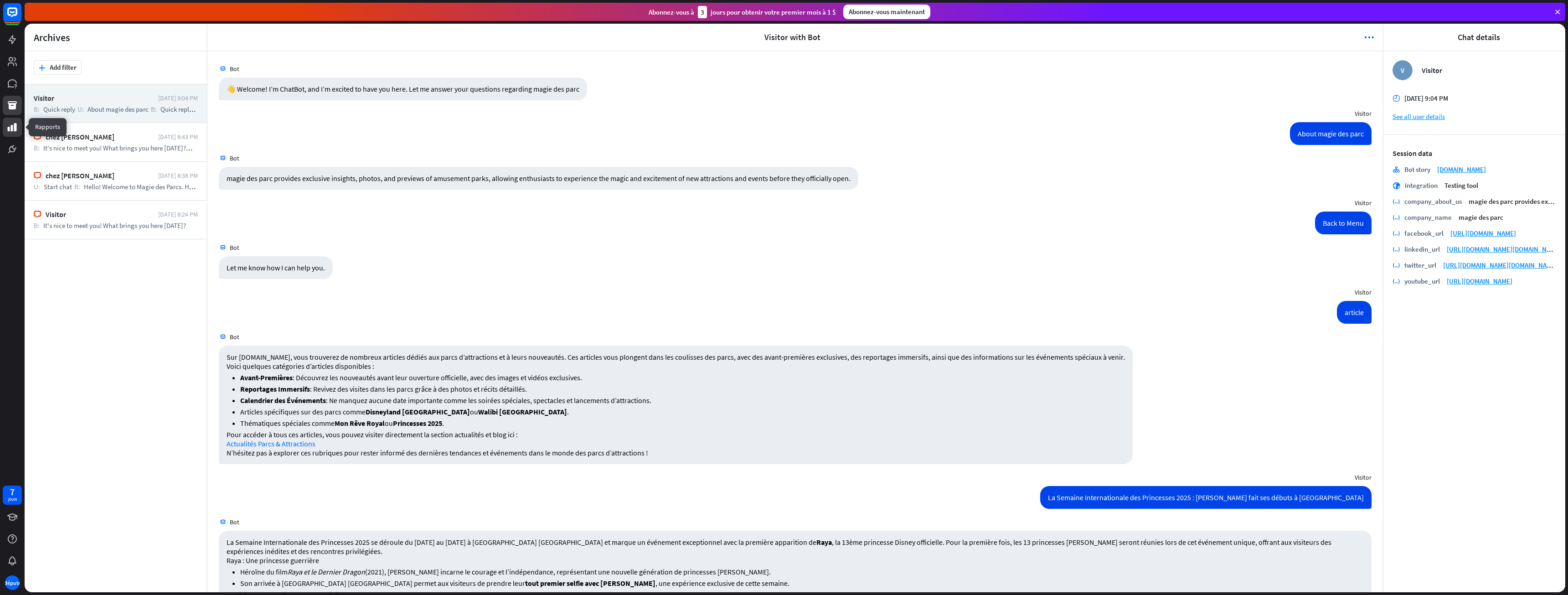
scroll to position [104, 0]
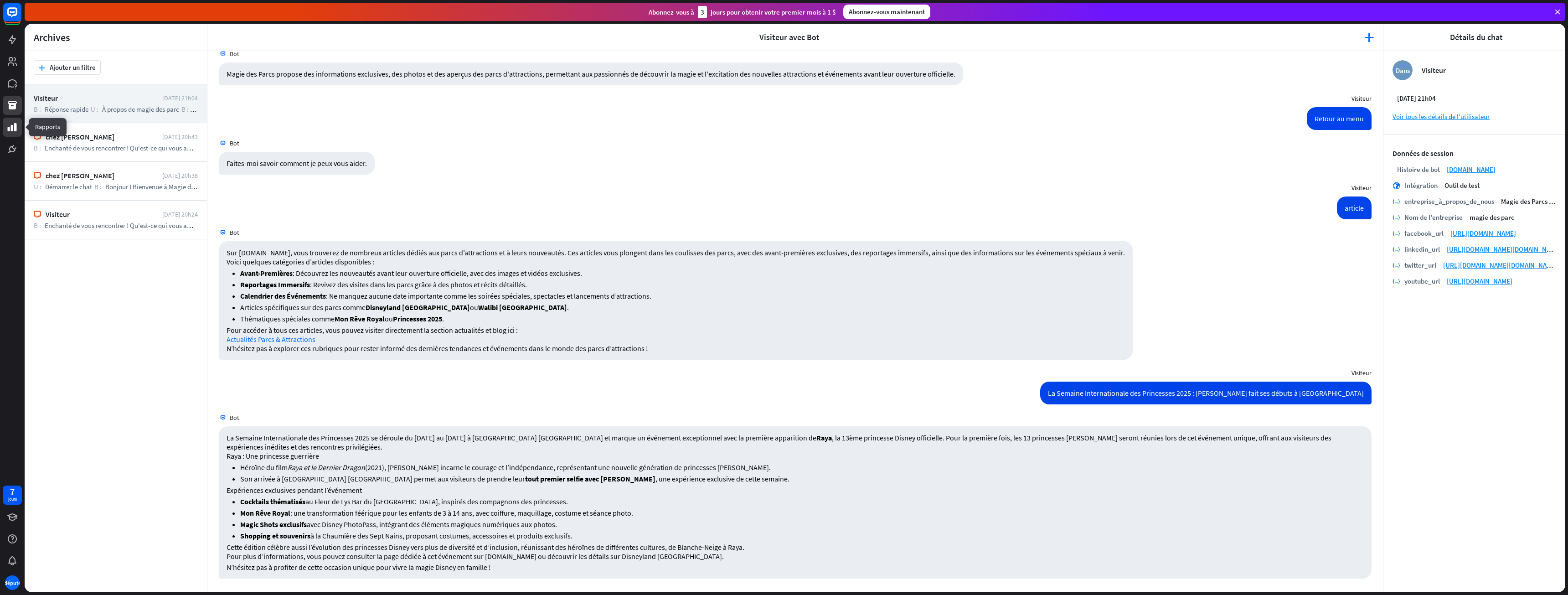
click at [10, 124] on icon at bounding box center [12, 127] width 11 height 11
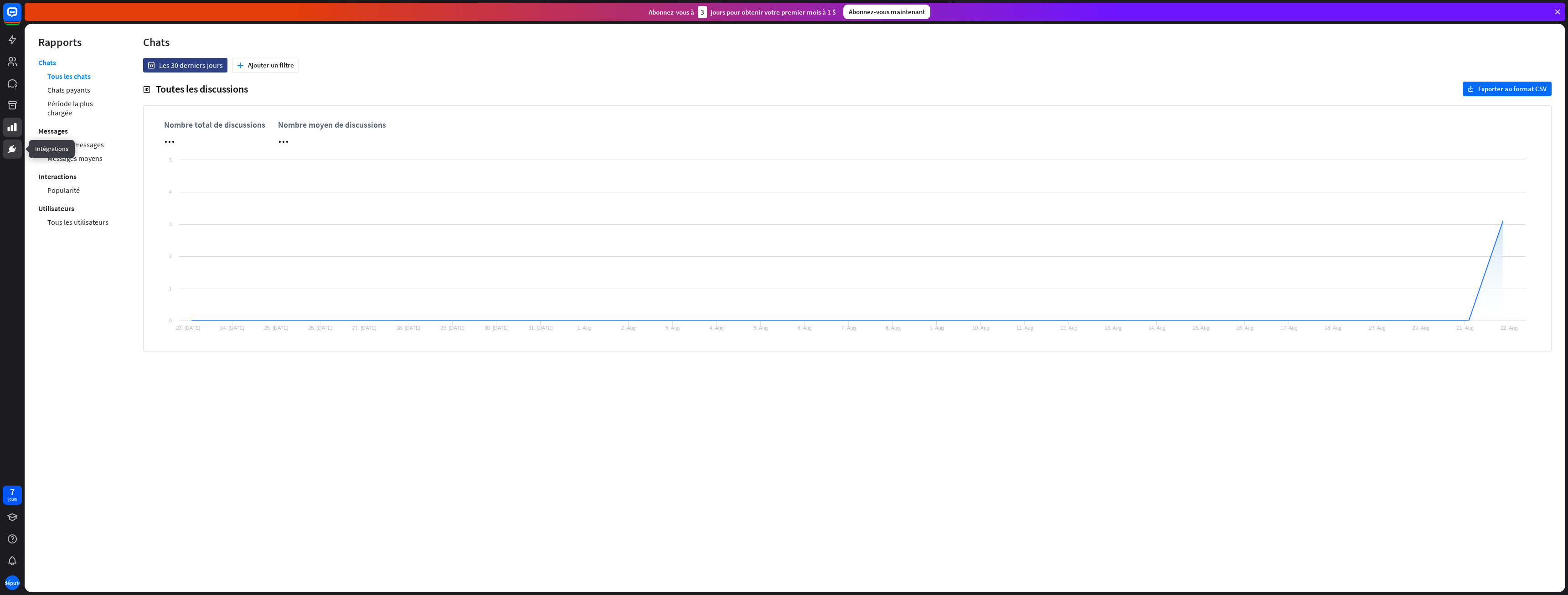
click at [8, 150] on icon at bounding box center [12, 149] width 11 height 11
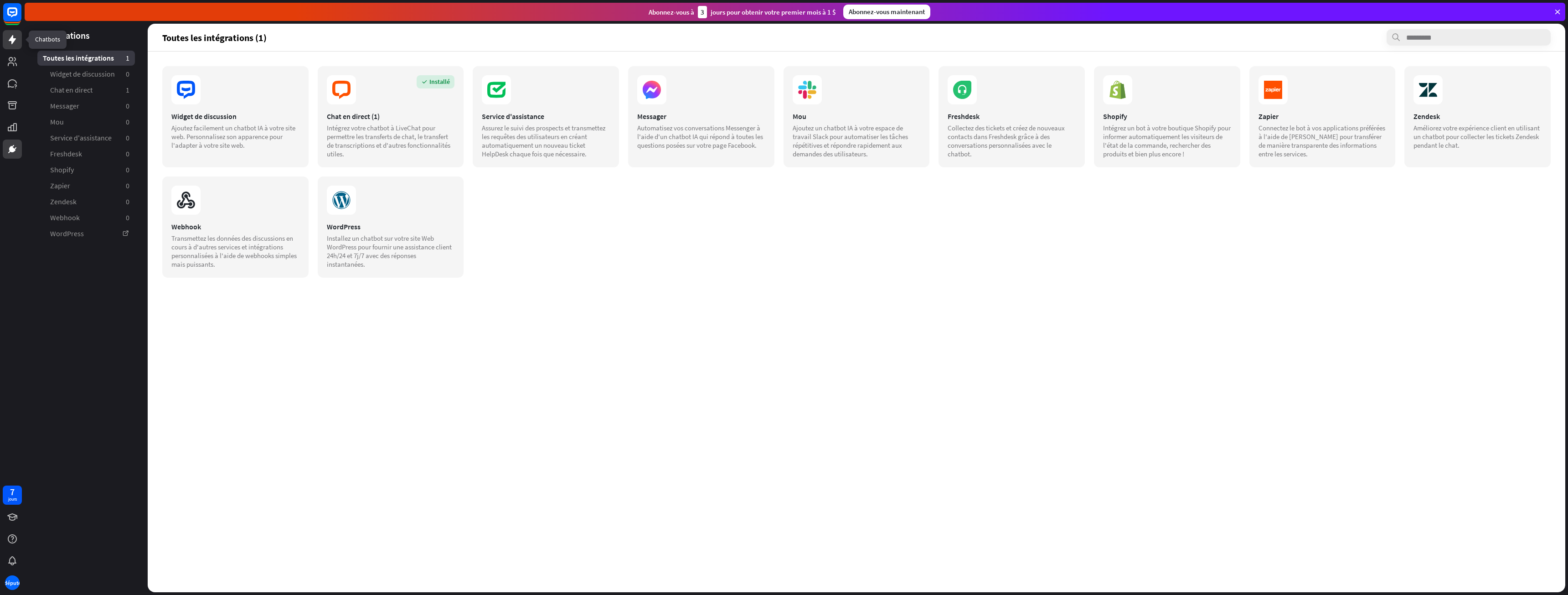
click at [7, 44] on icon at bounding box center [12, 40] width 11 height 11
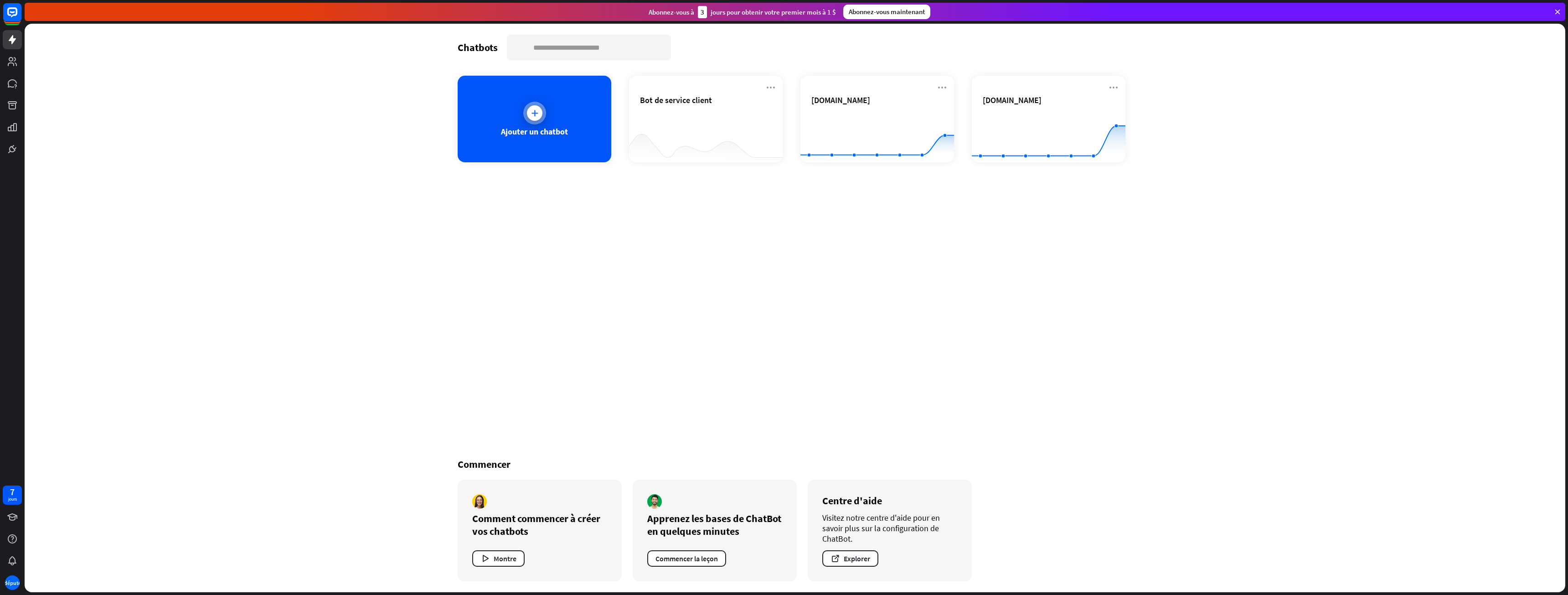
click at [548, 121] on div "Ajouter un chatbot" at bounding box center [534, 119] width 153 height 86
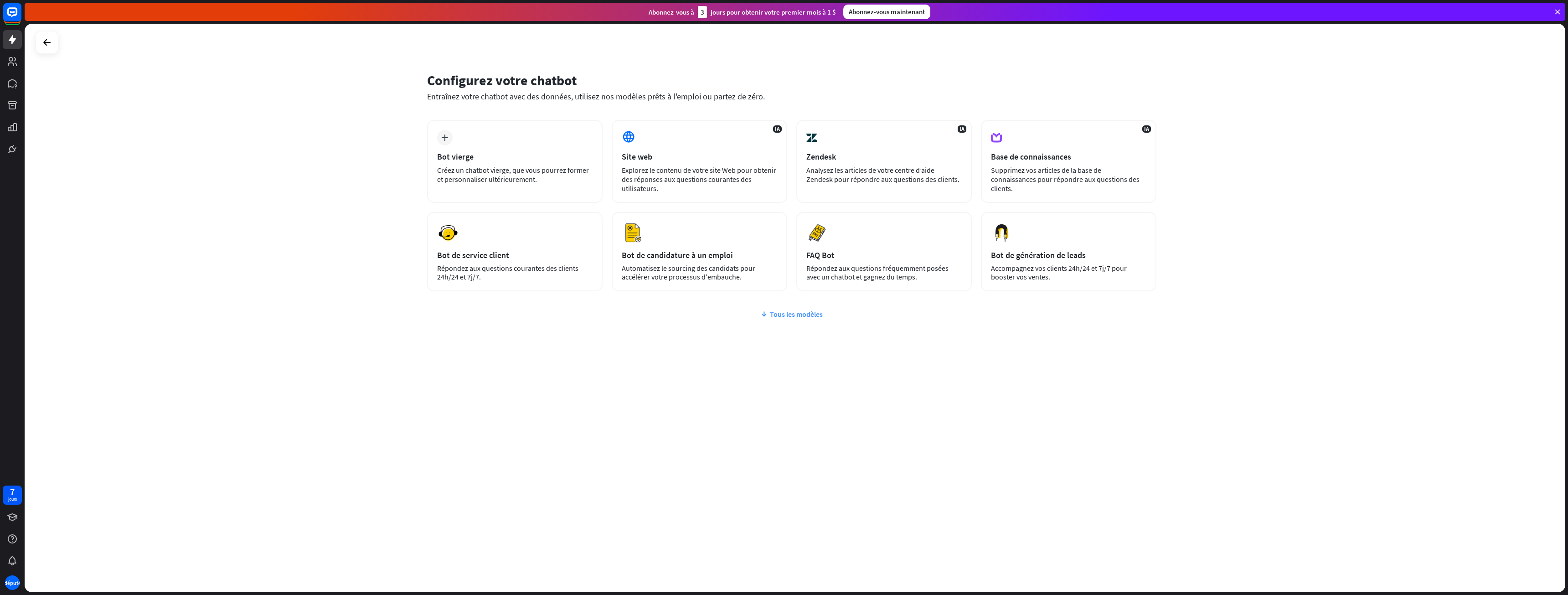
click at [815, 313] on font "Tous les modèles" at bounding box center [796, 314] width 53 height 9
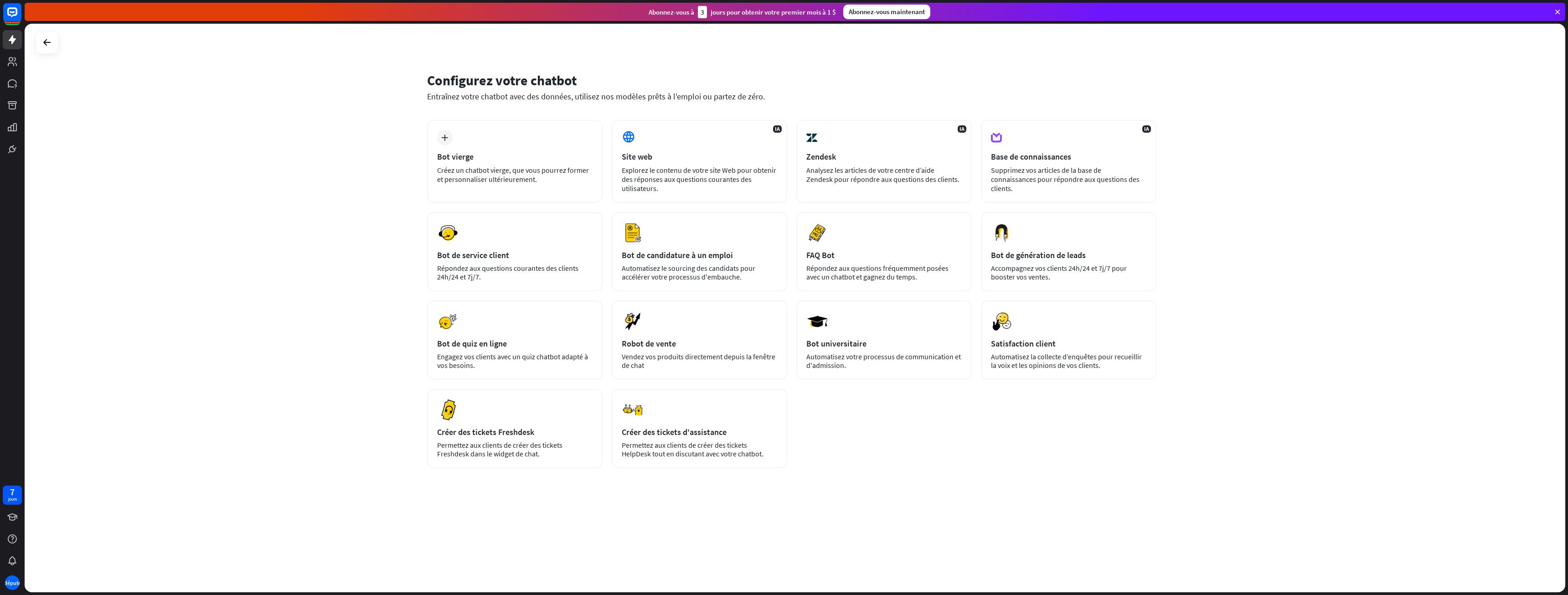
click at [868, 495] on div "plus Bot vierge Créez un chatbot vierge, que vous pourrez former et personnalis…" at bounding box center [792, 326] width 729 height 412
click at [1052, 127] on div "IA Base de connaissances Supprimez vos articles de la base de connaissances pou…" at bounding box center [1068, 161] width 175 height 83
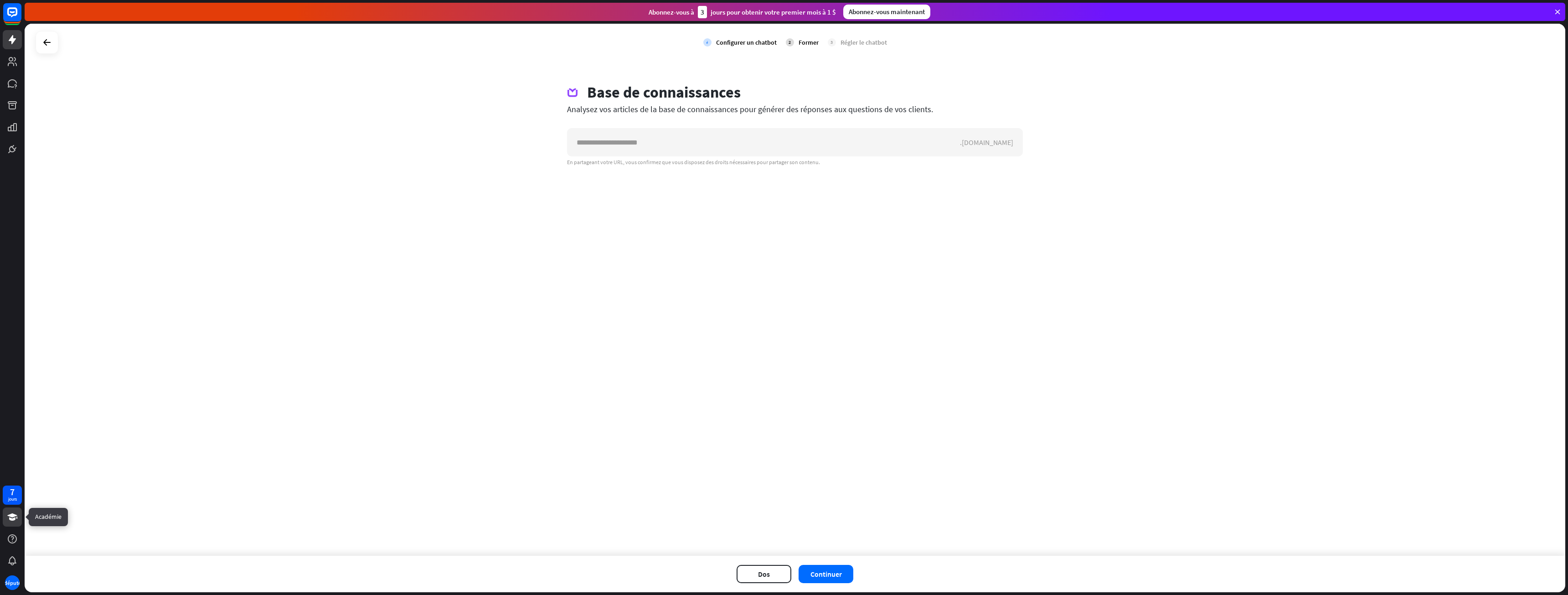
click at [4, 515] on link at bounding box center [12, 516] width 19 height 19
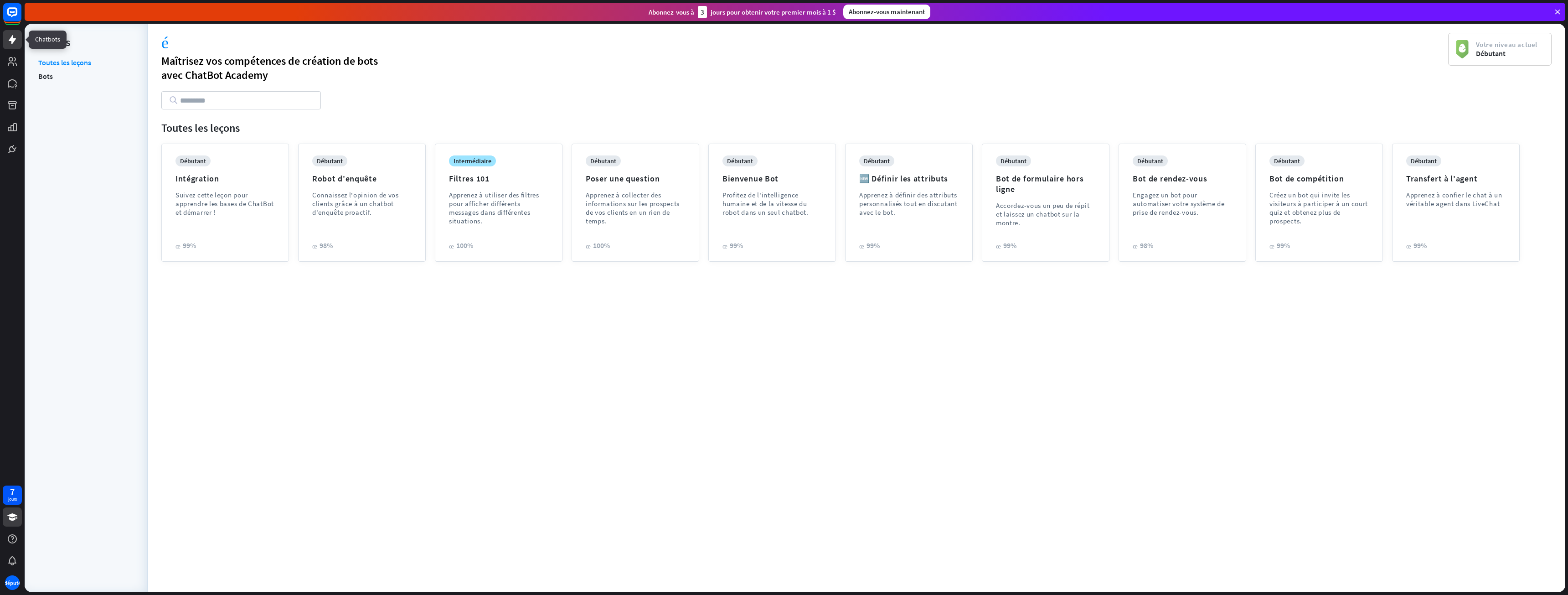
click at [8, 41] on icon at bounding box center [12, 40] width 11 height 11
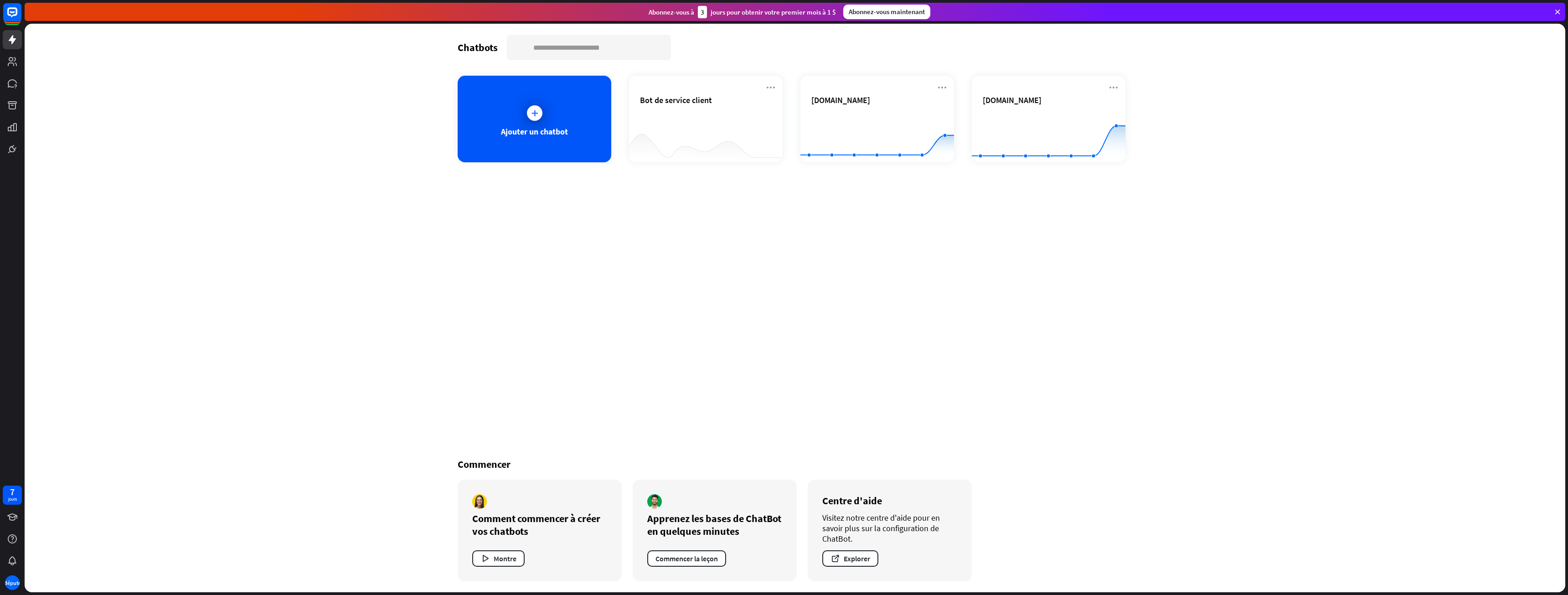
click at [0, 55] on div at bounding box center [12, 79] width 24 height 159
click at [2, 61] on link at bounding box center [12, 61] width 19 height 19
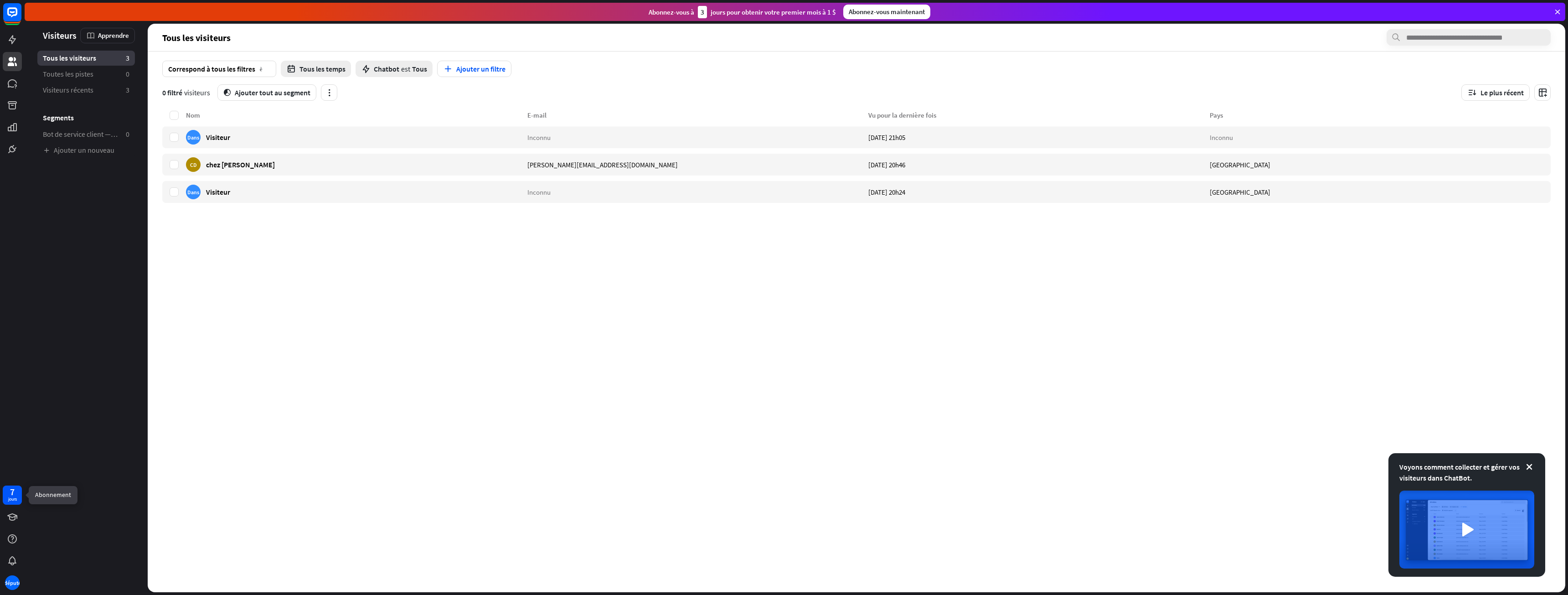
click at [14, 494] on font "7" at bounding box center [12, 491] width 4 height 12
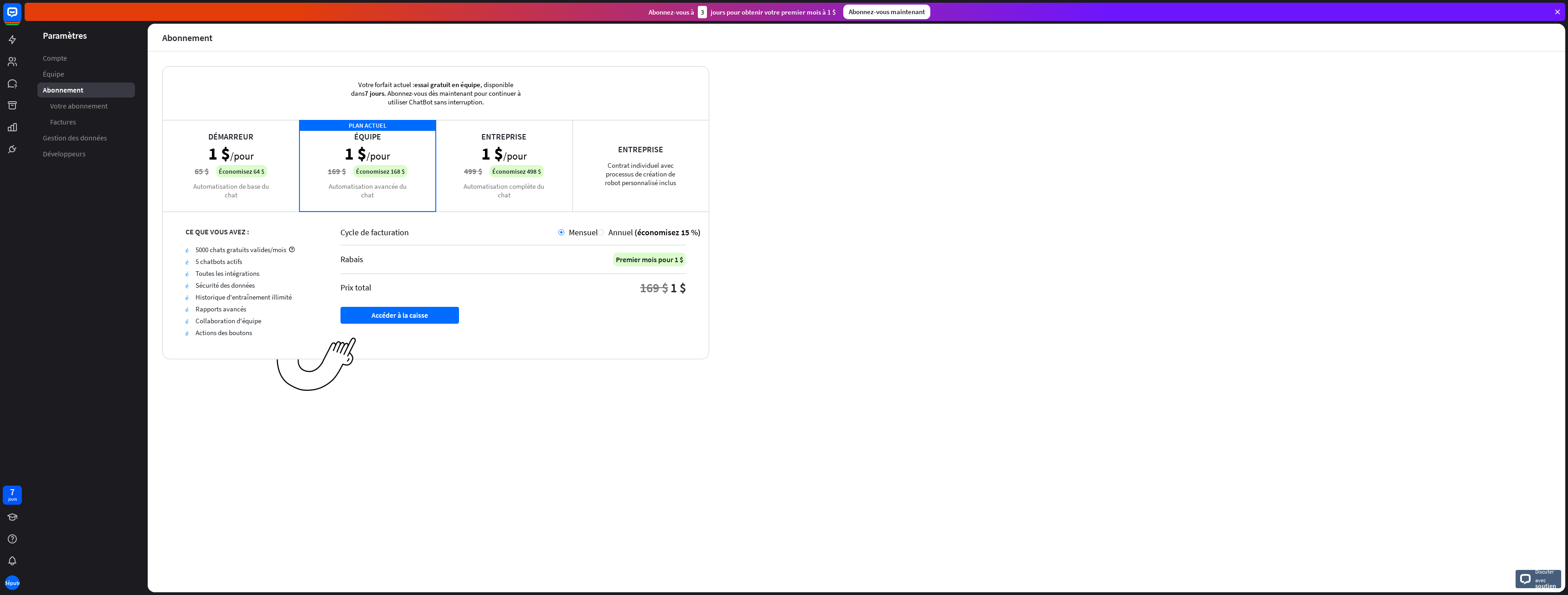
click at [251, 186] on div "Démarreur 1 $ /pour 65 $ Économisez 64 $ Automatisation de base du chat" at bounding box center [231, 166] width 137 height 91
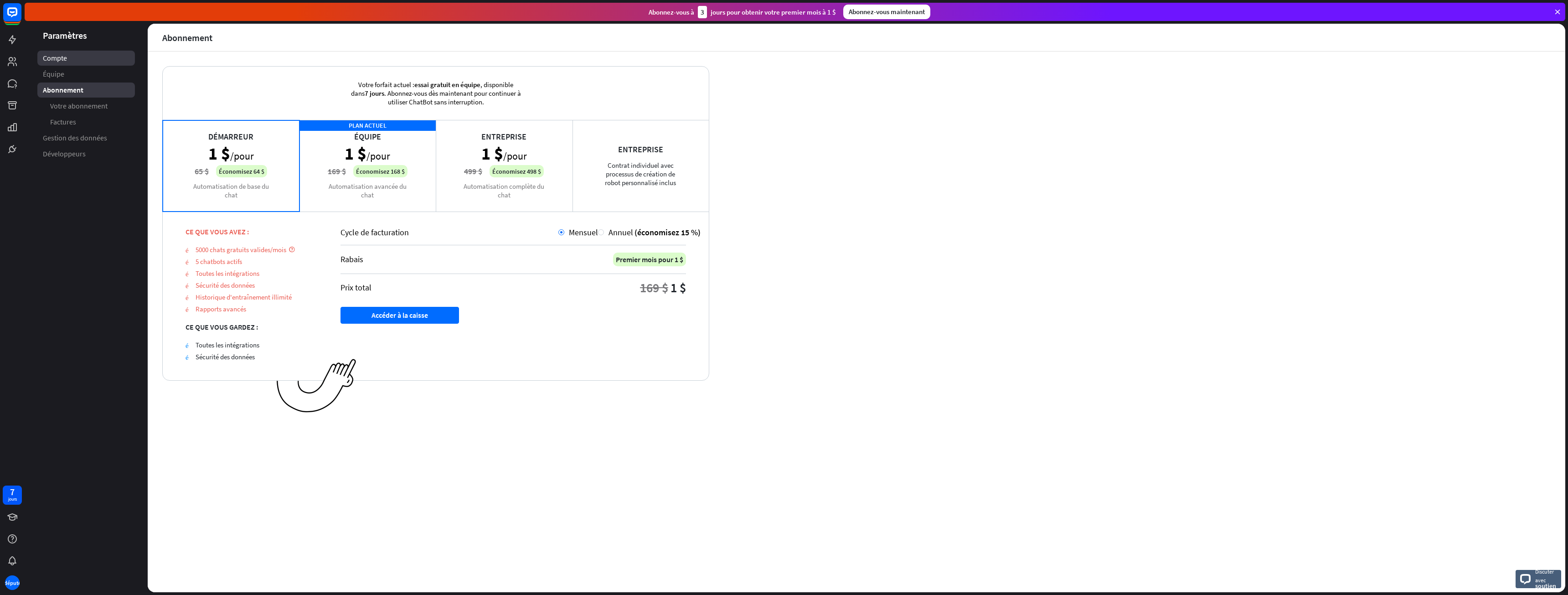
click at [70, 57] on link "Compte" at bounding box center [86, 58] width 97 height 15
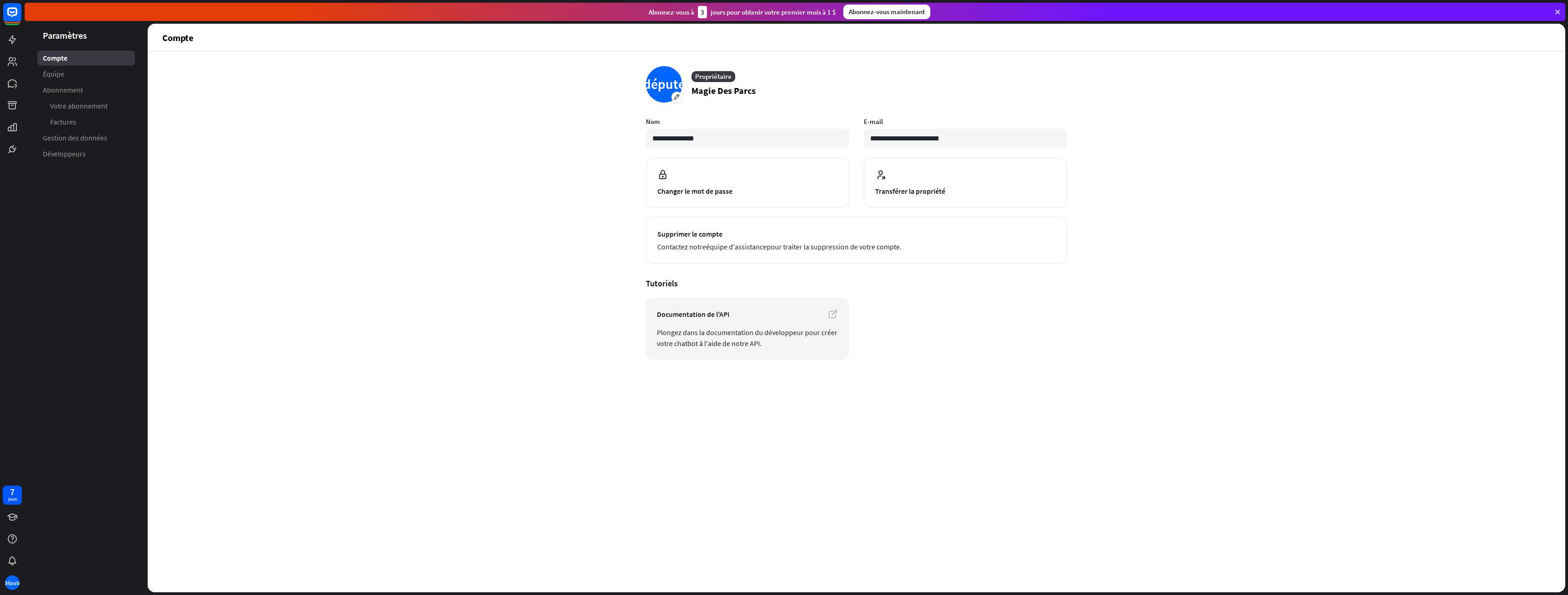
click at [57, 74] on font "Équipe" at bounding box center [53, 74] width 21 height 9
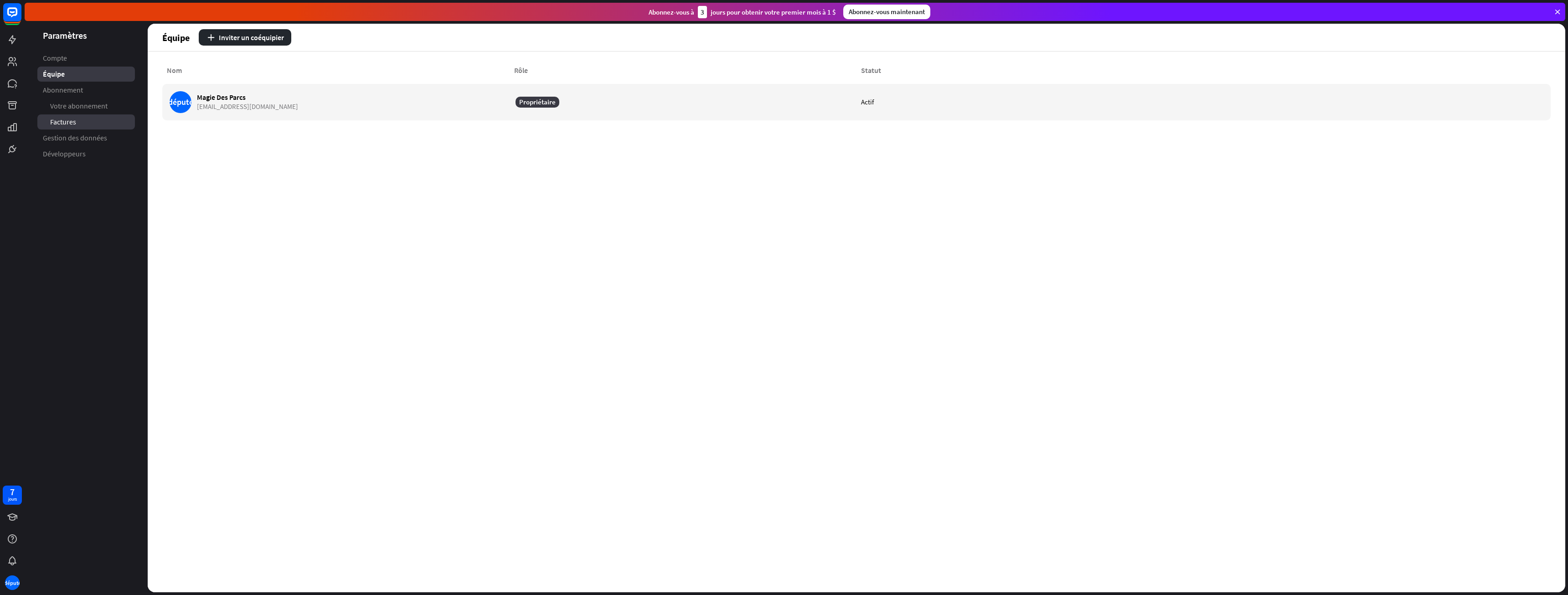
click at [62, 119] on font "Factures" at bounding box center [63, 121] width 26 height 9
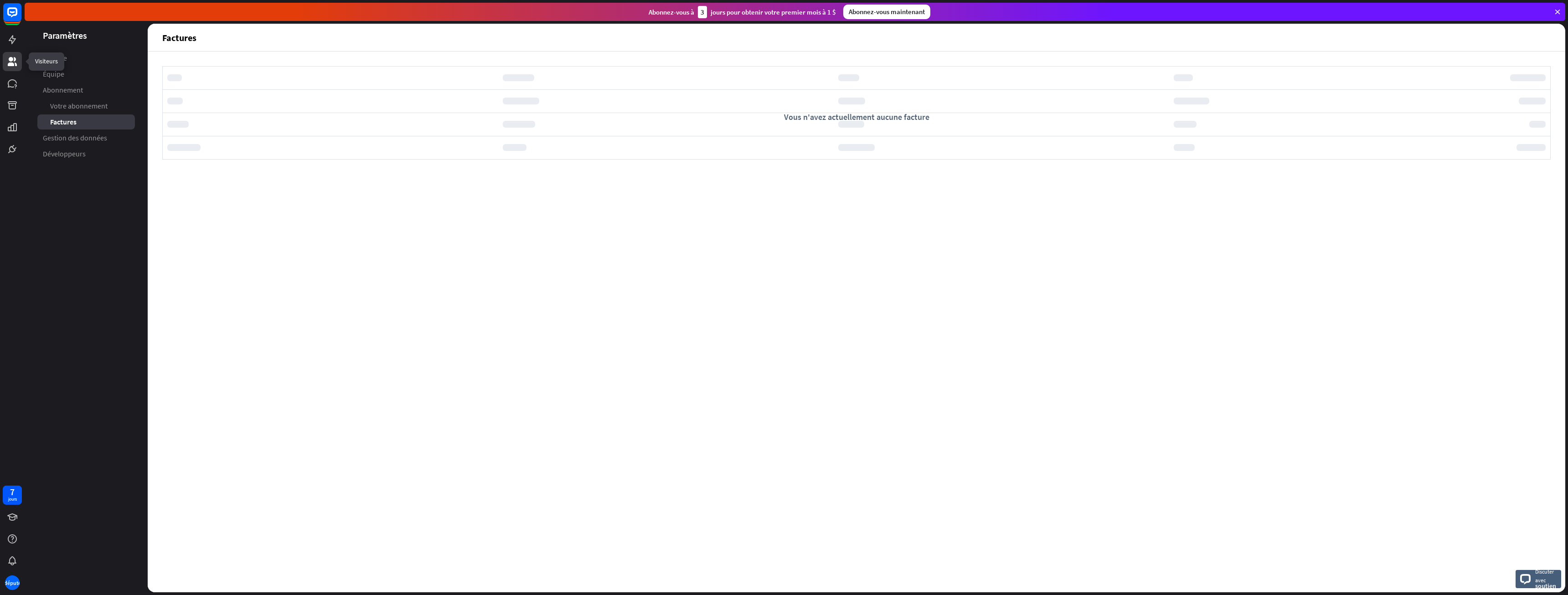
click at [7, 61] on icon at bounding box center [12, 62] width 11 height 11
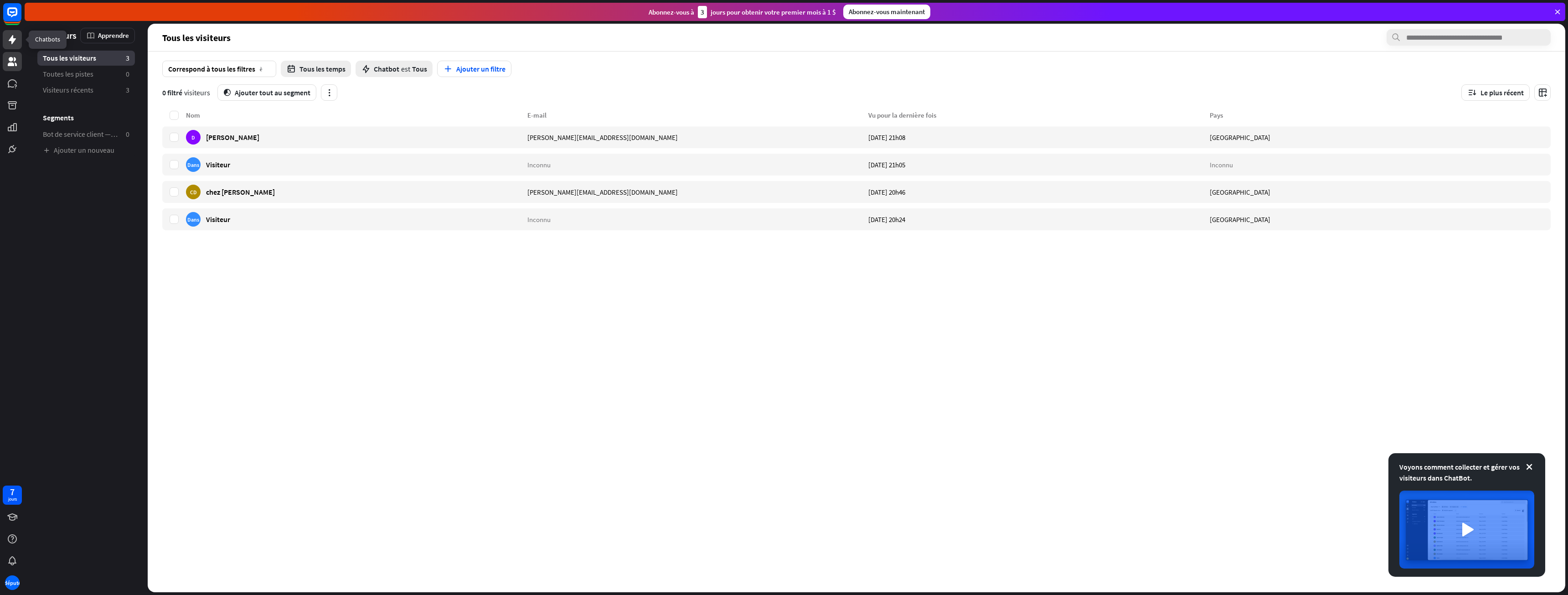
click at [9, 47] on link at bounding box center [12, 39] width 19 height 19
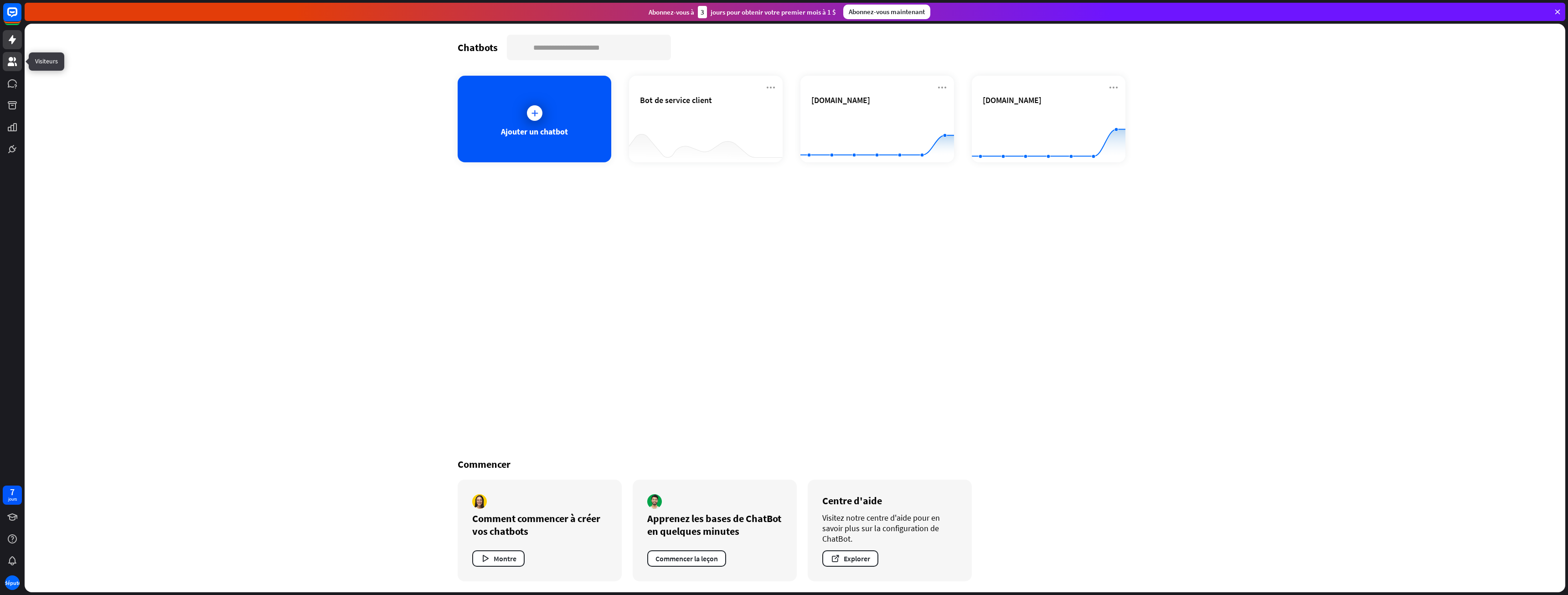
click at [6, 62] on link at bounding box center [12, 61] width 19 height 19
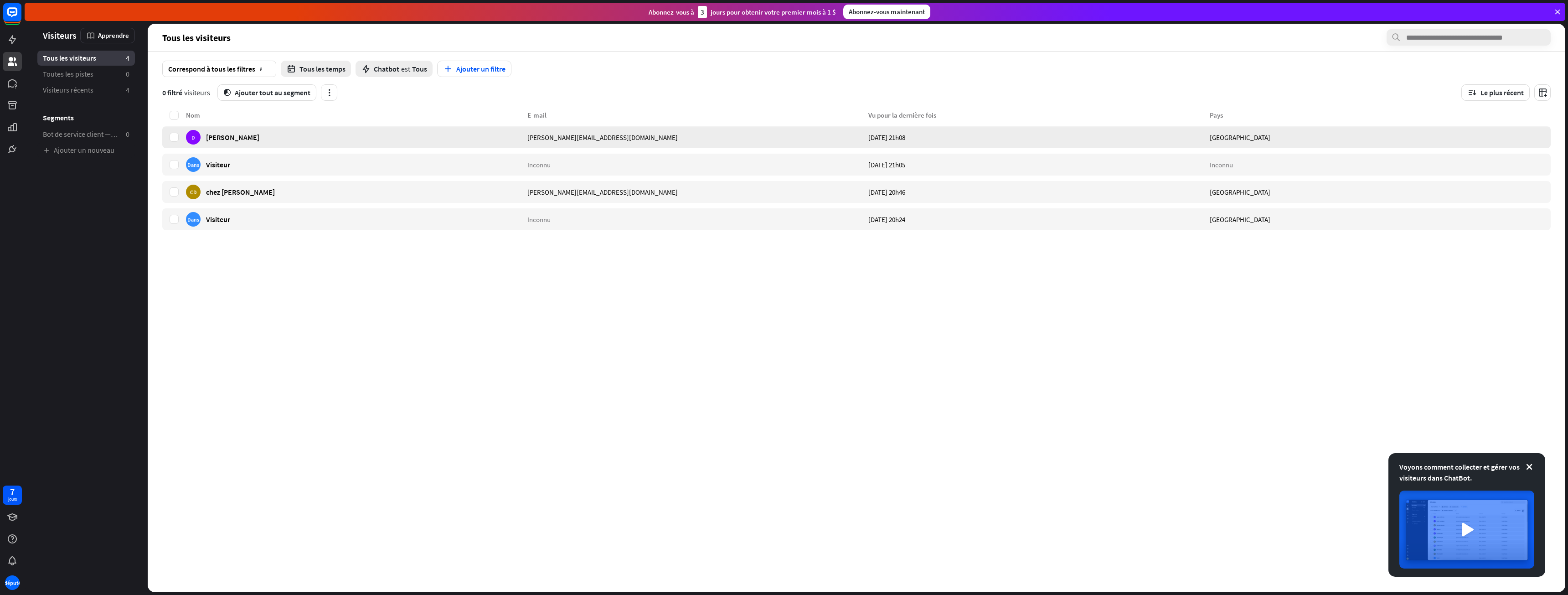
click at [237, 137] on div "D [PERSON_NAME]" at bounding box center [357, 137] width 341 height 22
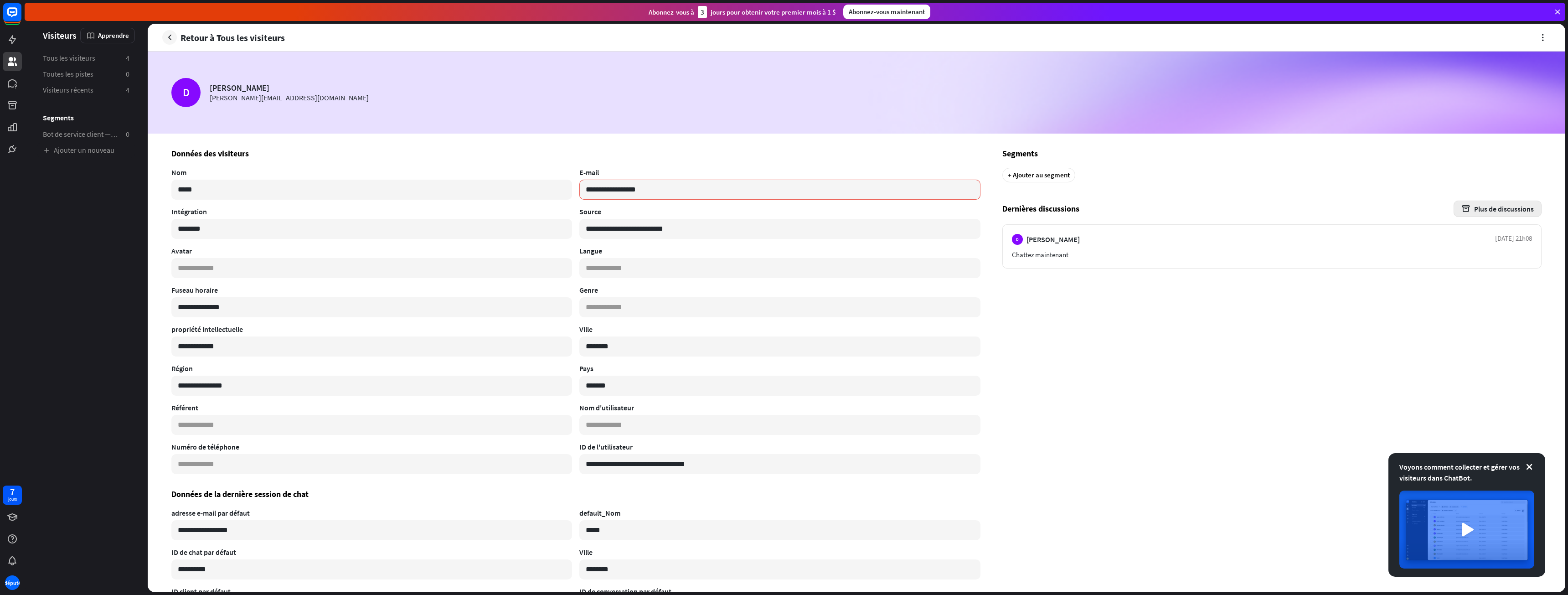
click at [1454, 206] on button "Plus de discussions" at bounding box center [1497, 208] width 88 height 16
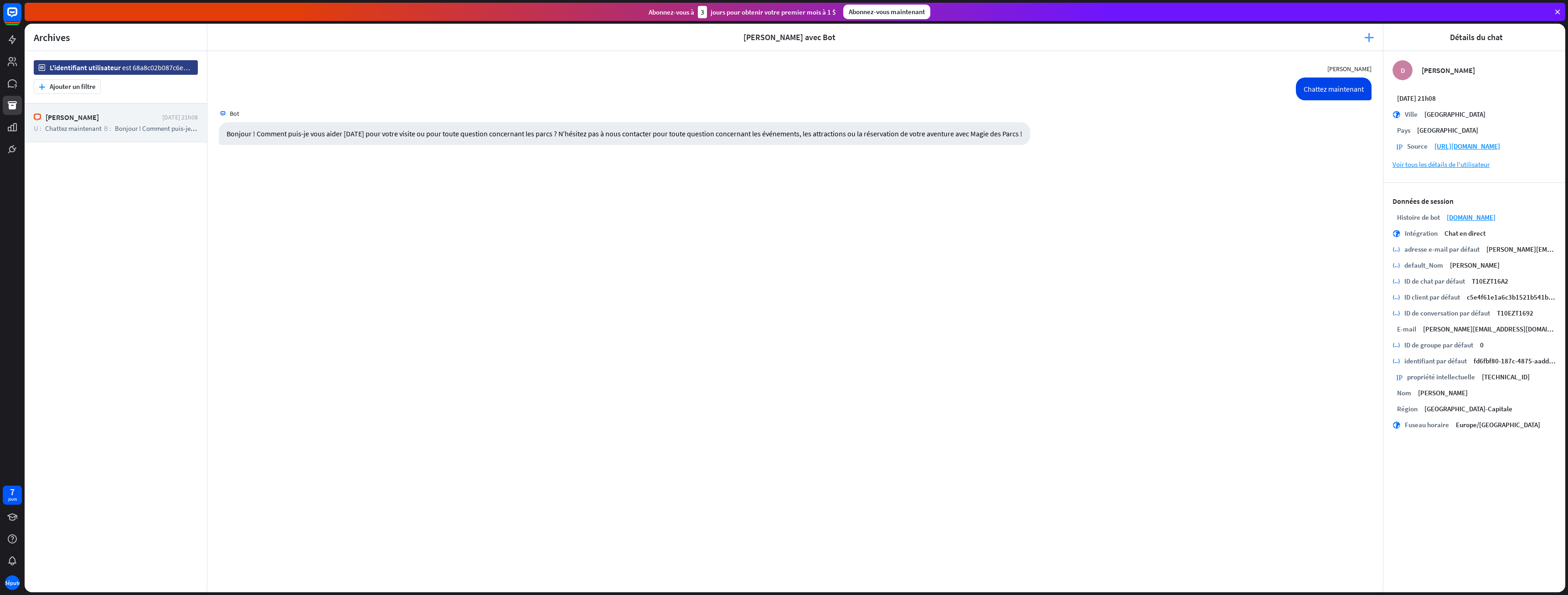
click at [1367, 38] on font "plus_jaune" at bounding box center [1369, 37] width 10 height 9
click at [1180, 303] on div "[PERSON_NAME] maintenant [DATE] 21h08 Bot Bonjour ! Comment puis-je vous aider …" at bounding box center [795, 322] width 1175 height 541
click at [7, 38] on icon at bounding box center [12, 40] width 11 height 11
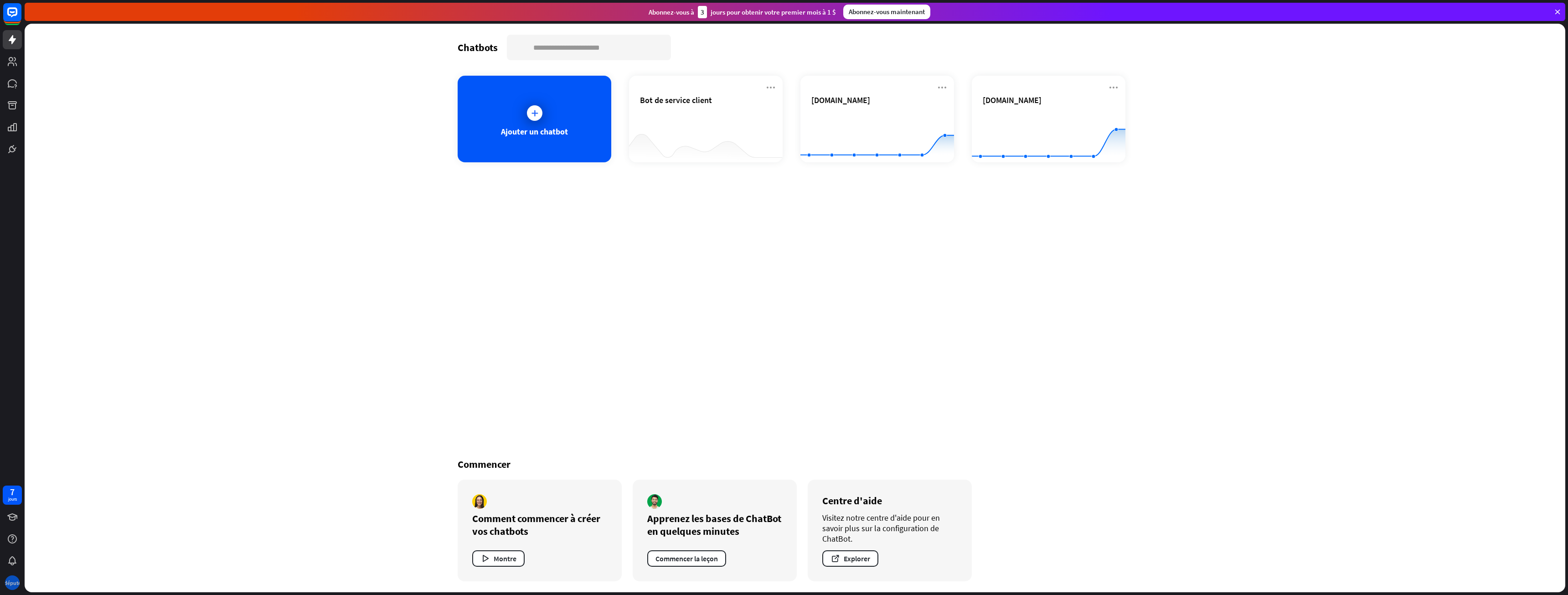
click at [7, 573] on div "député" at bounding box center [12, 582] width 19 height 19
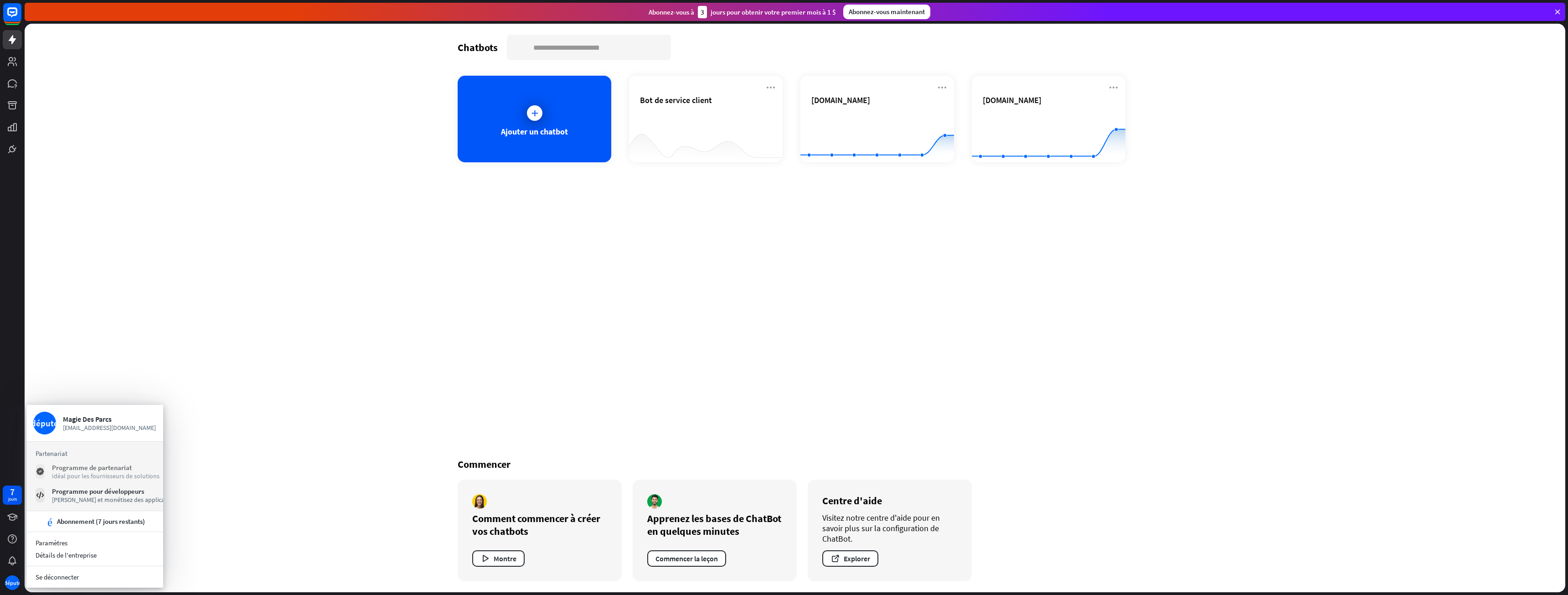
click at [104, 471] on font "Programme de partenariat" at bounding box center [91, 468] width 80 height 9
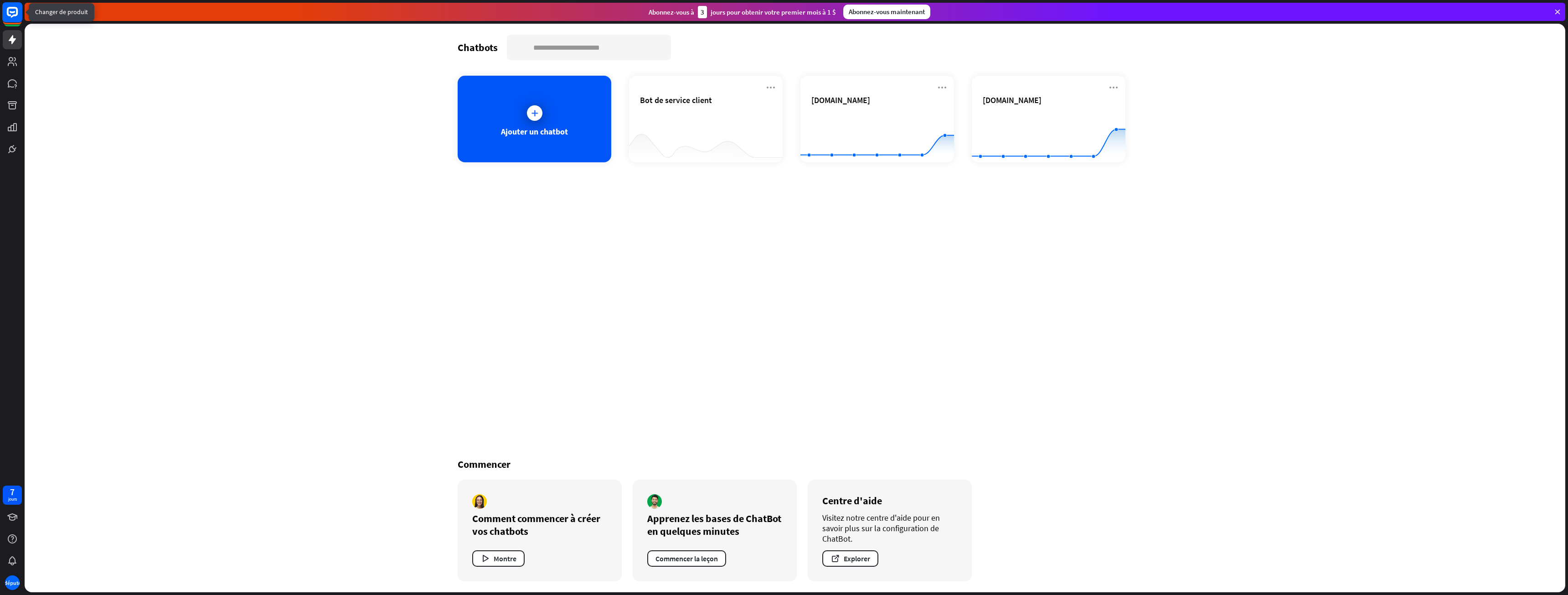
click at [18, 18] on rect at bounding box center [12, 12] width 20 height 20
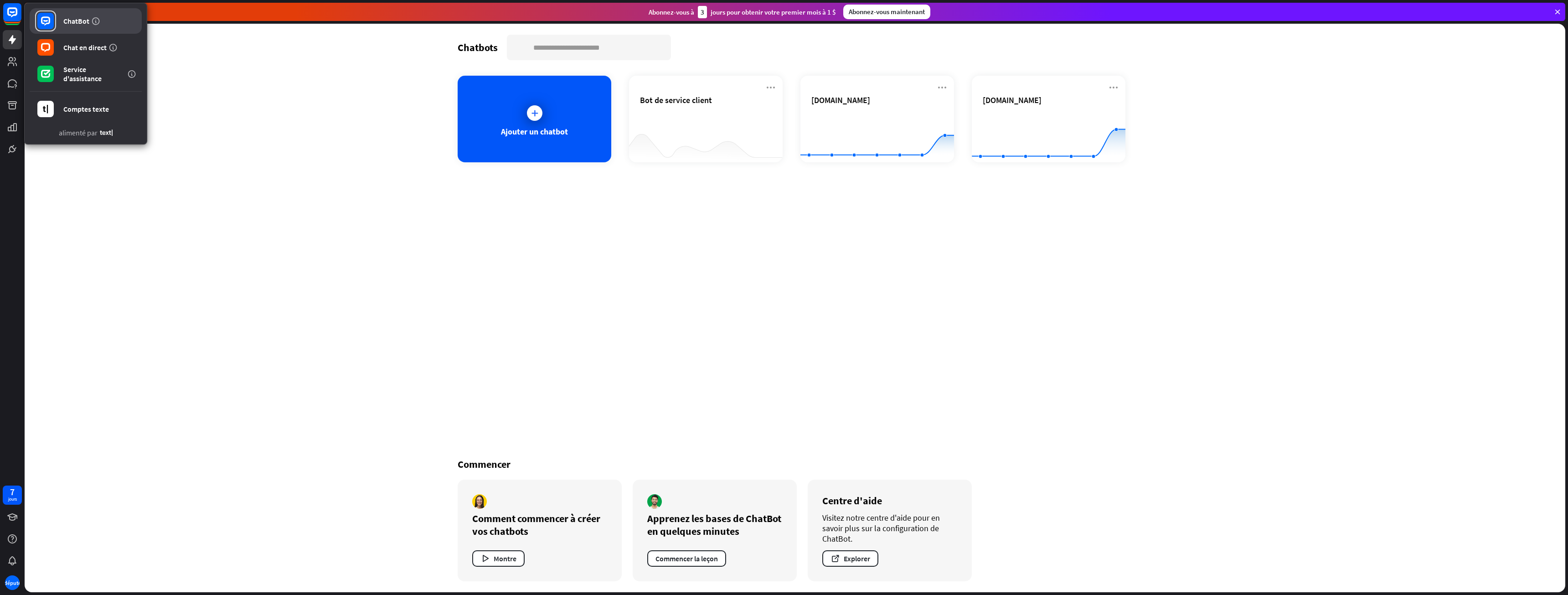
click at [74, 21] on font "ChatBot" at bounding box center [76, 21] width 26 height 9
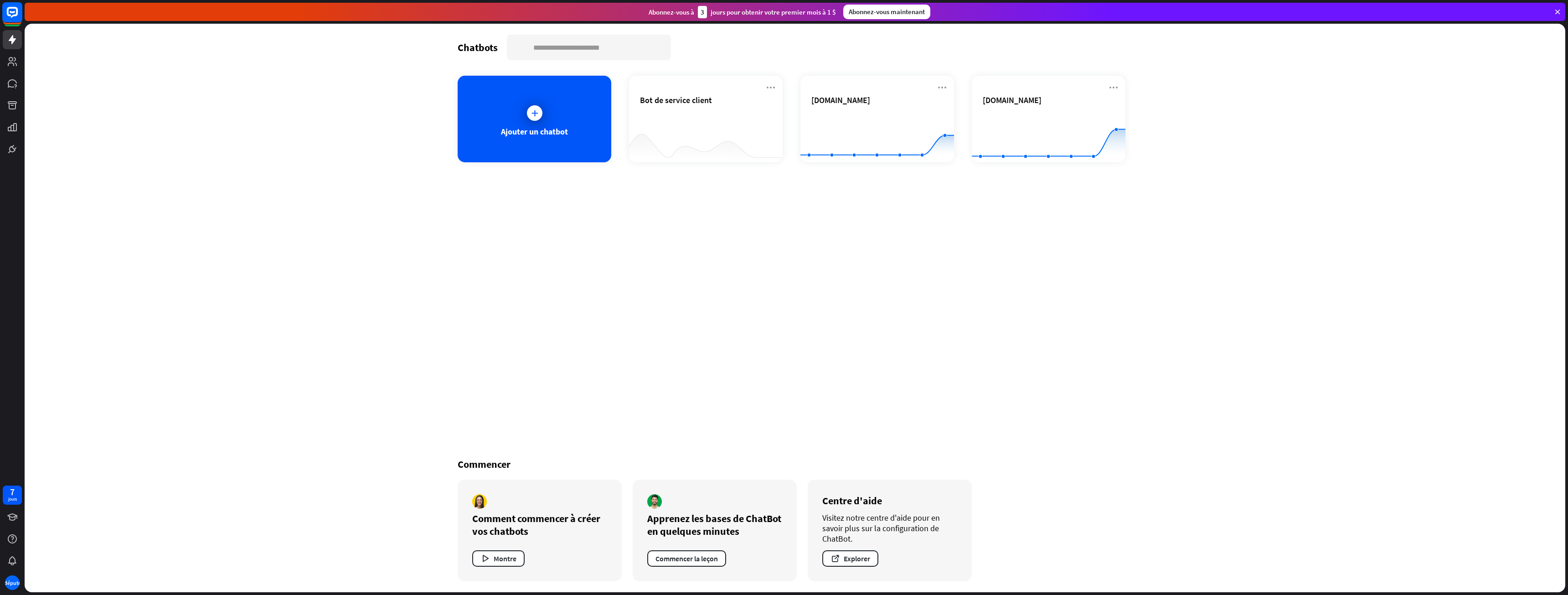
click at [4, 13] on rect at bounding box center [12, 12] width 20 height 20
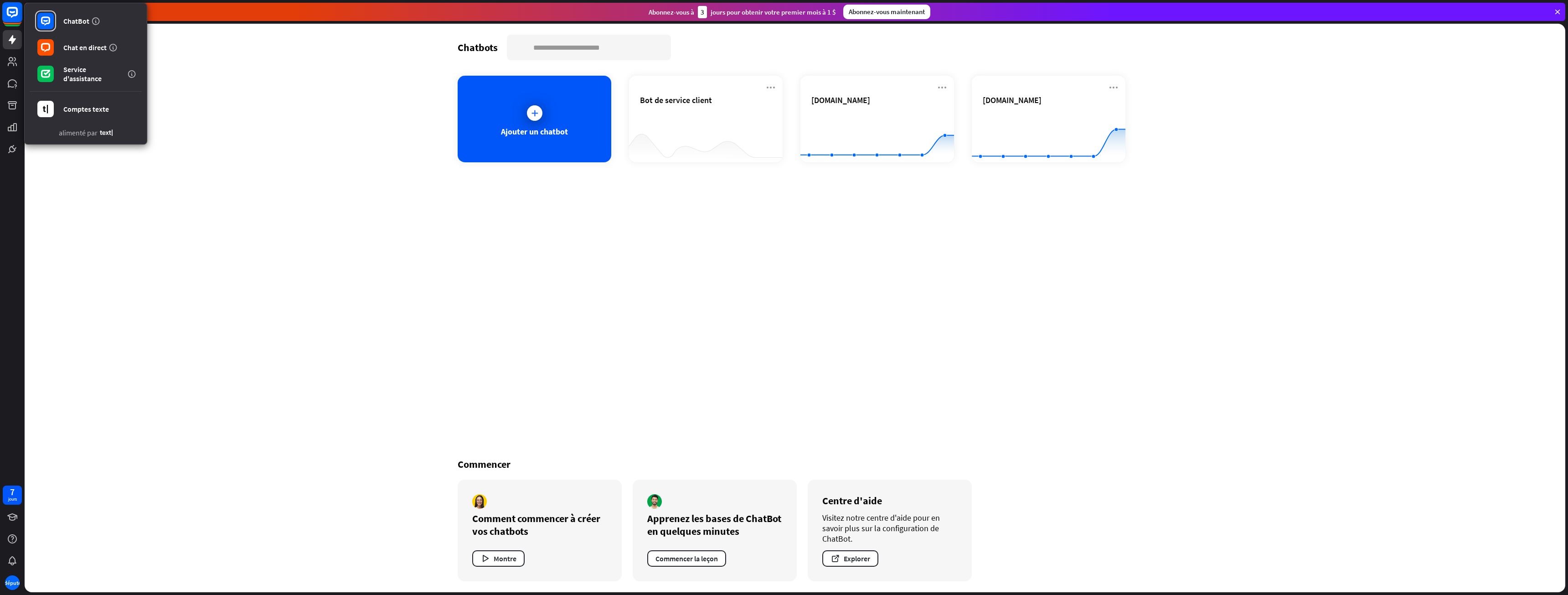
click at [6, 10] on rect at bounding box center [12, 12] width 20 height 20
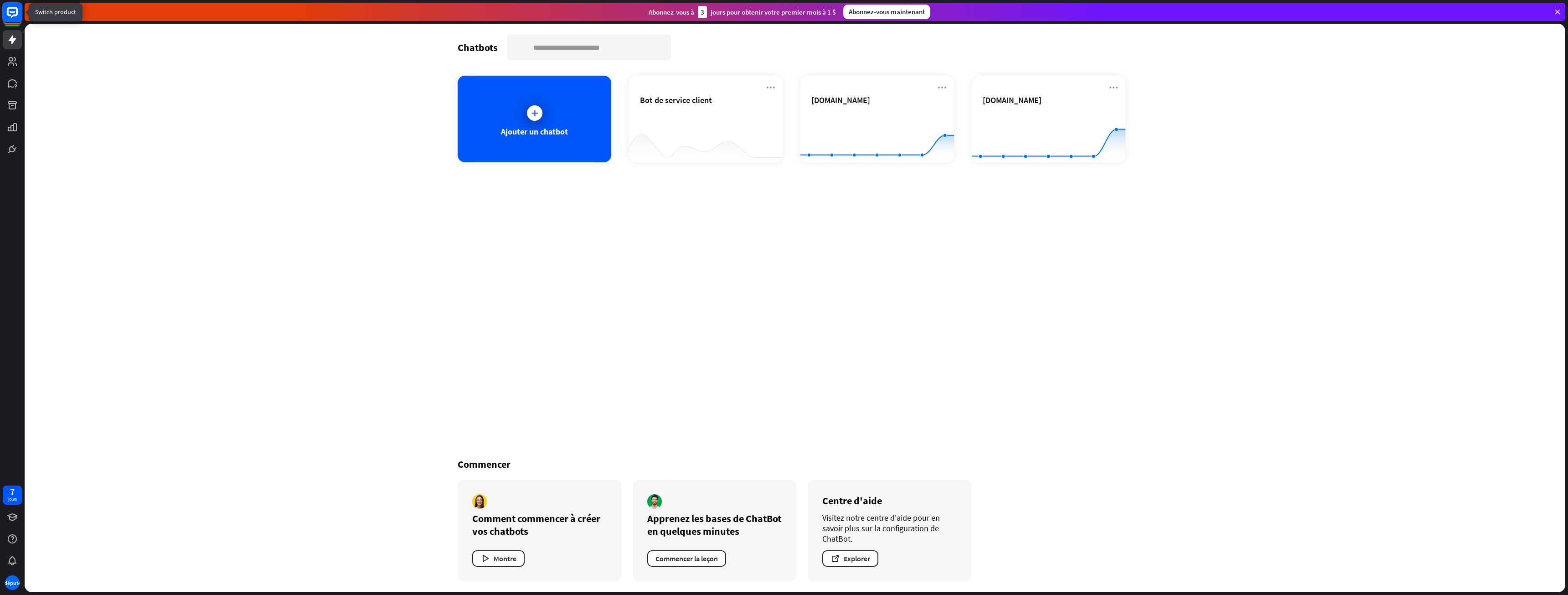
click at [3, 15] on rect at bounding box center [12, 12] width 20 height 20
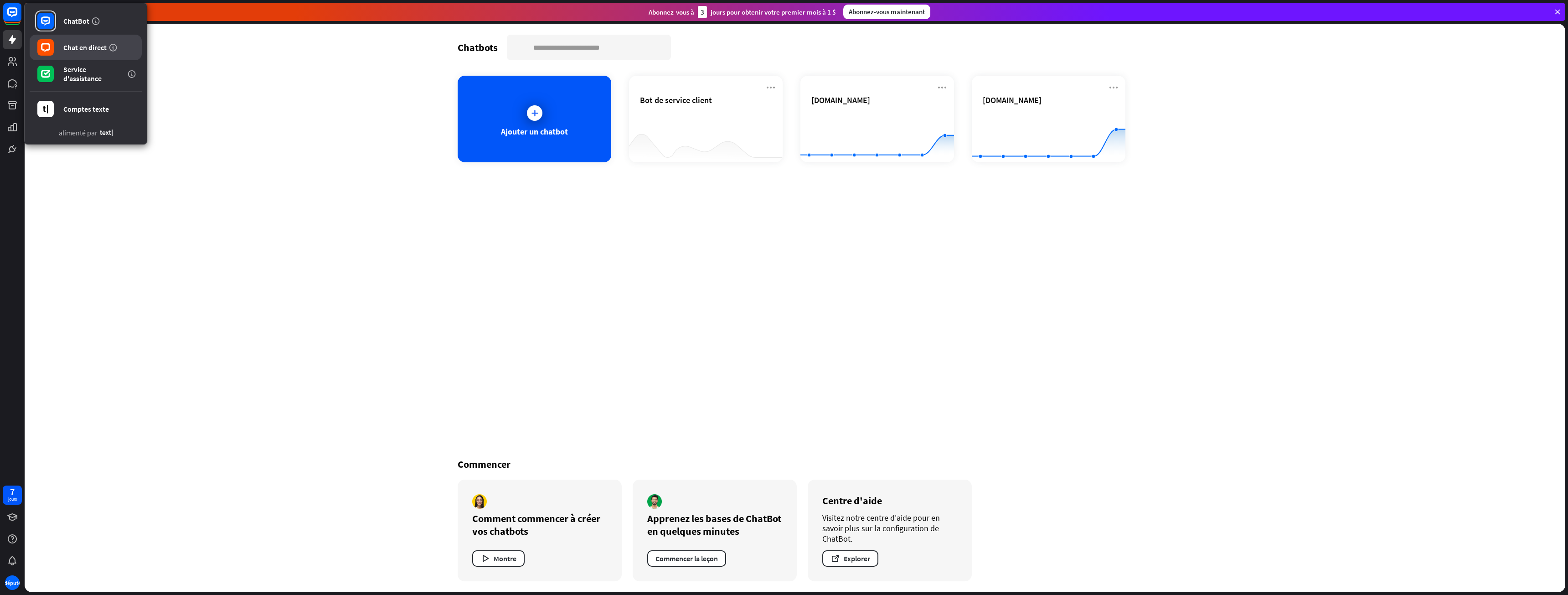
click at [55, 54] on div at bounding box center [46, 48] width 21 height 21
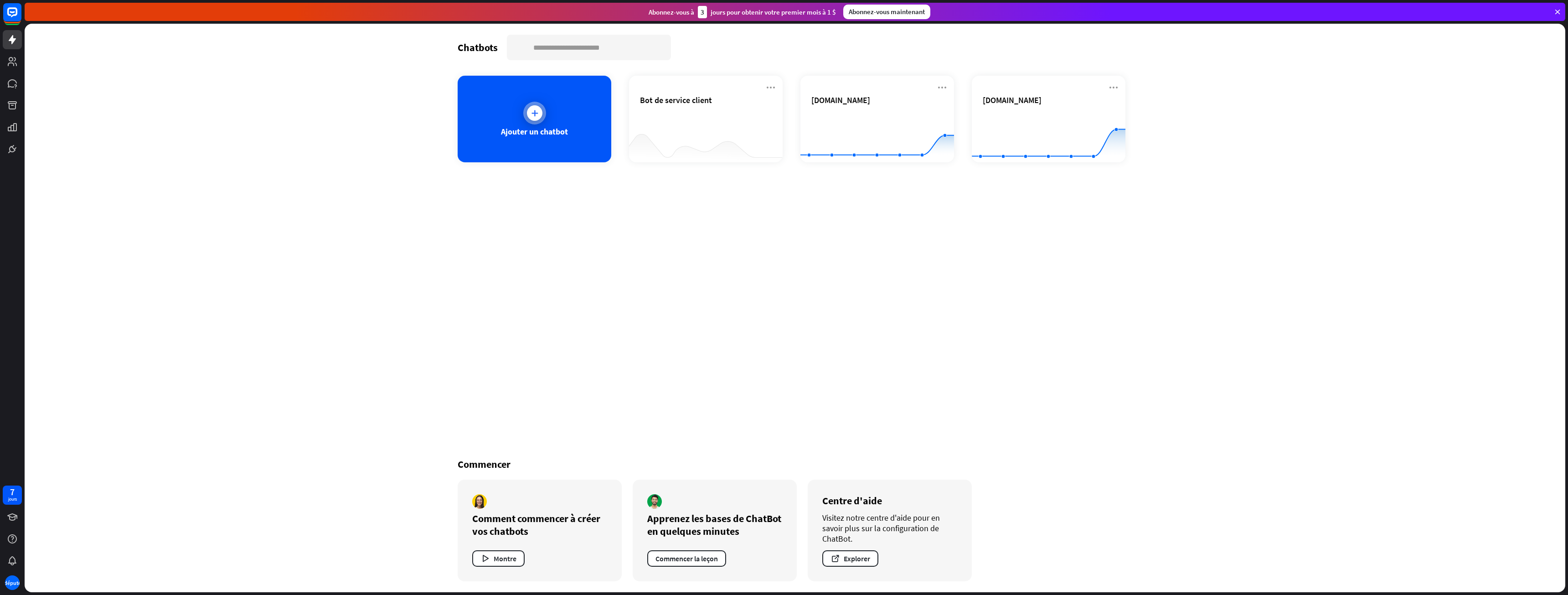
click at [472, 118] on div "Ajouter un chatbot" at bounding box center [534, 119] width 153 height 86
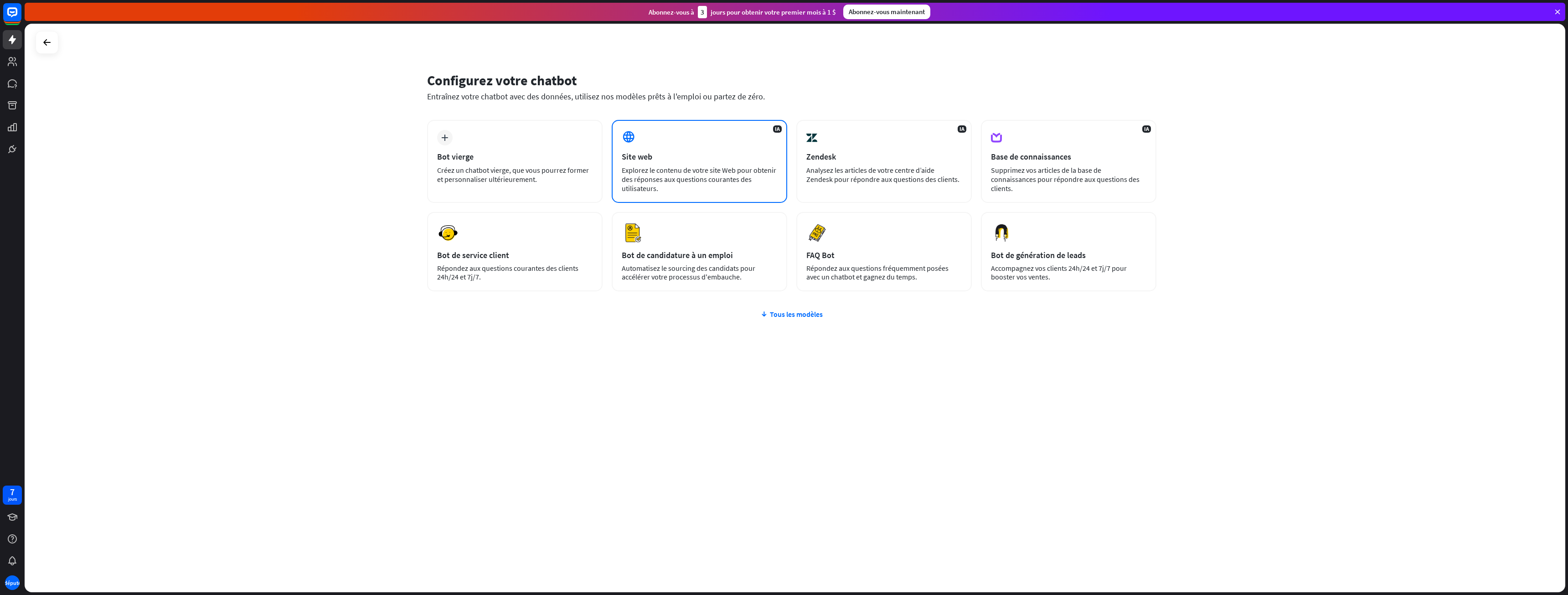
click at [751, 166] on font "Explorez le contenu de votre site Web pour obtenir des réponses aux questions c…" at bounding box center [699, 179] width 155 height 27
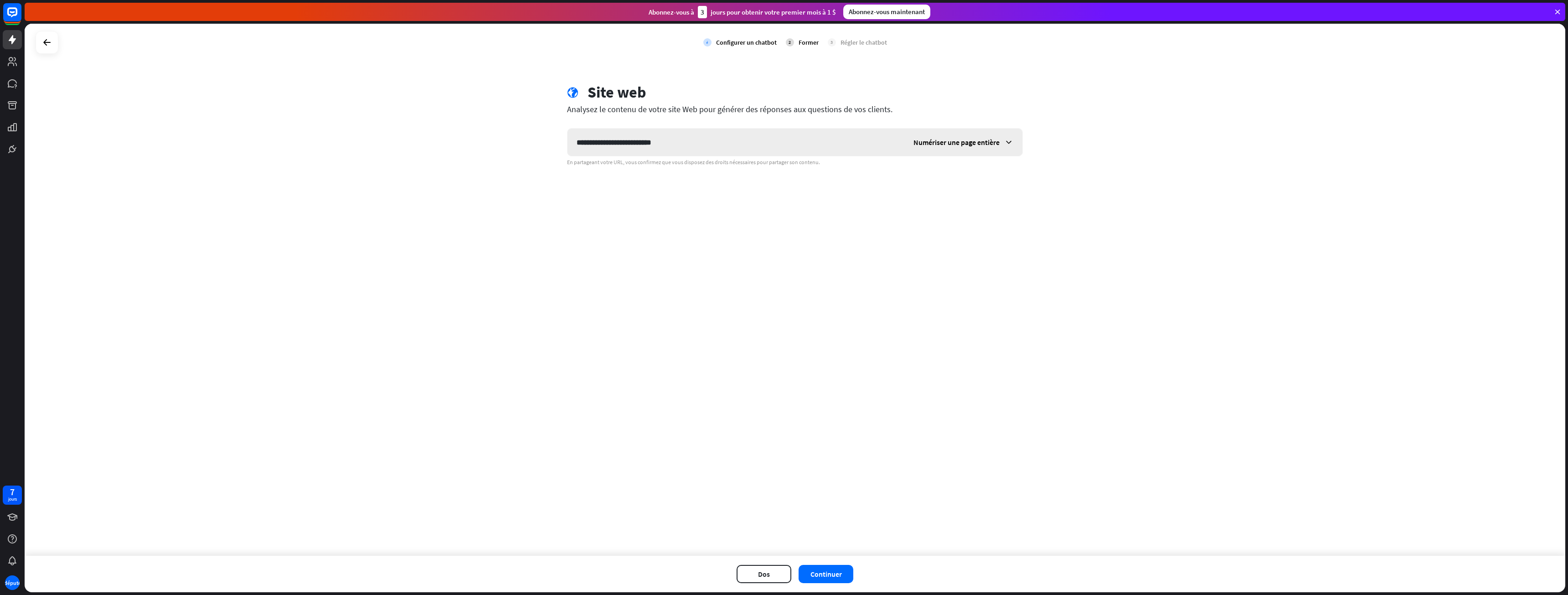
type input "**********"
click at [981, 143] on font "Numériser une page entière" at bounding box center [957, 142] width 86 height 9
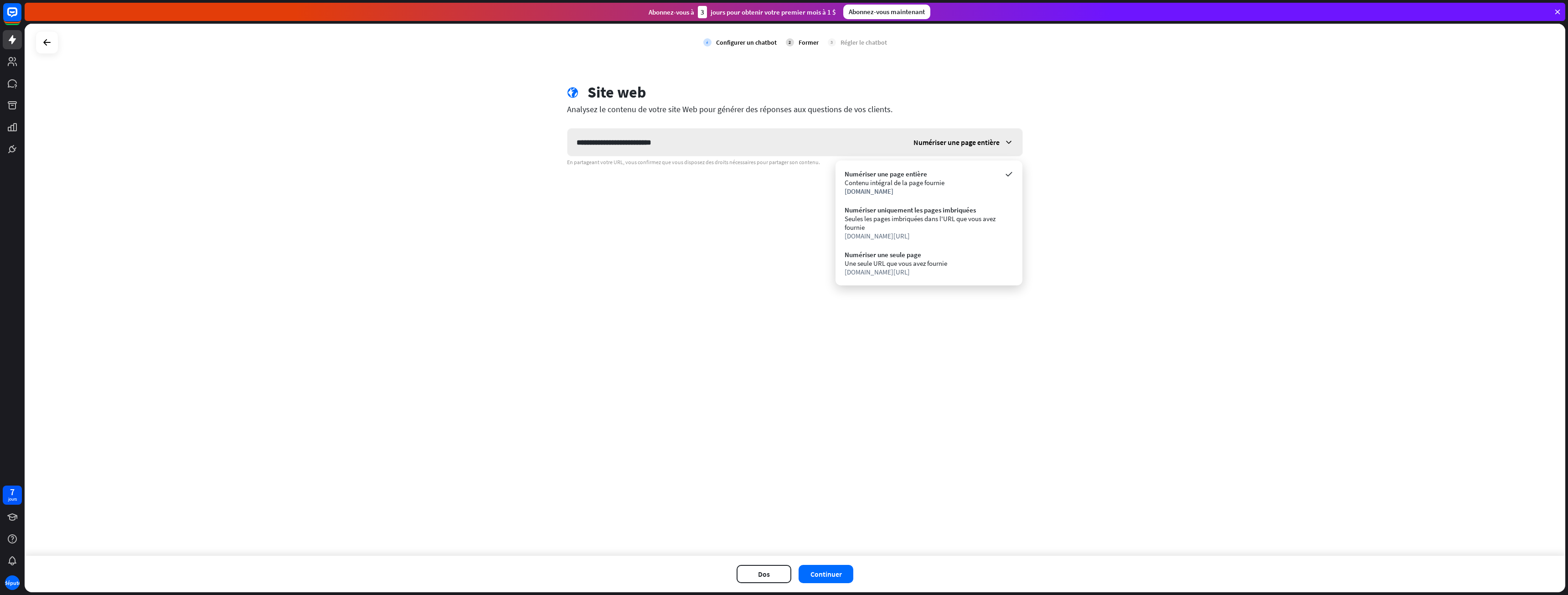
click at [981, 143] on font "Numériser une page entière" at bounding box center [957, 142] width 86 height 9
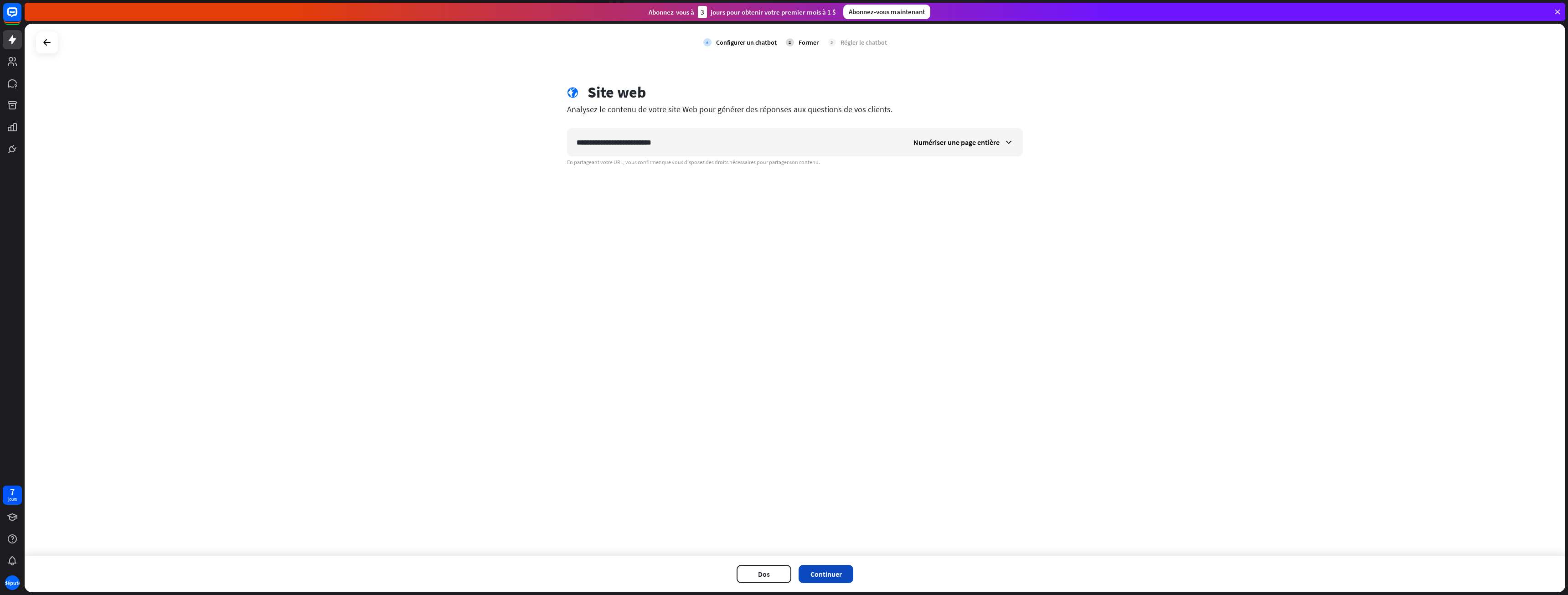
click at [828, 571] on font "Continuer" at bounding box center [826, 574] width 32 height 9
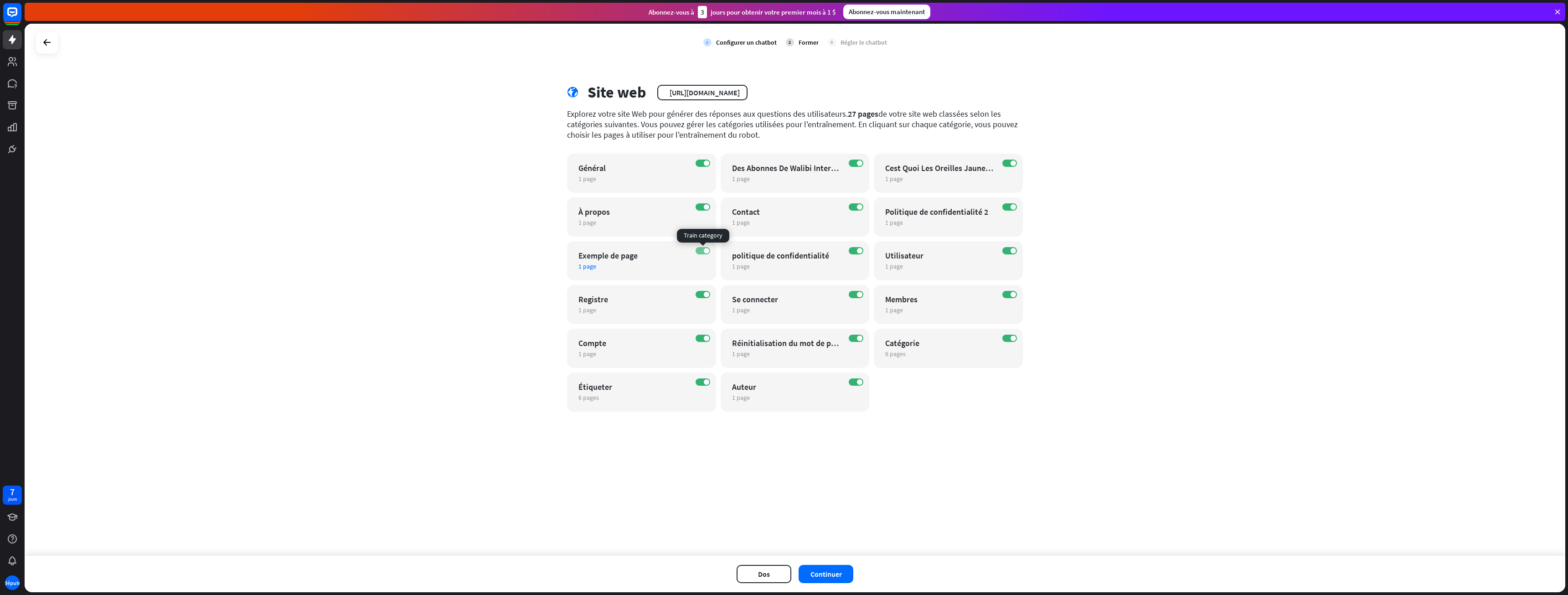
click at [708, 252] on span at bounding box center [706, 250] width 5 height 5
click at [705, 297] on span at bounding box center [706, 294] width 5 height 5
click at [702, 344] on div "SUR Compte 1 page modifier" at bounding box center [642, 348] width 149 height 39
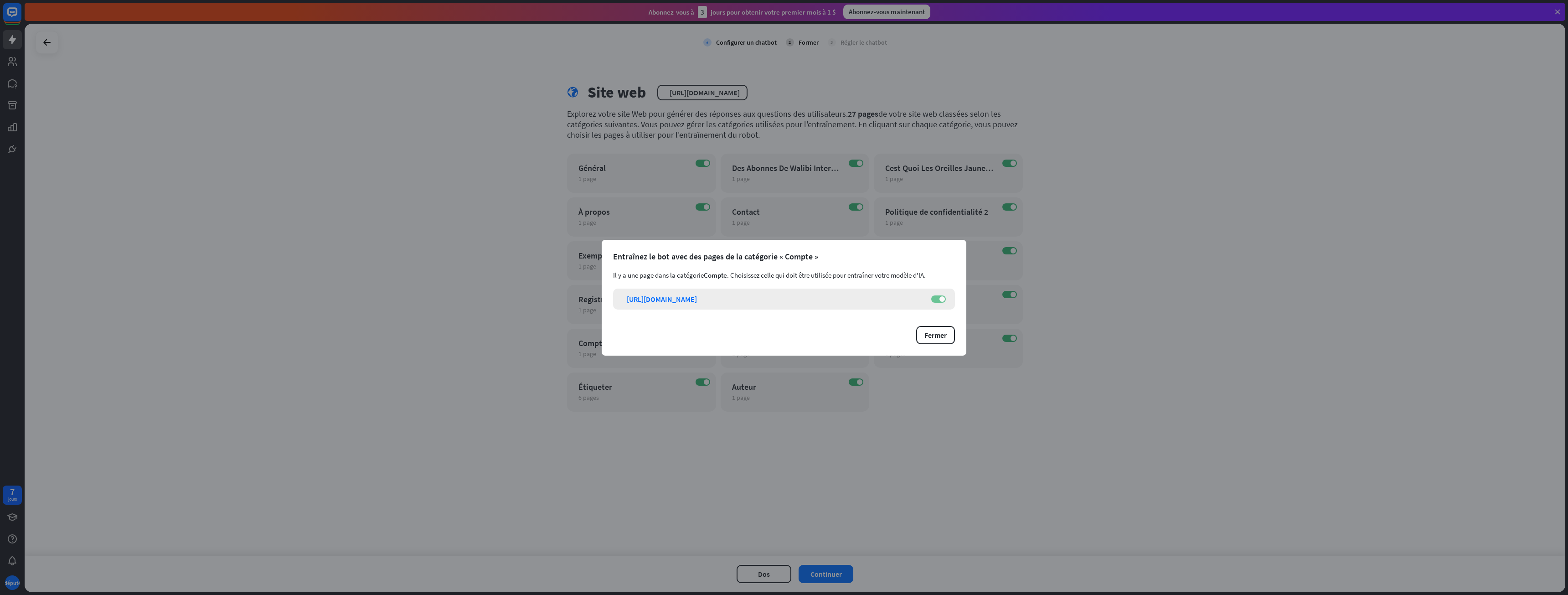
click at [936, 299] on label "SUR" at bounding box center [939, 299] width 15 height 7
click at [945, 334] on font "Fermer" at bounding box center [936, 335] width 23 height 9
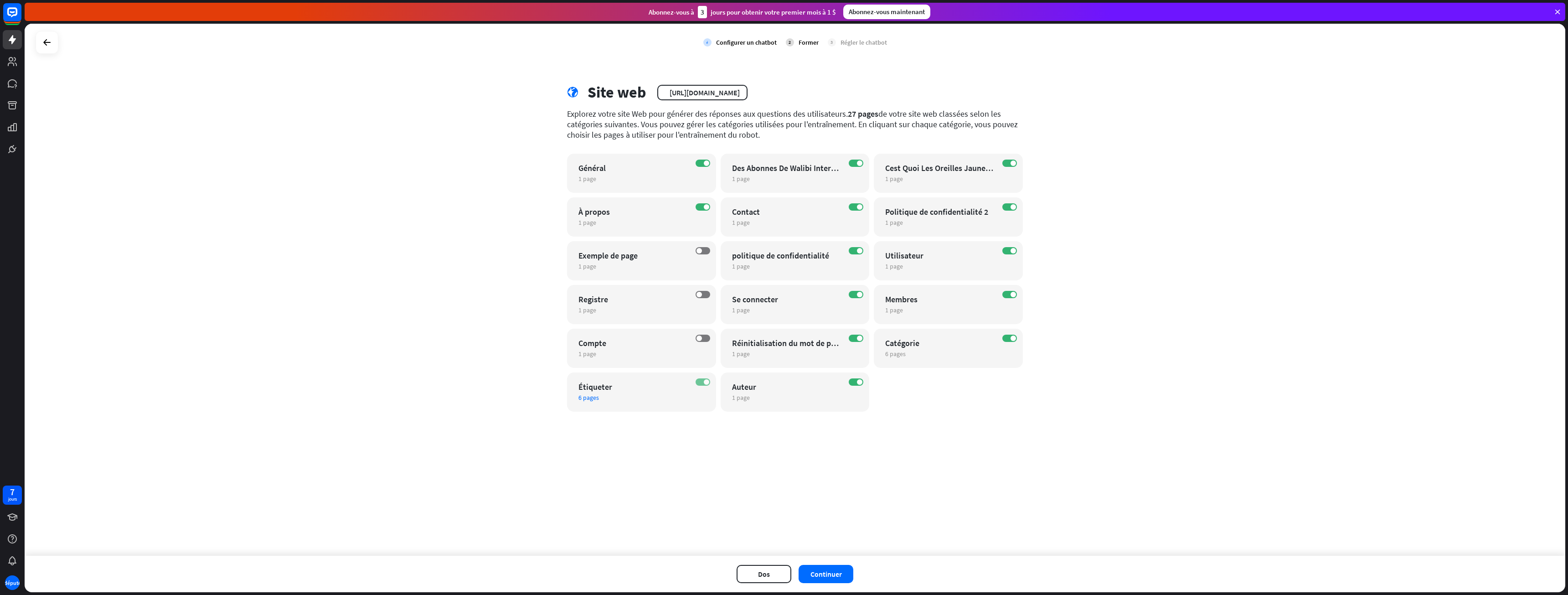
click at [706, 381] on span at bounding box center [706, 382] width 5 height 5
click at [753, 569] on button "Dos" at bounding box center [764, 574] width 55 height 18
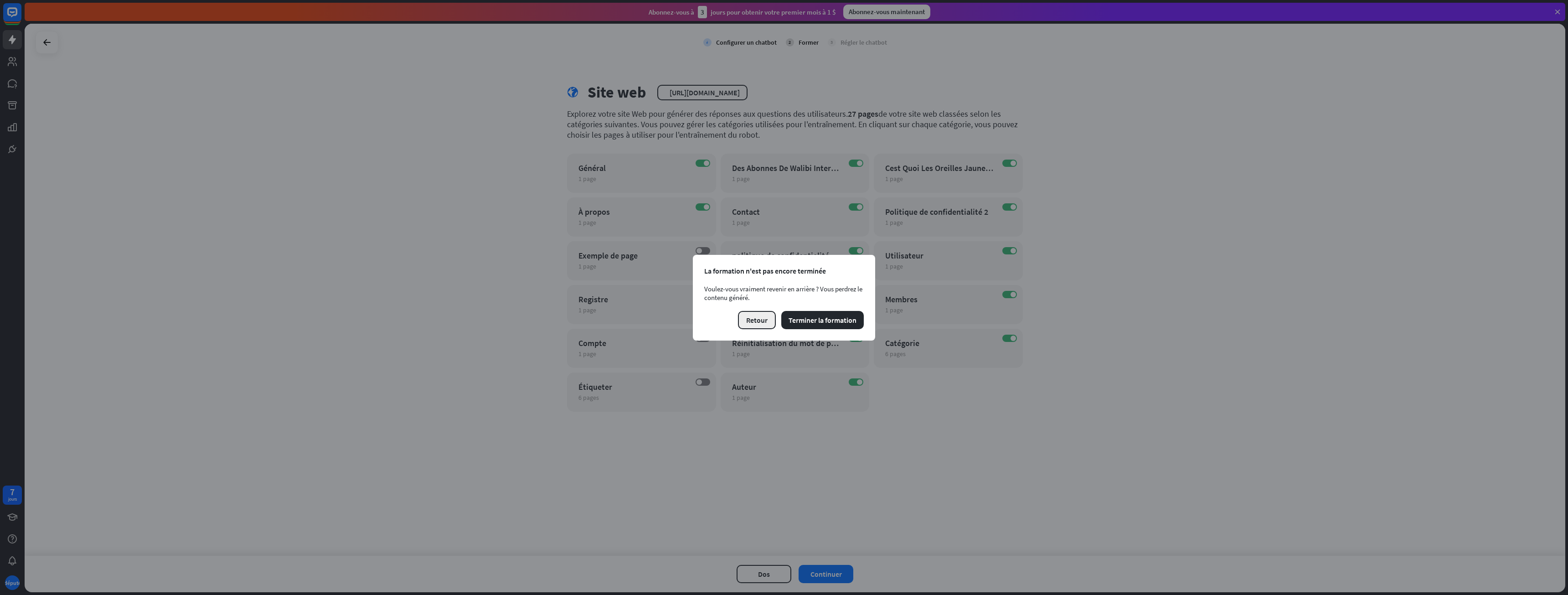
click at [761, 320] on font "Retour" at bounding box center [757, 320] width 21 height 9
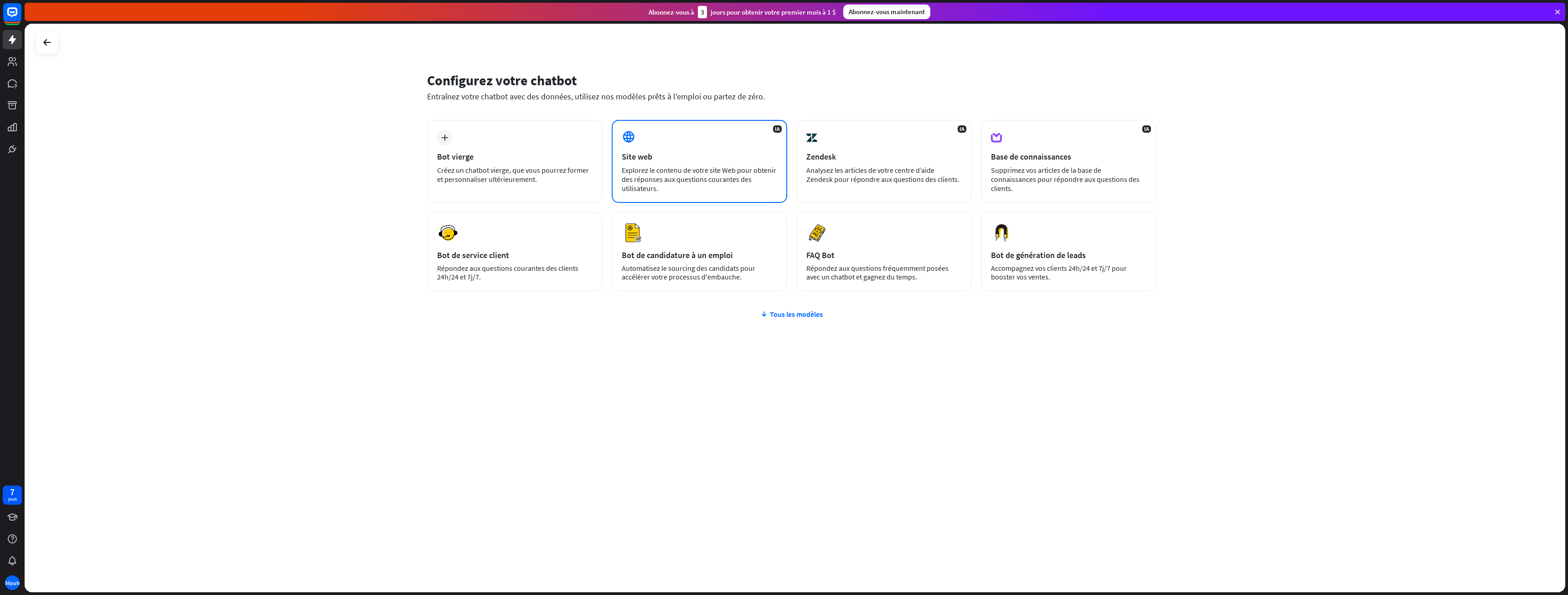
click at [692, 173] on font "Explorez le contenu de votre site Web pour obtenir des réponses aux questions c…" at bounding box center [699, 179] width 155 height 27
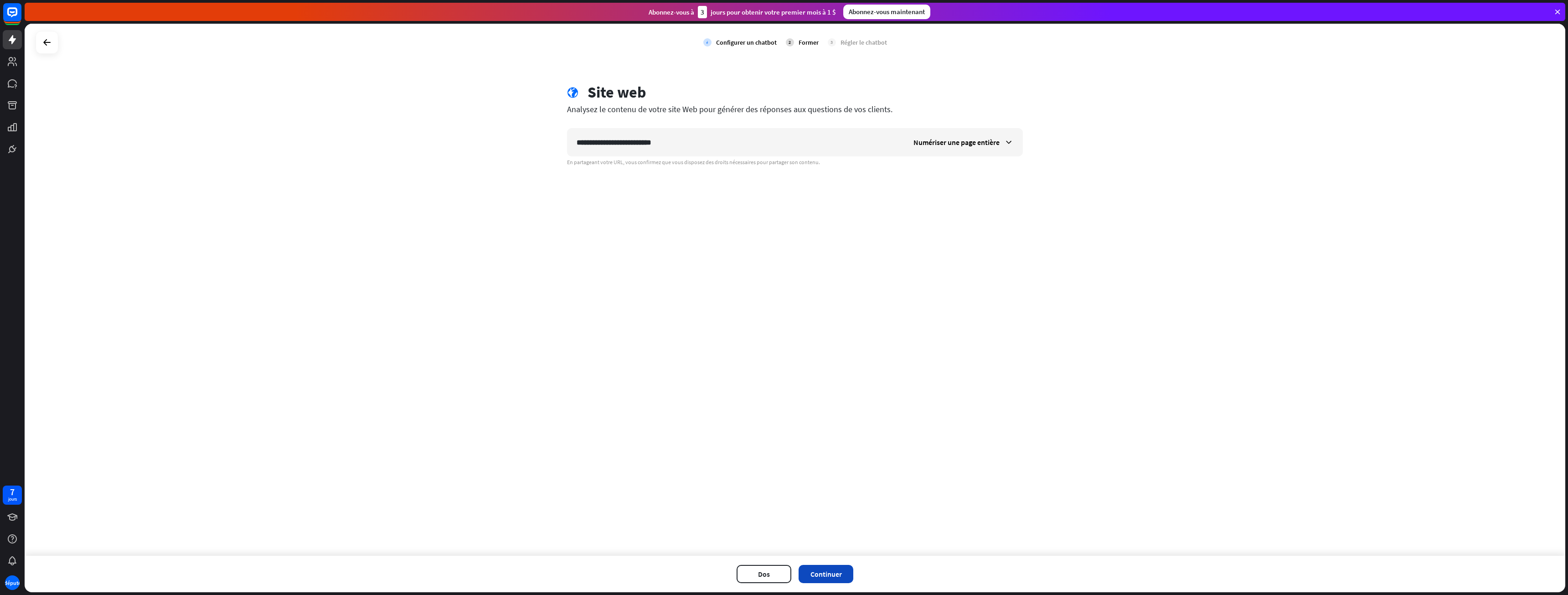
type input "**********"
click at [827, 572] on font "Continuer" at bounding box center [826, 574] width 32 height 9
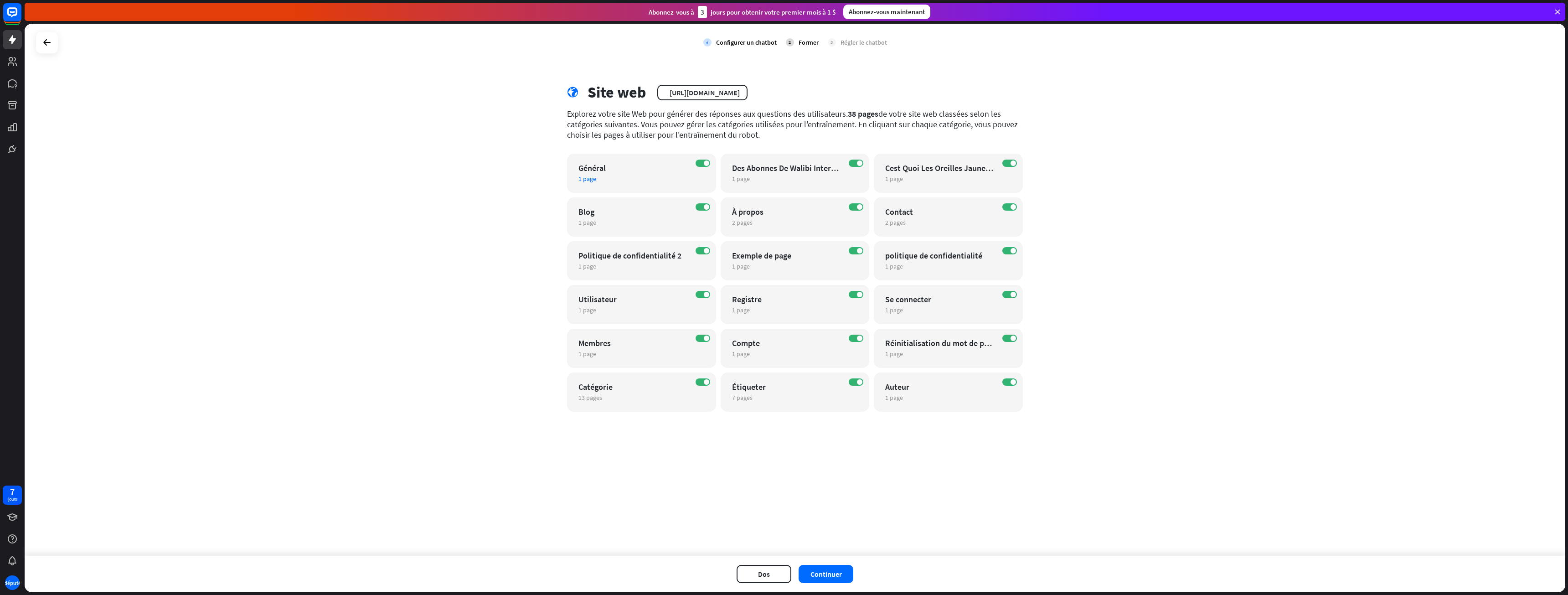
click at [699, 170] on div "SUR Général 1 page modifier" at bounding box center [642, 173] width 149 height 39
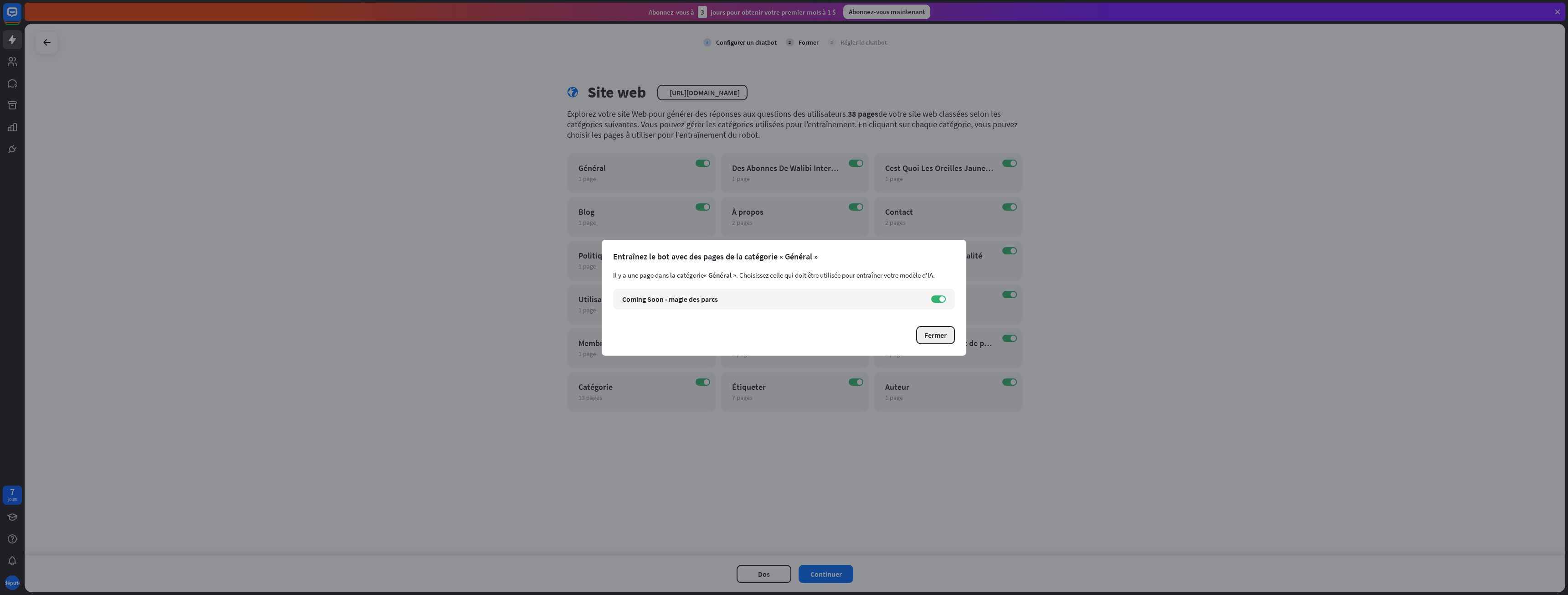
click at [940, 340] on button "Fermer" at bounding box center [936, 335] width 39 height 18
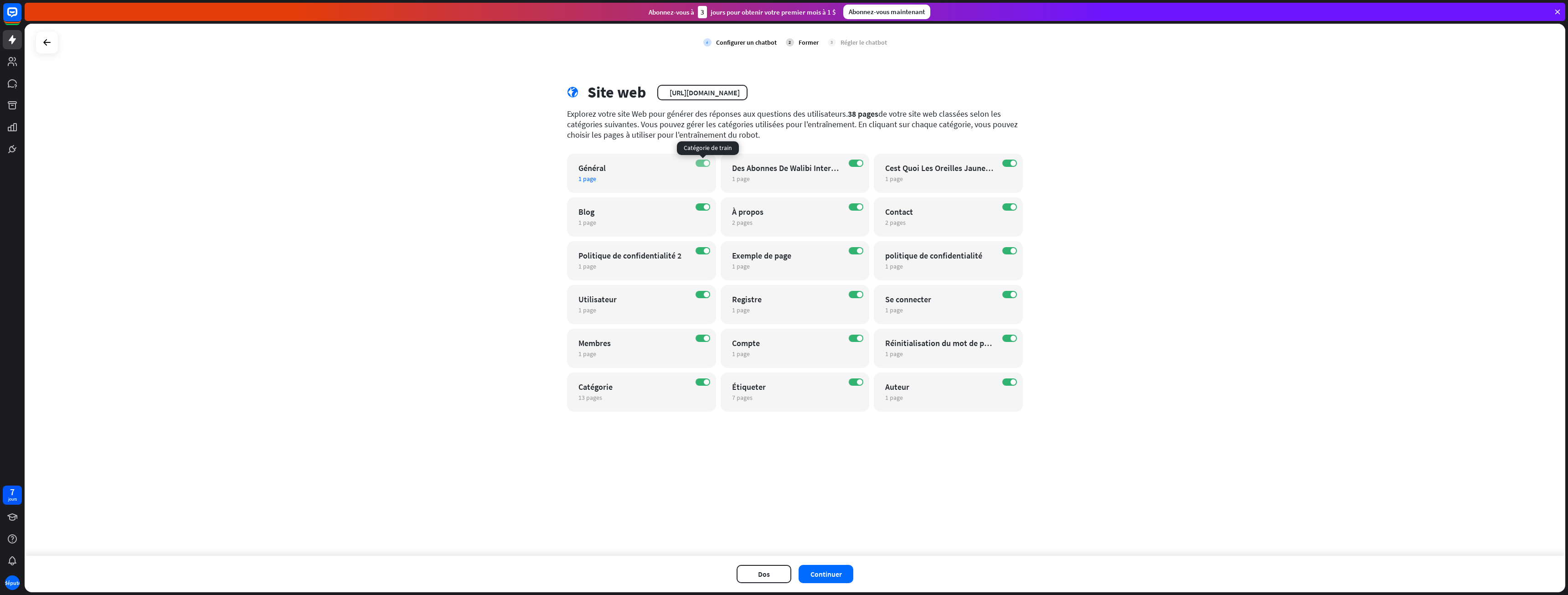
click at [702, 164] on label "SUR" at bounding box center [703, 163] width 15 height 7
click at [708, 252] on span at bounding box center [706, 250] width 5 height 5
click at [707, 295] on span at bounding box center [706, 294] width 5 height 5
click at [702, 340] on label "SUR" at bounding box center [703, 339] width 15 height 7
click at [858, 208] on span at bounding box center [859, 206] width 5 height 5
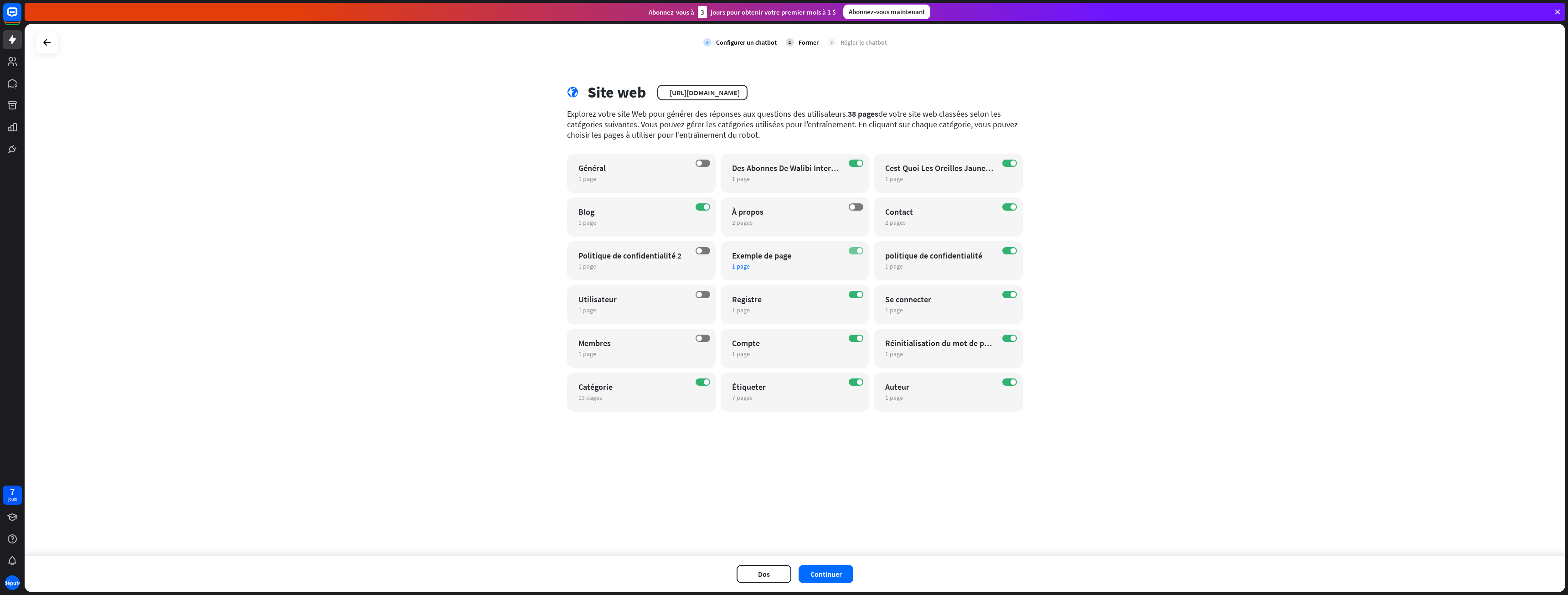
click at [856, 254] on label "SUR" at bounding box center [856, 251] width 15 height 7
click at [855, 294] on label "SUR" at bounding box center [856, 295] width 15 height 7
click at [852, 337] on label "SUR" at bounding box center [856, 339] width 15 height 7
click at [1009, 294] on label "SUR" at bounding box center [1010, 295] width 15 height 7
click at [1013, 249] on span at bounding box center [1013, 250] width 5 height 5
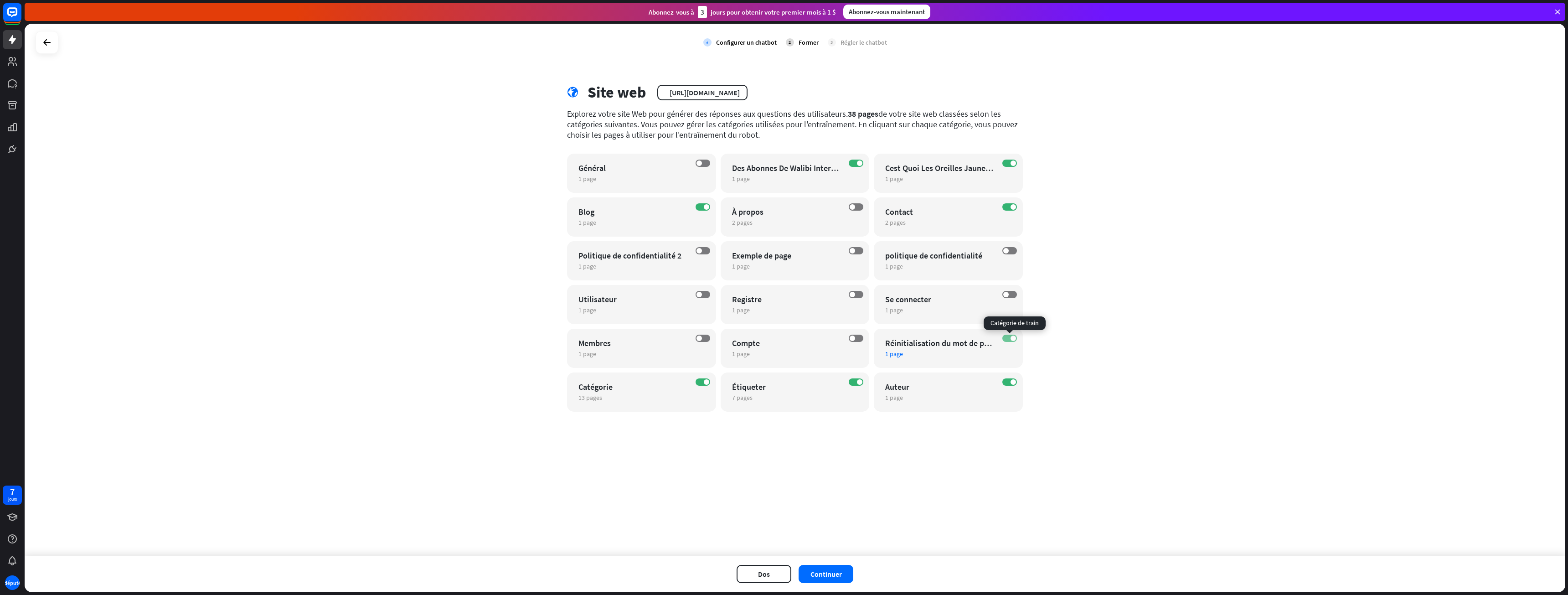
click at [1012, 339] on span at bounding box center [1013, 338] width 5 height 5
click at [694, 163] on div "SUR Général 1 page modifier" at bounding box center [642, 173] width 149 height 39
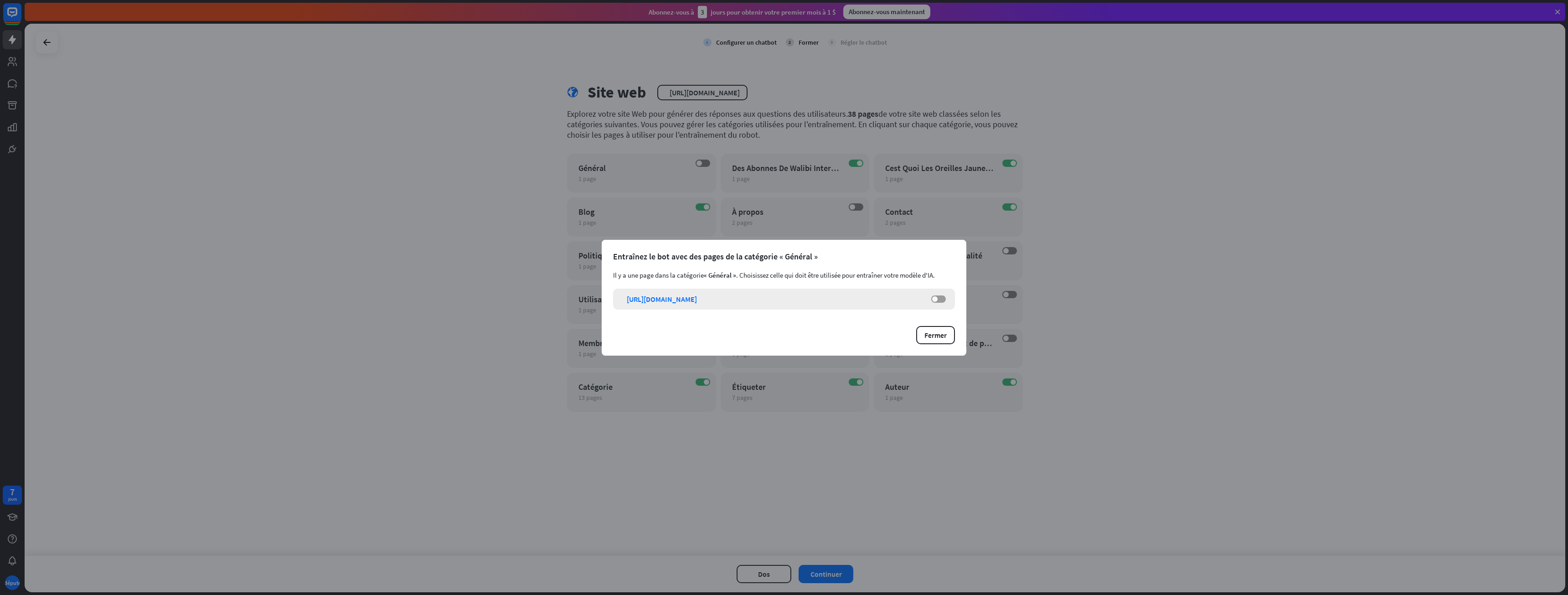
click at [934, 301] on span at bounding box center [934, 299] width 5 height 5
click at [934, 329] on button "Fermer" at bounding box center [936, 335] width 39 height 18
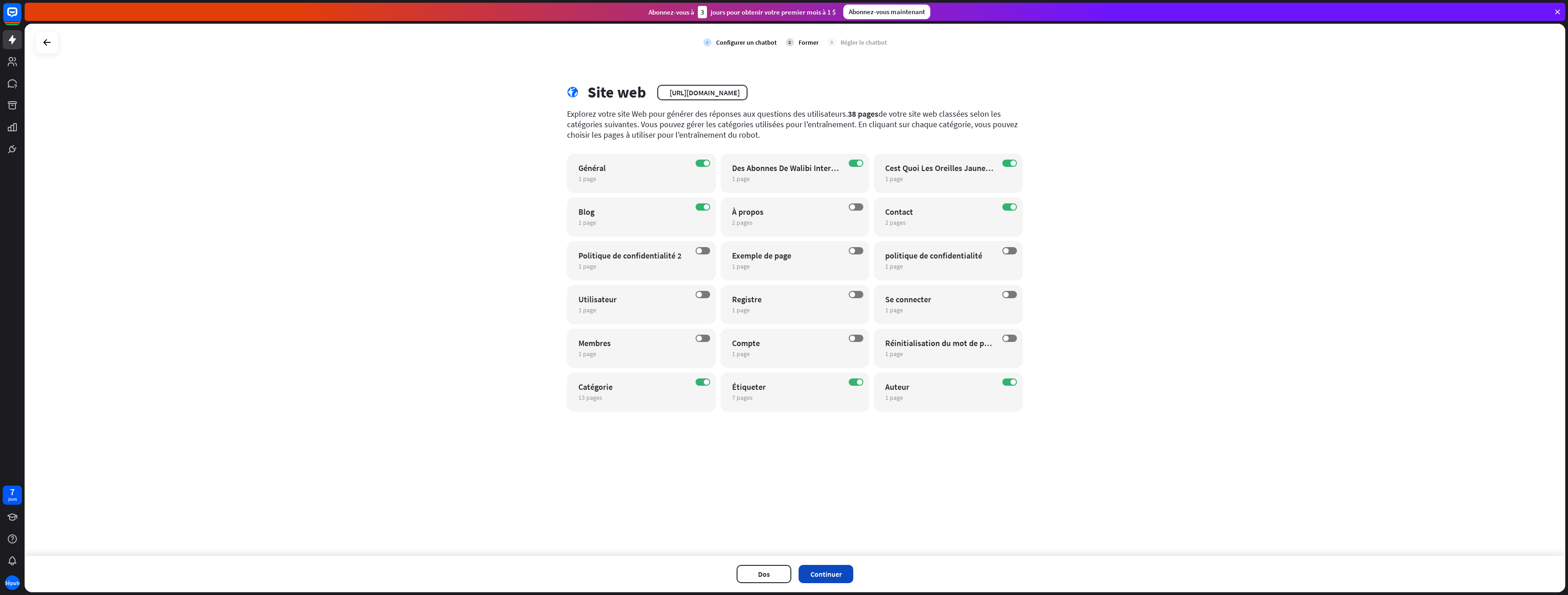
click at [841, 580] on button "Continuer" at bounding box center [826, 574] width 55 height 18
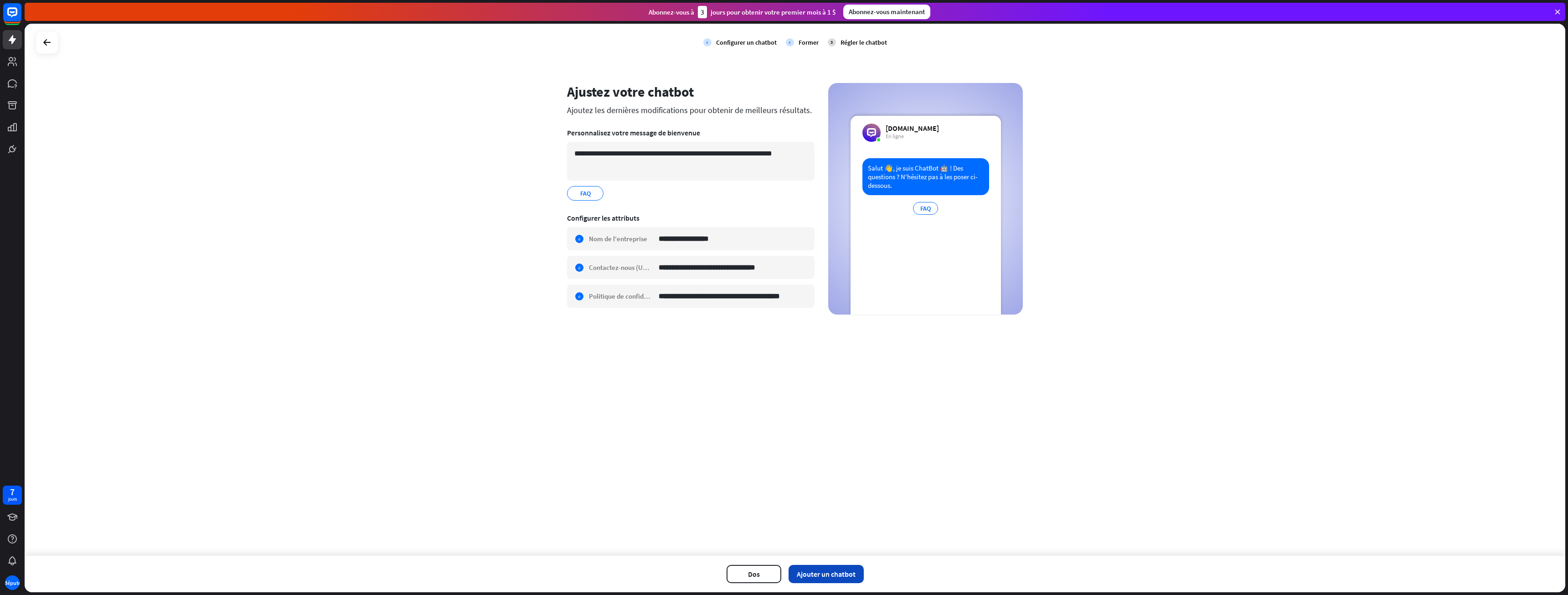
click at [820, 571] on font "Ajouter un chatbot" at bounding box center [826, 574] width 59 height 9
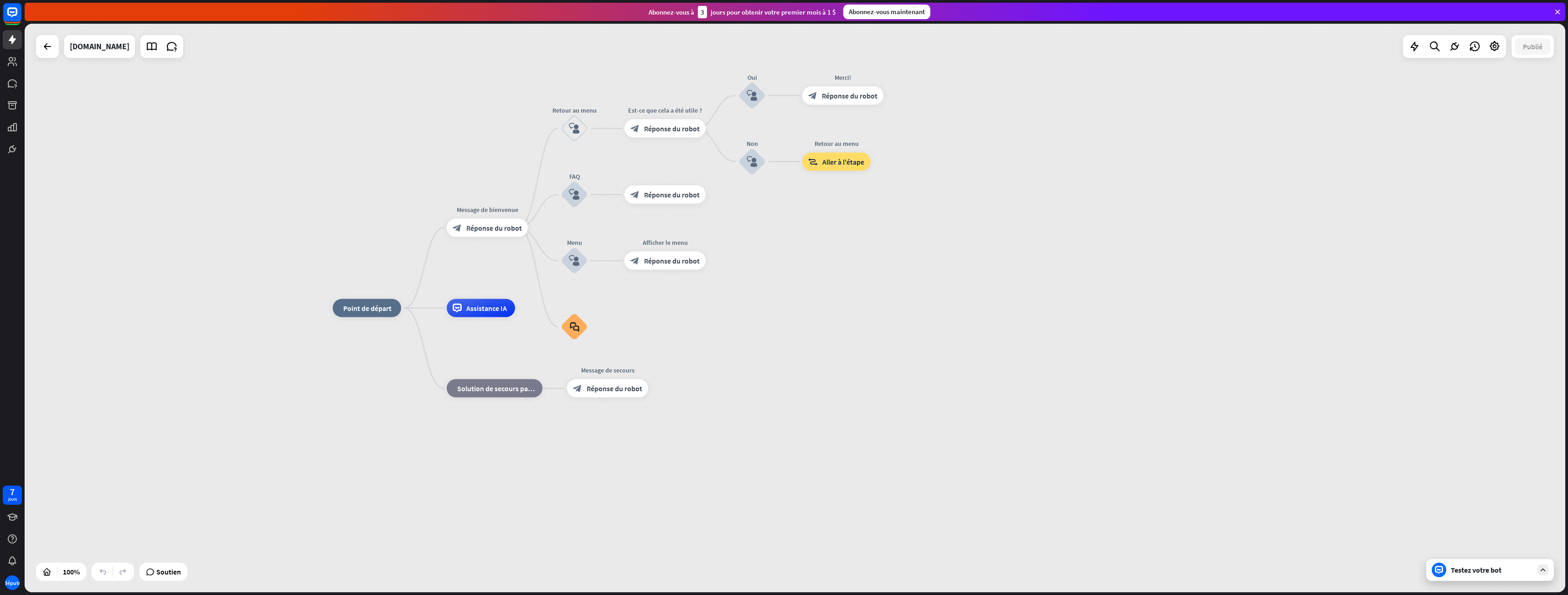
click at [1457, 577] on div "Testez votre bot" at bounding box center [1490, 570] width 128 height 22
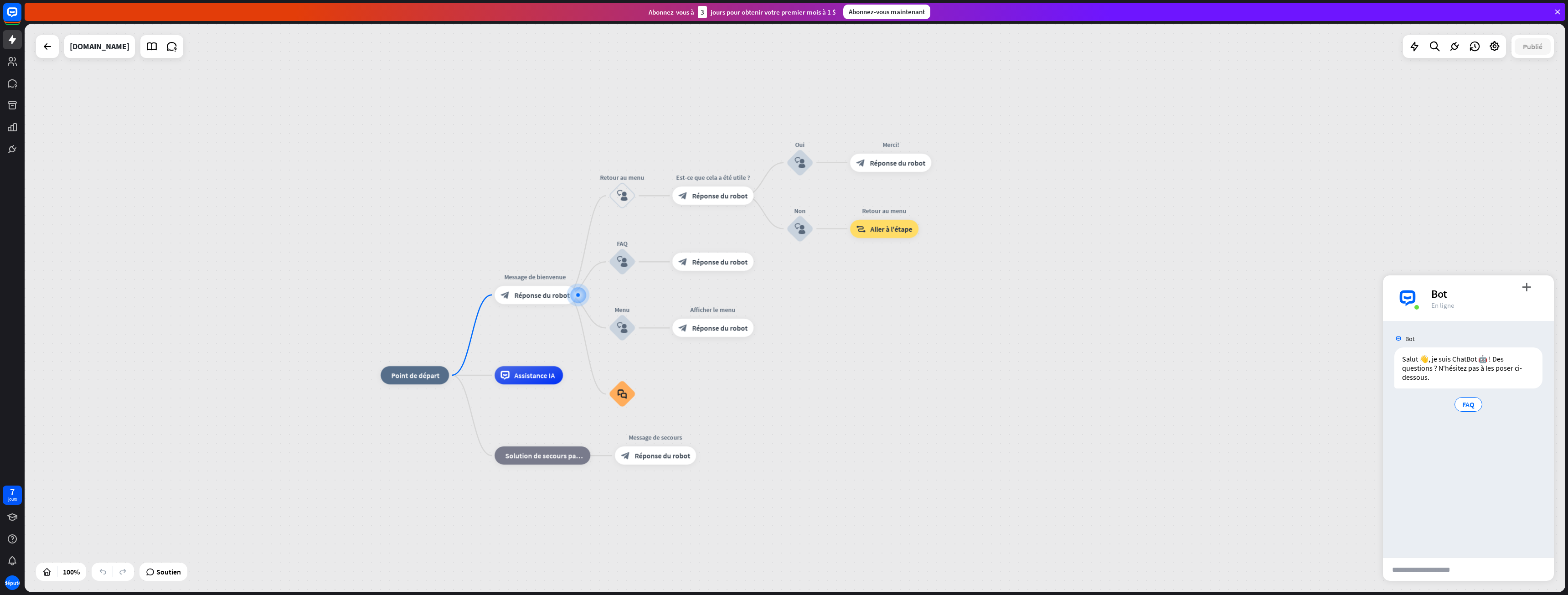
click at [1445, 576] on input "text" at bounding box center [1424, 569] width 82 height 23
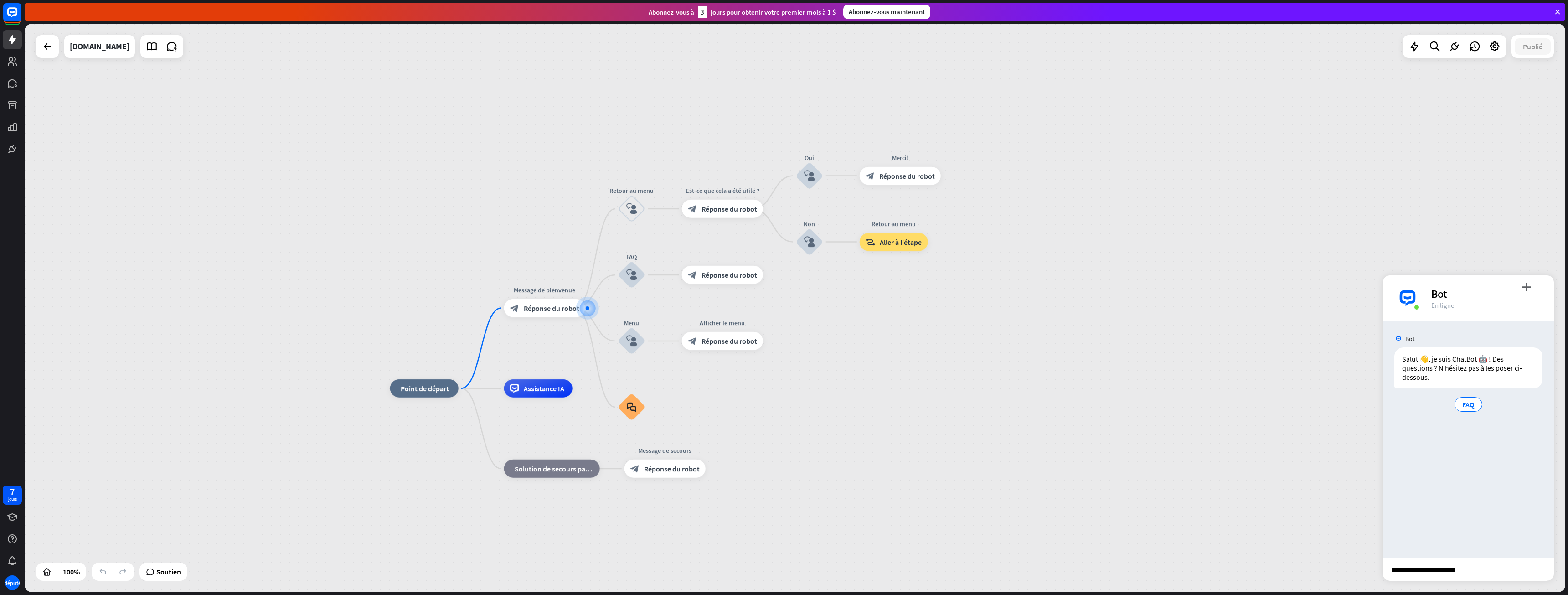
scroll to position [0, 10]
click at [1427, 573] on input "**********" at bounding box center [1424, 569] width 82 height 23
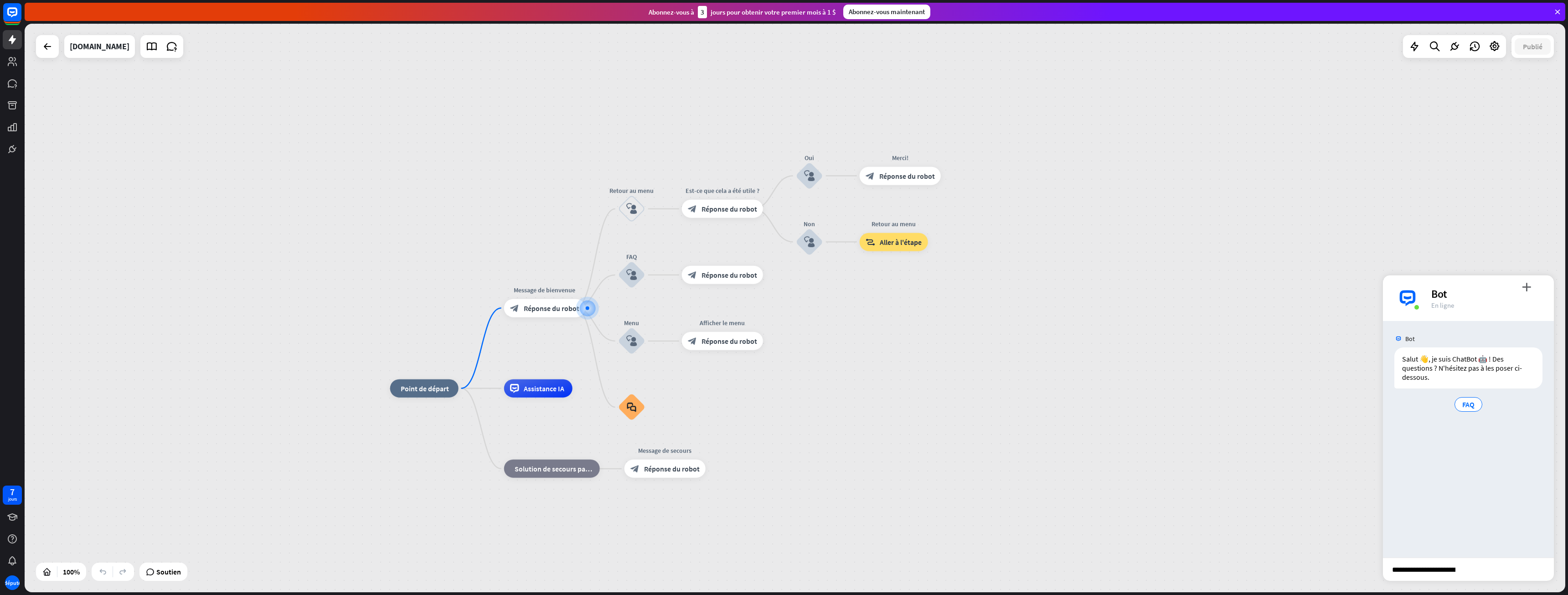
click at [1450, 571] on input "**********" at bounding box center [1424, 569] width 82 height 23
drag, startPoint x: 1524, startPoint y: 563, endPoint x: 1549, endPoint y: 563, distance: 25.0
click at [1549, 563] on div "**********" at bounding box center [1468, 569] width 171 height 23
click at [1430, 569] on input "**********" at bounding box center [1424, 569] width 82 height 23
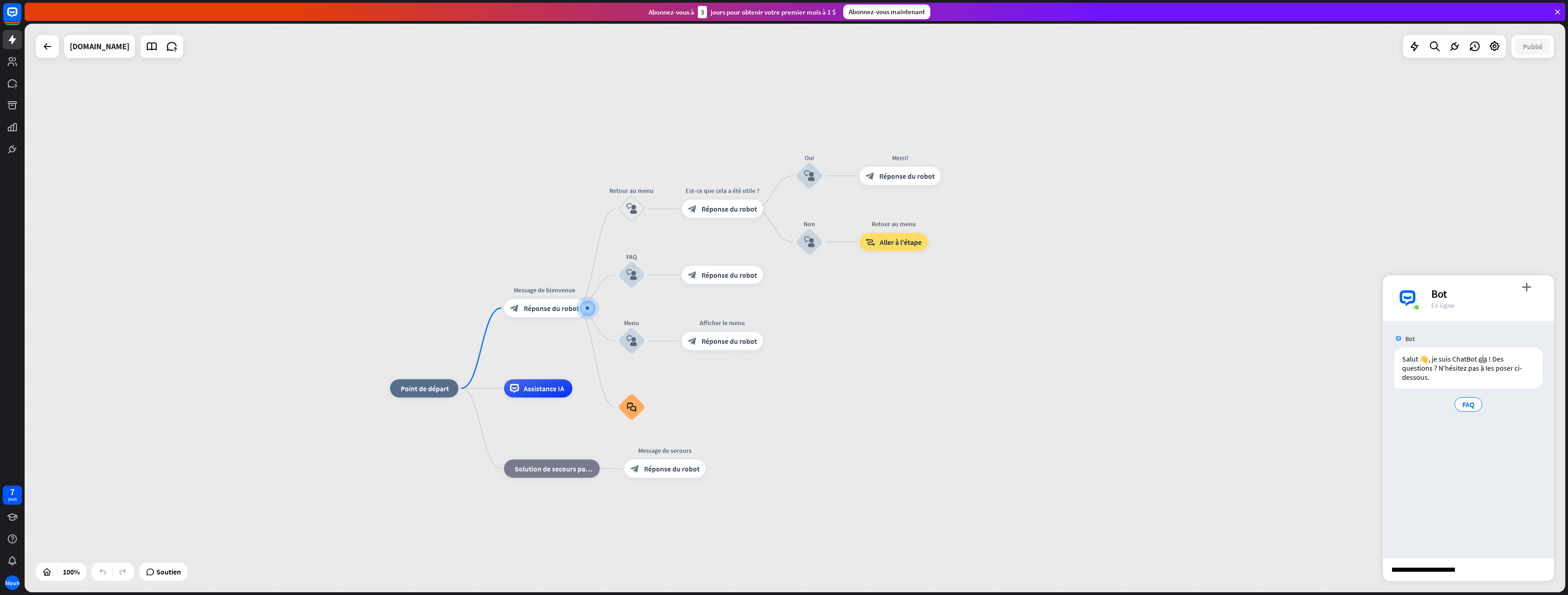
click at [1430, 569] on input "**********" at bounding box center [1424, 569] width 82 height 23
paste input "*"
type input "**********"
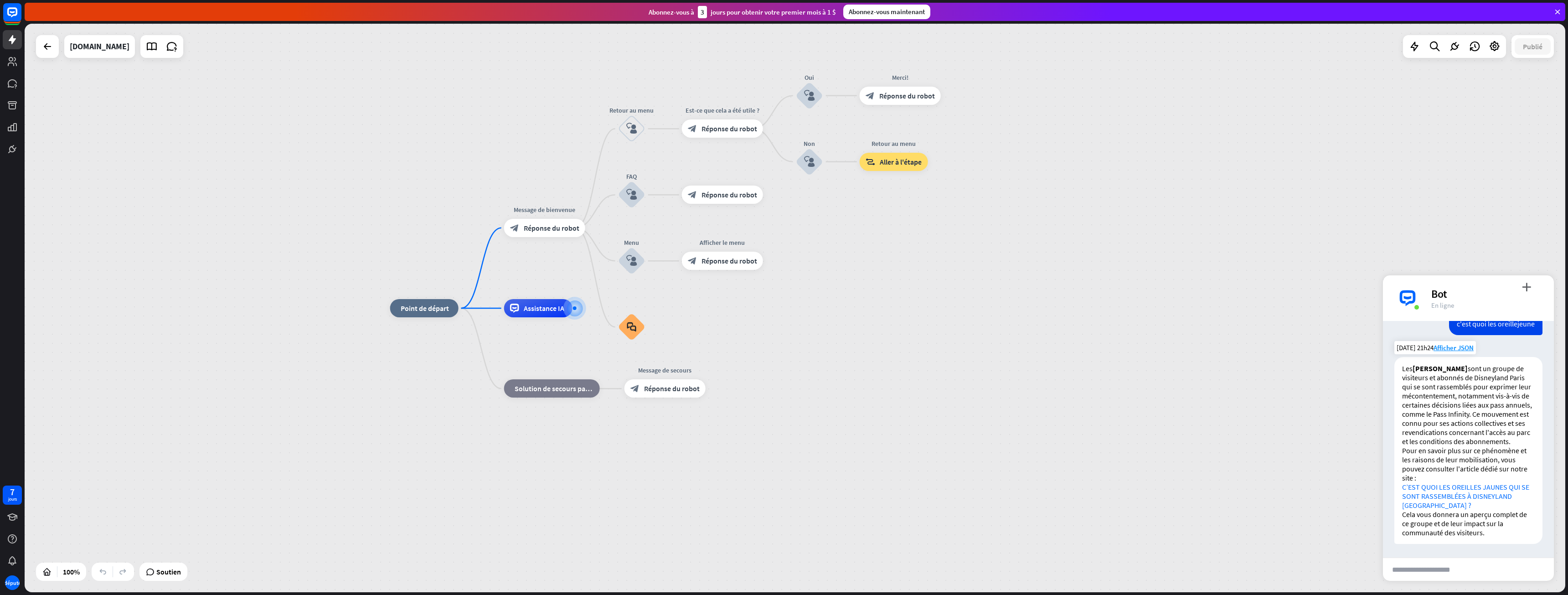
scroll to position [107, 0]
click at [1480, 488] on link "C’EST QUOI LES OREILLES JAUNES QUI SE SONT RASSEMBLÉES À DISNEYLAND [GEOGRAPHIC…" at bounding box center [1465, 496] width 127 height 27
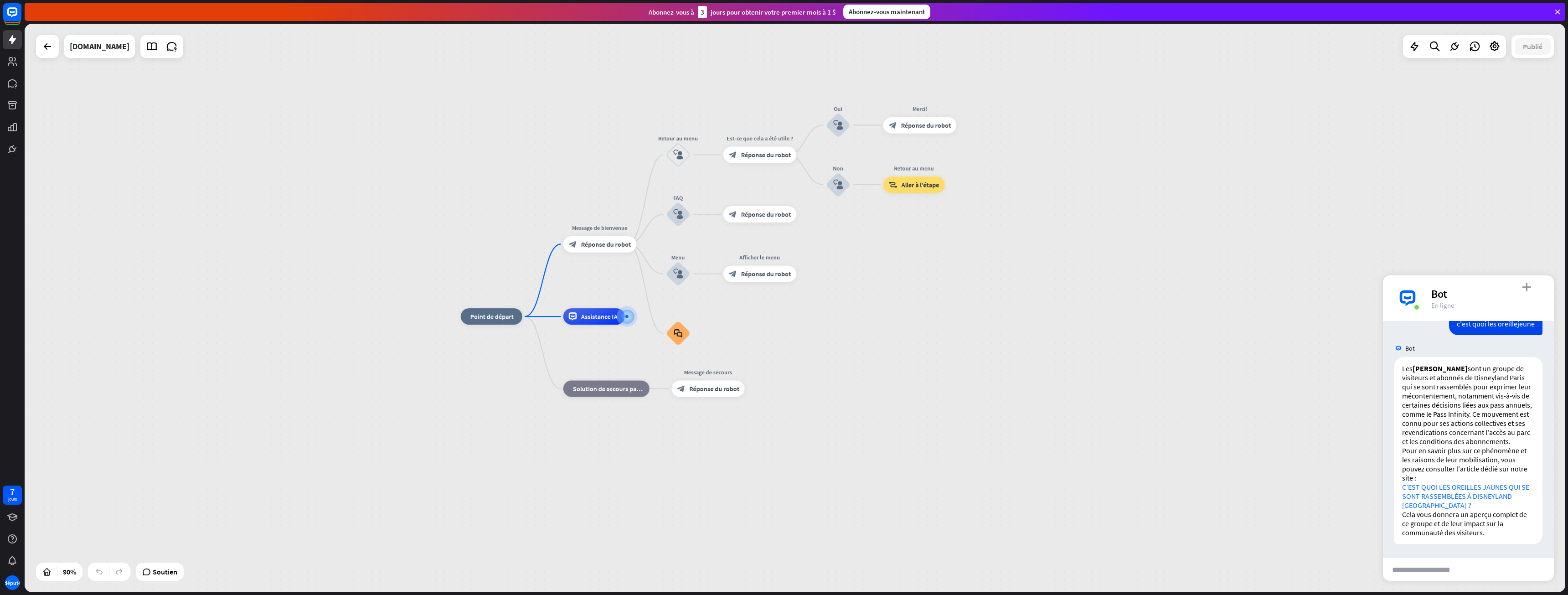
click at [1527, 288] on font "plus_vert" at bounding box center [1526, 287] width 9 height 9
click at [1446, 351] on font "Suivez les étapes sur l'arbre" at bounding box center [1454, 352] width 86 height 9
click at [1532, 289] on div "Bot" at bounding box center [1486, 294] width 111 height 14
click at [1528, 287] on font "plus_vert" at bounding box center [1526, 287] width 9 height 9
click at [1461, 371] on font "Indicateur de frappe" at bounding box center [1454, 371] width 63 height 9
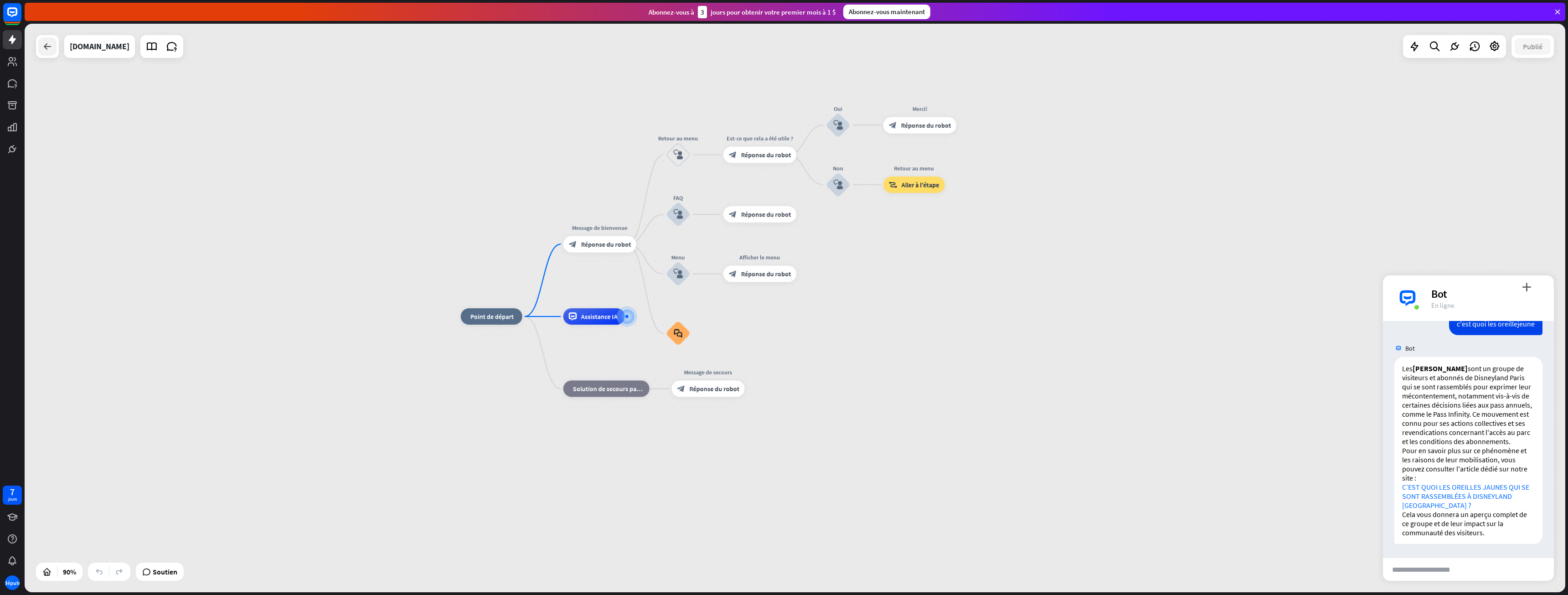
click at [51, 54] on div at bounding box center [47, 46] width 18 height 18
